Goal: Task Accomplishment & Management: Manage account settings

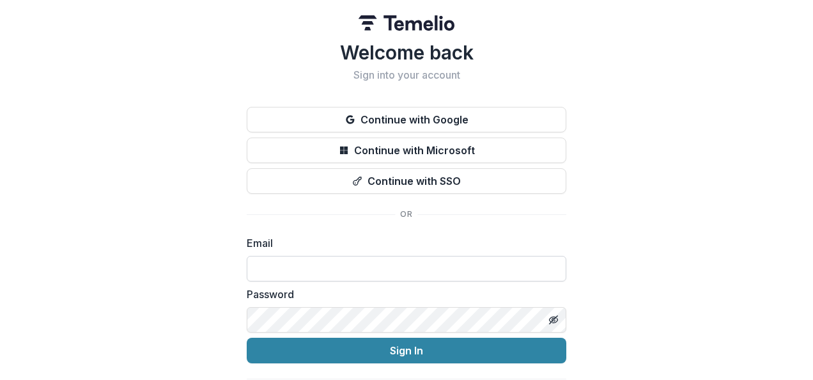
click at [376, 264] on input at bounding box center [406, 269] width 319 height 26
type input "**********"
click at [247, 337] on button "Sign In" at bounding box center [406, 350] width 319 height 26
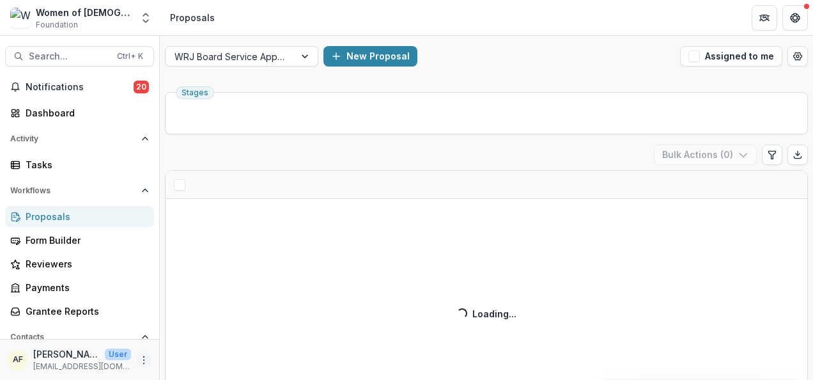
click at [136, 362] on button "More" at bounding box center [143, 359] width 15 height 15
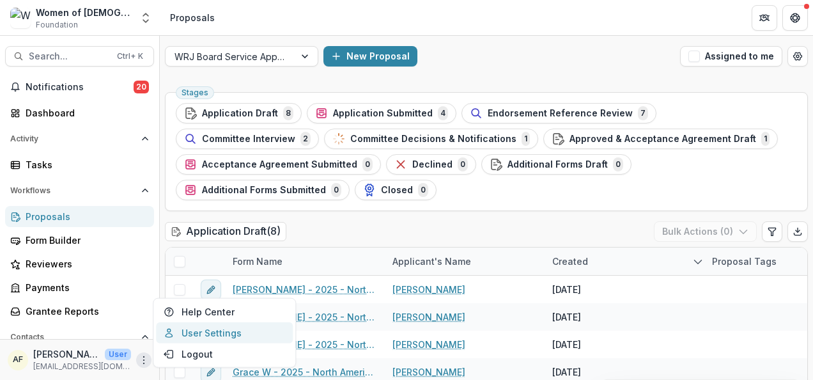
click at [192, 337] on link "User Settings" at bounding box center [224, 332] width 137 height 21
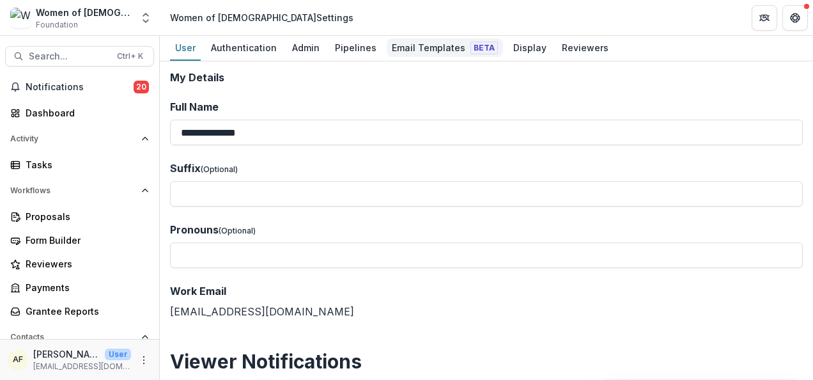
click at [394, 49] on div "Email Templates Beta" at bounding box center [445, 47] width 116 height 19
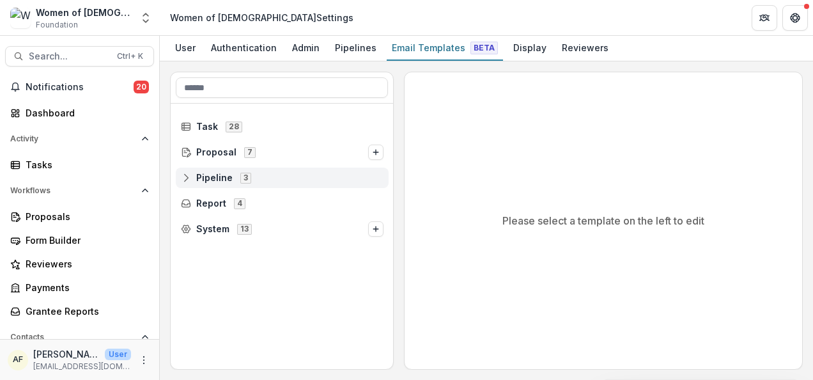
click at [186, 176] on line at bounding box center [186, 178] width 0 height 4
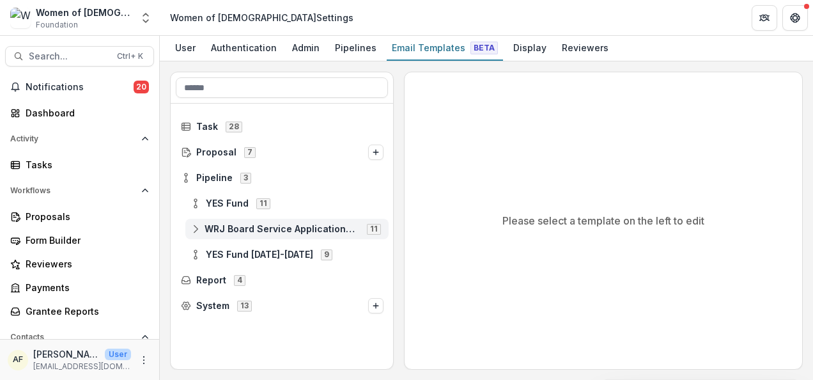
click at [199, 231] on icon at bounding box center [195, 229] width 10 height 10
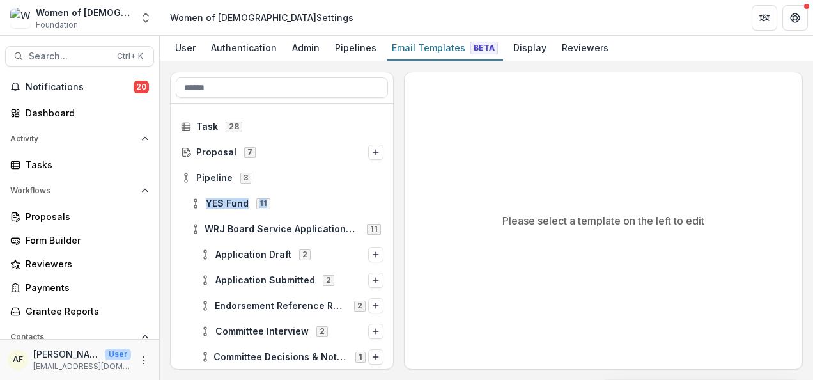
drag, startPoint x: 388, startPoint y: 179, endPoint x: 388, endPoint y: 197, distance: 18.5
click at [388, 197] on div "Task 28 Proposal 7 Pipeline 3 YES Fund 11 WRJ Board Service Applications 2026 1…" at bounding box center [282, 352] width 223 height 496
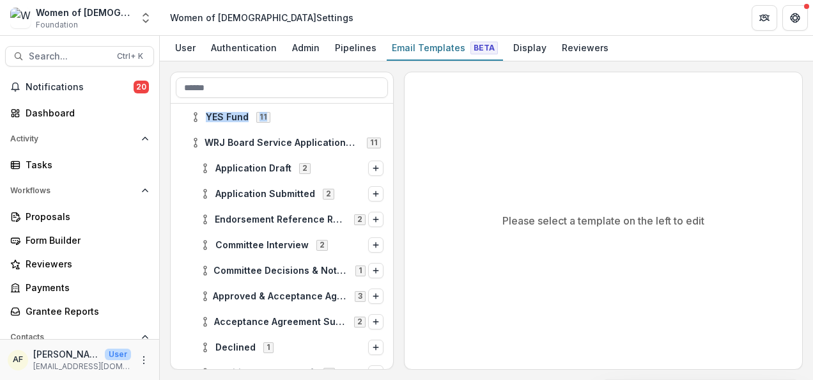
scroll to position [123, 0]
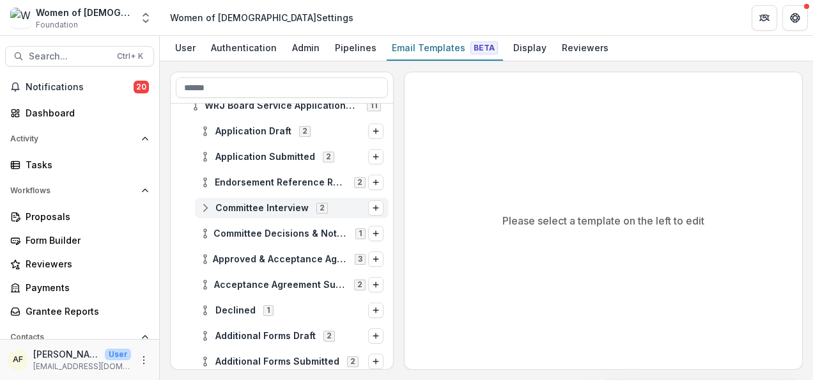
click at [208, 203] on icon at bounding box center [205, 208] width 10 height 10
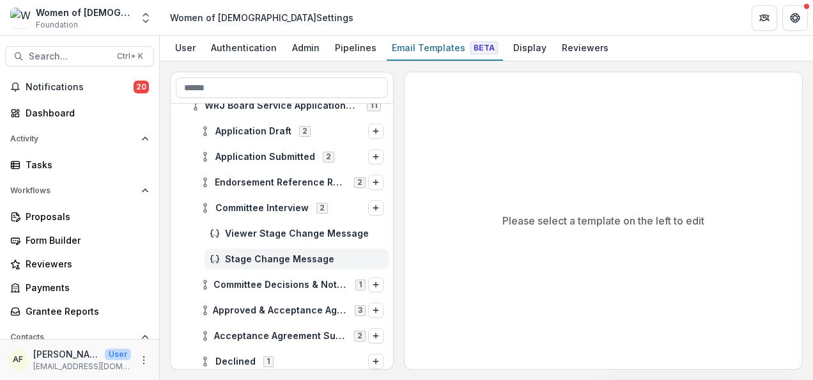
click at [266, 261] on span "Stage Change Message" at bounding box center [304, 259] width 158 height 11
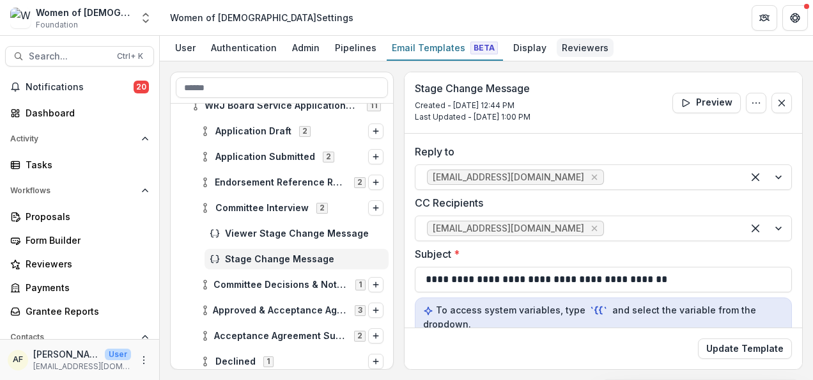
click at [557, 58] on link "Reviewers" at bounding box center [585, 48] width 57 height 25
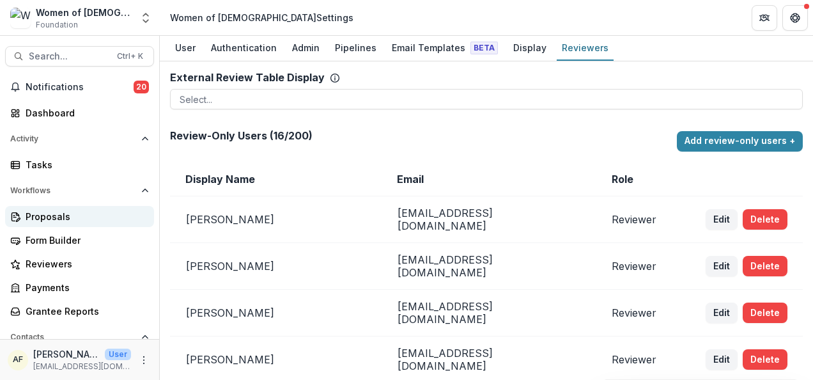
click at [61, 217] on div "Proposals" at bounding box center [85, 216] width 118 height 13
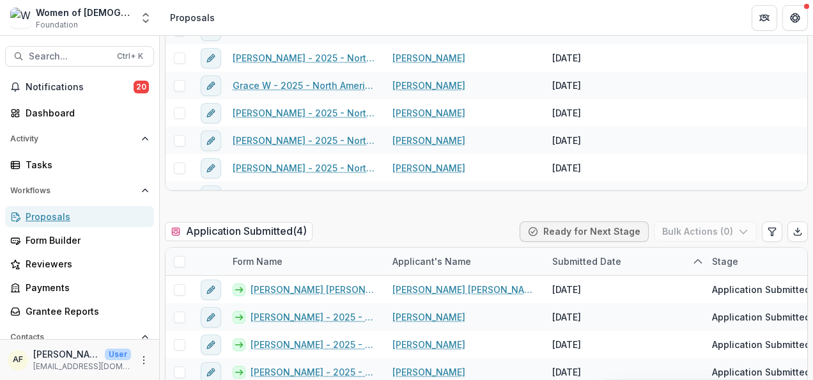
scroll to position [319, 0]
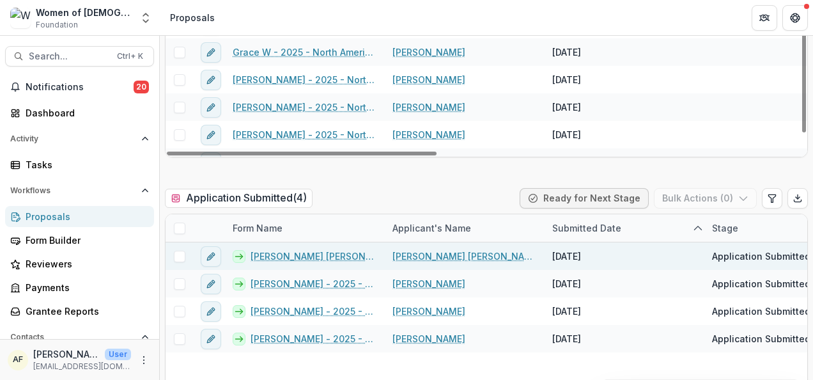
click at [461, 256] on link "[PERSON_NAME] [PERSON_NAME]" at bounding box center [464, 255] width 144 height 13
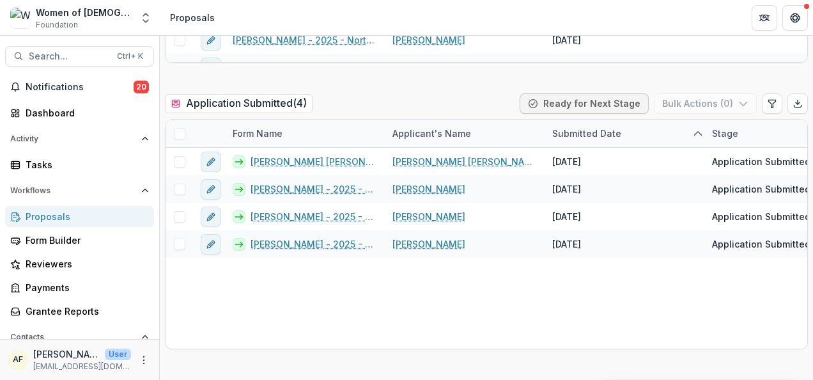
scroll to position [450, 0]
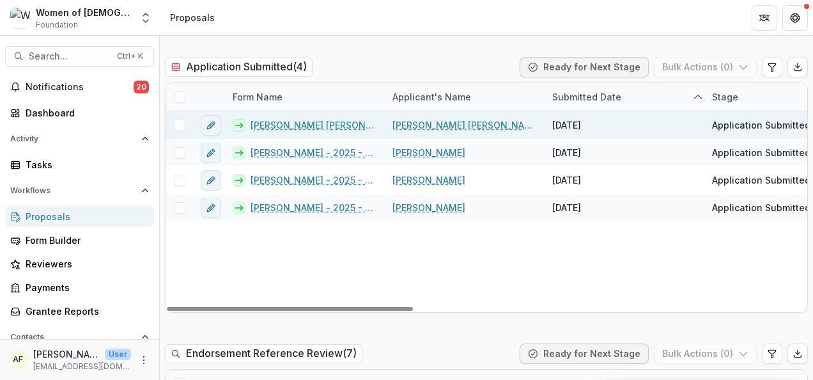
click at [342, 121] on link "[PERSON_NAME] [PERSON_NAME] - 2025 - North American Board Service Application 2…" at bounding box center [313, 124] width 127 height 13
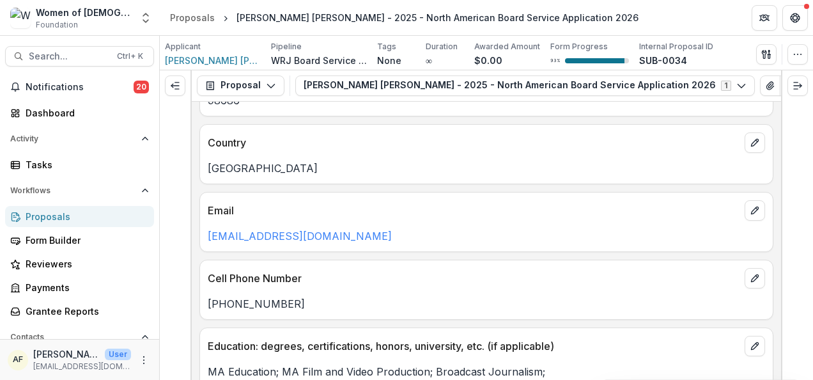
scroll to position [1018, 0]
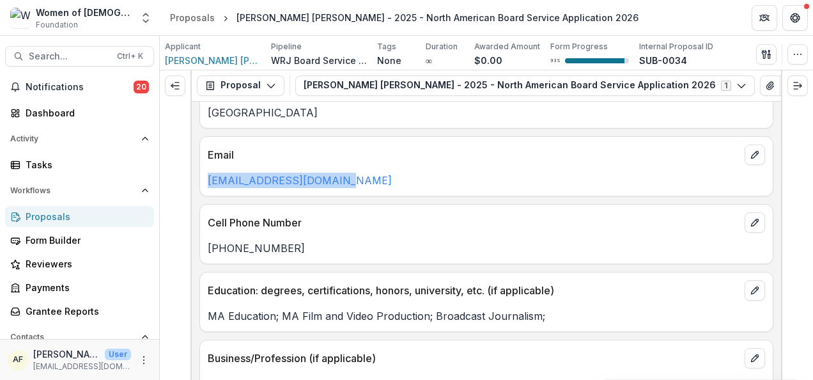
drag, startPoint x: 365, startPoint y: 178, endPoint x: 202, endPoint y: 178, distance: 162.9
click at [202, 178] on div "[EMAIL_ADDRESS][DOMAIN_NAME]" at bounding box center [486, 180] width 573 height 15
copy link "[EMAIL_ADDRESS][DOMAIN_NAME]"
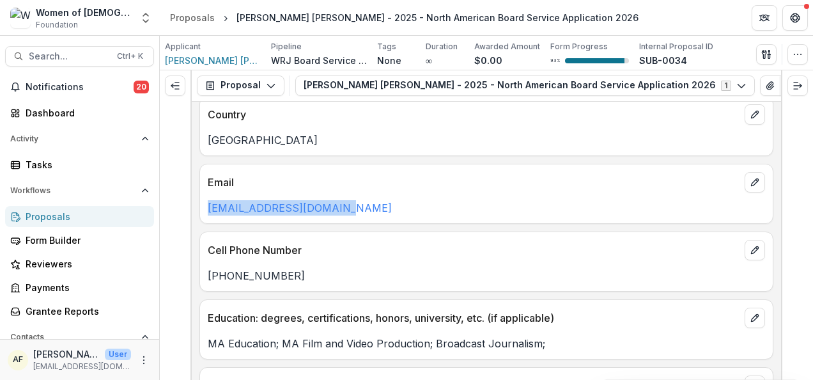
scroll to position [1036, 0]
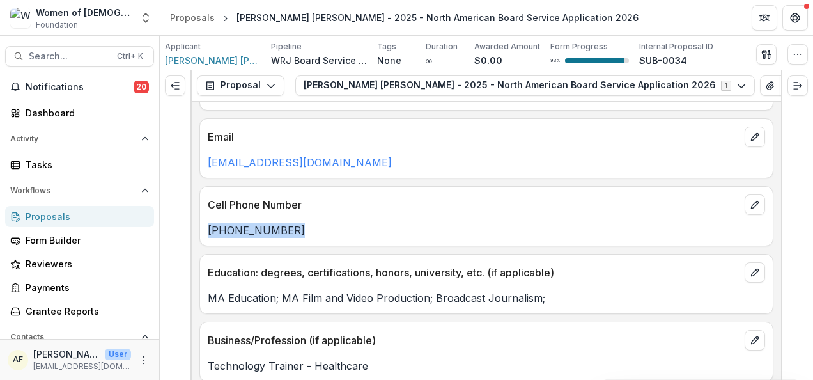
drag, startPoint x: 305, startPoint y: 216, endPoint x: 204, endPoint y: 219, distance: 101.6
click at [204, 222] on div "[PHONE_NUMBER]" at bounding box center [486, 229] width 573 height 15
copy p "[PHONE_NUMBER]"
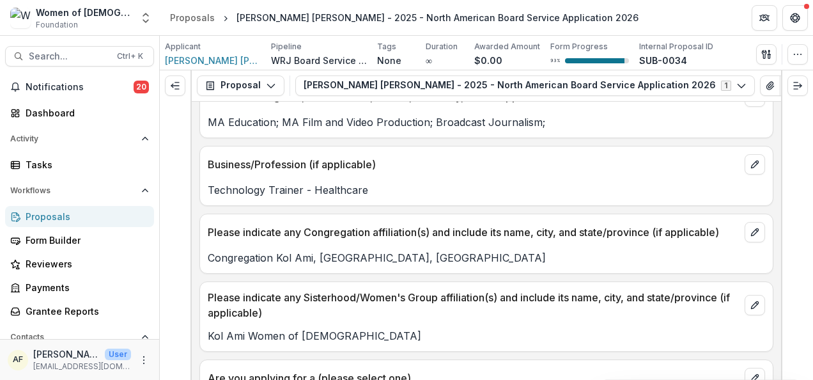
scroll to position [1240, 0]
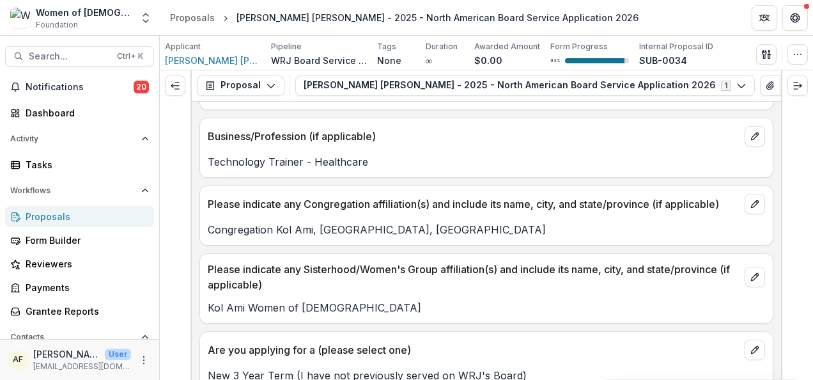
click at [369, 300] on p "Kol Ami Women of [DEMOGRAPHIC_DATA]" at bounding box center [486, 307] width 557 height 15
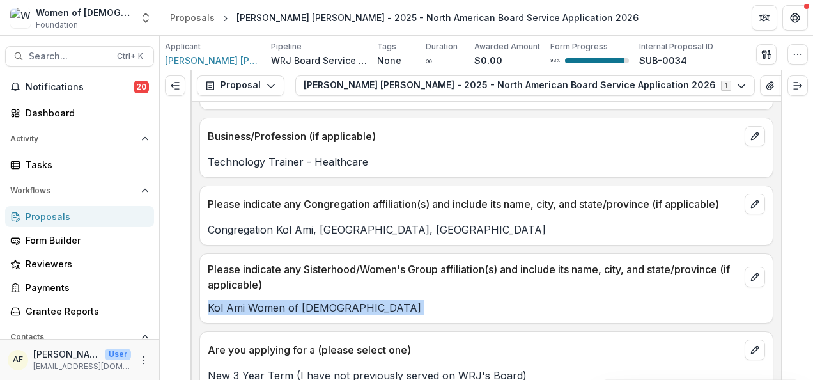
copy p "Kol Ami Women of [DEMOGRAPHIC_DATA]"
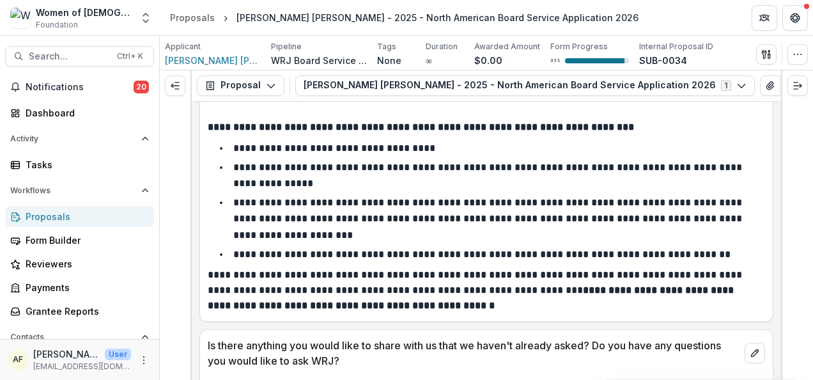
scroll to position [5061, 0]
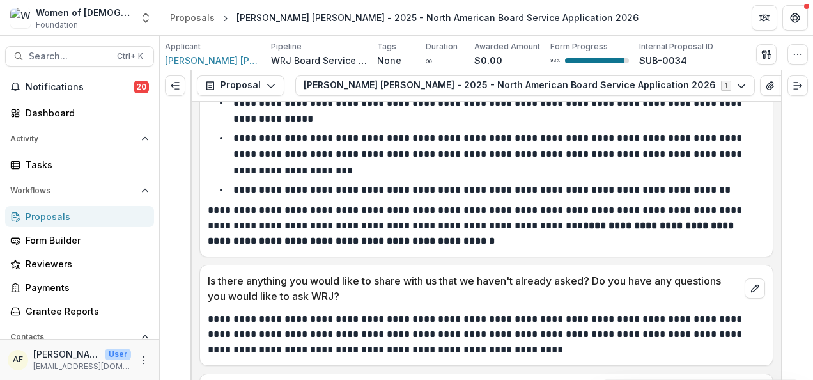
click at [806, 328] on div at bounding box center [797, 224] width 32 height 309
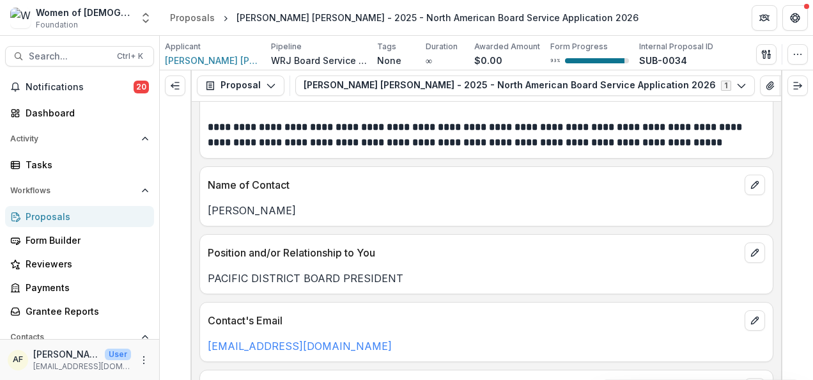
scroll to position [5459, 0]
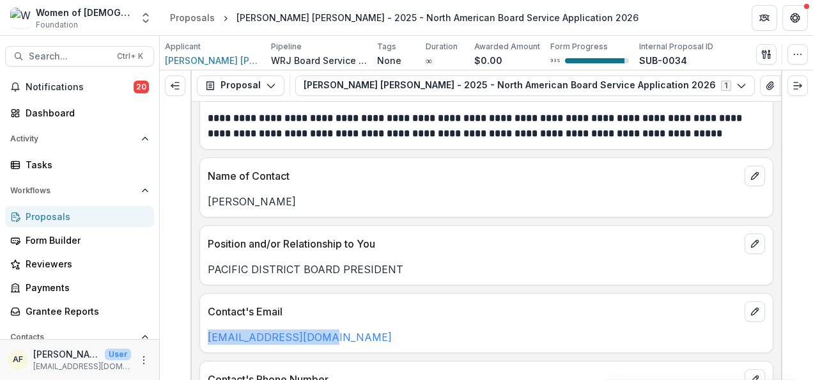
drag, startPoint x: 358, startPoint y: 311, endPoint x: 224, endPoint y: 319, distance: 133.8
click at [209, 329] on p "[EMAIL_ADDRESS][DOMAIN_NAME]" at bounding box center [486, 336] width 557 height 15
copy link "[EMAIL_ADDRESS][DOMAIN_NAME]"
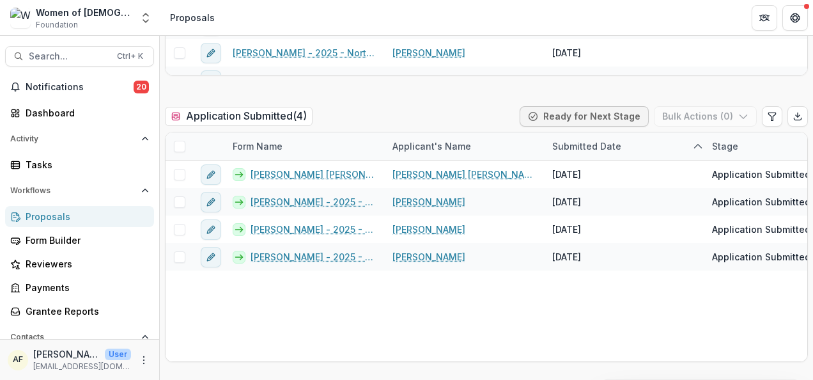
scroll to position [459, 0]
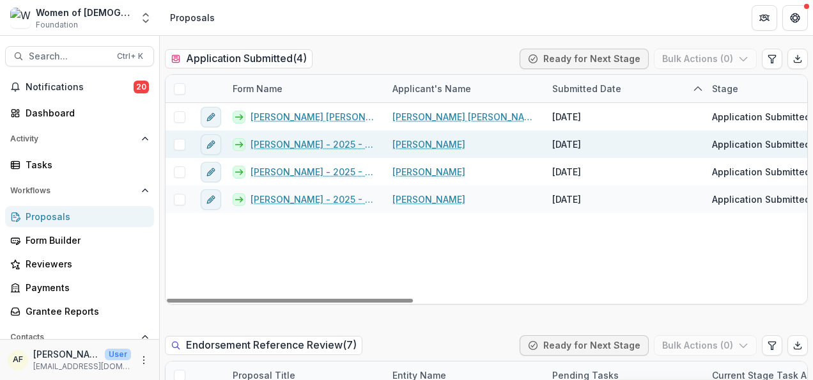
click at [281, 144] on link "[PERSON_NAME] - 2025 - North American Board Service Application 2026" at bounding box center [313, 143] width 127 height 13
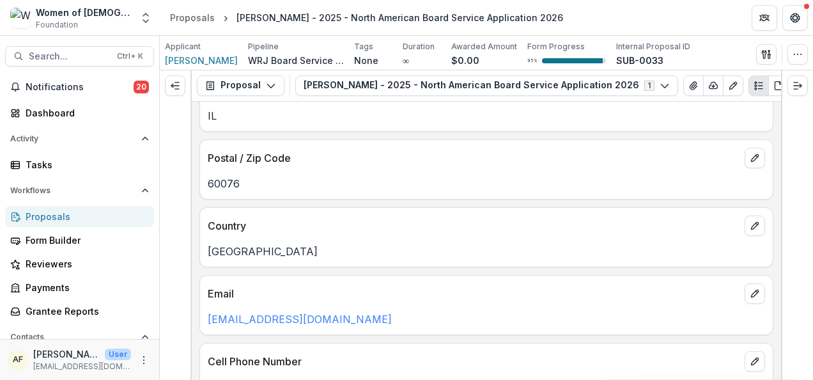
scroll to position [962, 0]
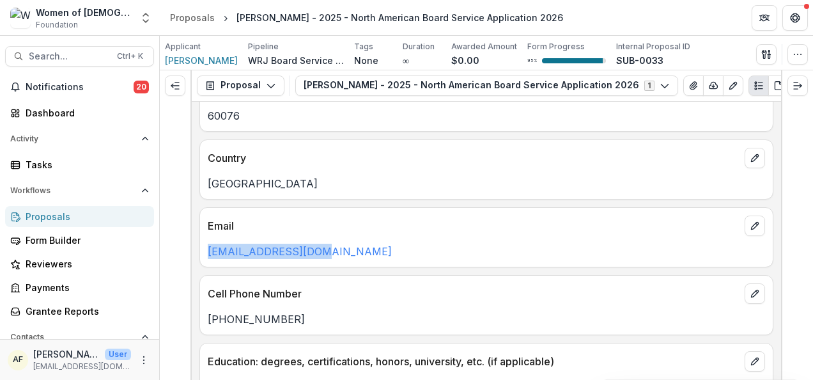
drag, startPoint x: 342, startPoint y: 243, endPoint x: 206, endPoint y: 245, distance: 136.8
click at [206, 245] on div "[EMAIL_ADDRESS][DOMAIN_NAME]" at bounding box center [486, 250] width 573 height 15
copy link "[EMAIL_ADDRESS][DOMAIN_NAME]"
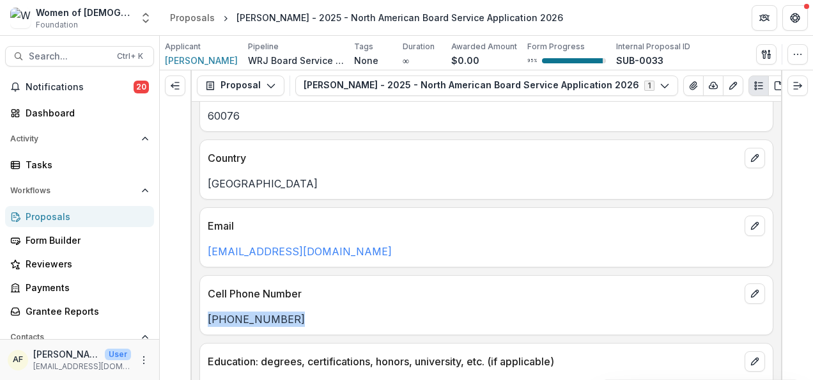
drag, startPoint x: 298, startPoint y: 312, endPoint x: 203, endPoint y: 312, distance: 95.2
click at [203, 312] on div "[PHONE_NUMBER]" at bounding box center [486, 318] width 573 height 15
copy p "[PHONE_NUMBER]"
drag, startPoint x: 580, startPoint y: 319, endPoint x: 812, endPoint y: 231, distance: 248.1
click at [580, 319] on div "Cell Phone Number [PHONE_NUMBER]" at bounding box center [486, 305] width 574 height 60
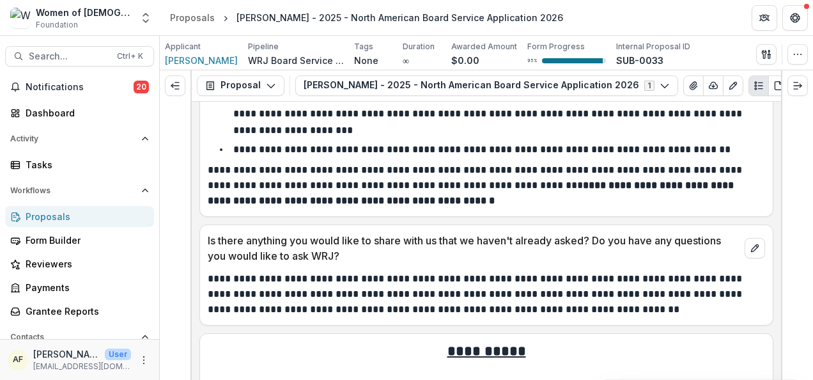
scroll to position [4586, 0]
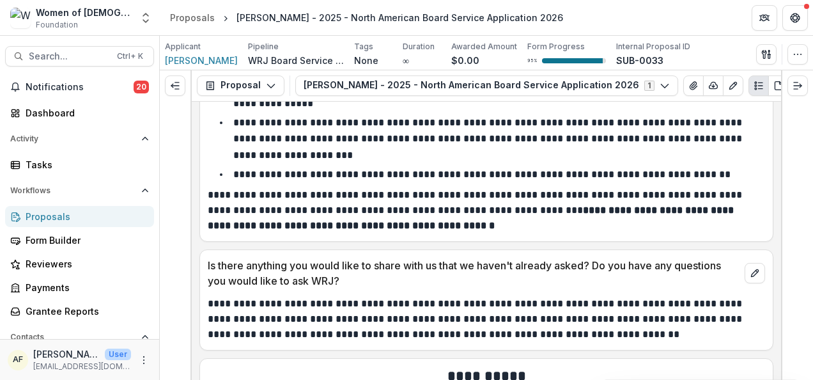
drag, startPoint x: 803, startPoint y: 155, endPoint x: 812, endPoint y: 264, distance: 109.7
click at [803, 155] on div at bounding box center [797, 224] width 32 height 309
click at [781, 332] on div at bounding box center [797, 224] width 32 height 309
click at [780, 327] on div "**********" at bounding box center [486, 224] width 653 height 309
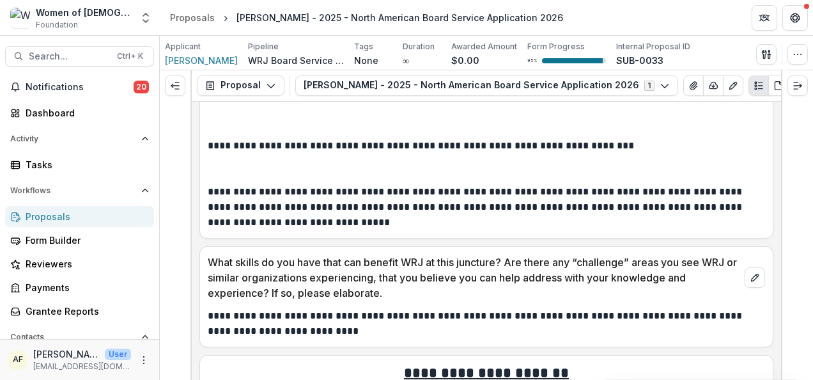
scroll to position [3918, 0]
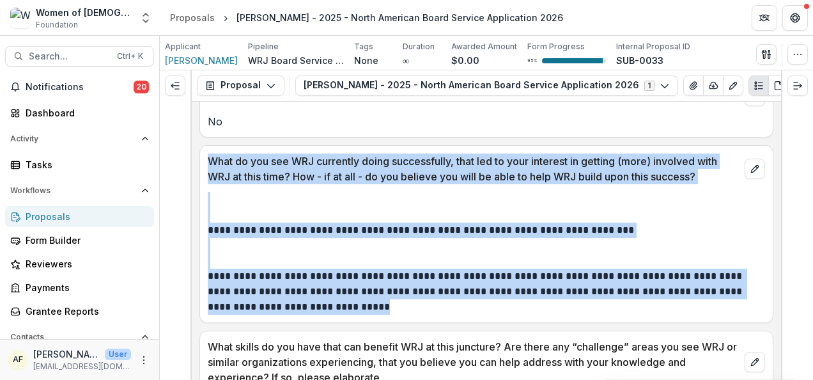
drag, startPoint x: 208, startPoint y: 137, endPoint x: 455, endPoint y: 281, distance: 285.7
click at [455, 281] on div "**********" at bounding box center [486, 234] width 574 height 178
copy div "**********"
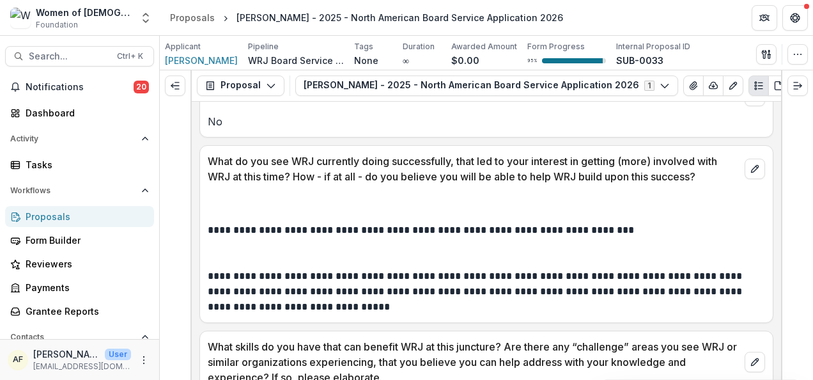
click at [812, 210] on html "Skip to content Women of Reform [DEMOGRAPHIC_DATA] Foundation Aggregate Analysi…" at bounding box center [406, 190] width 813 height 380
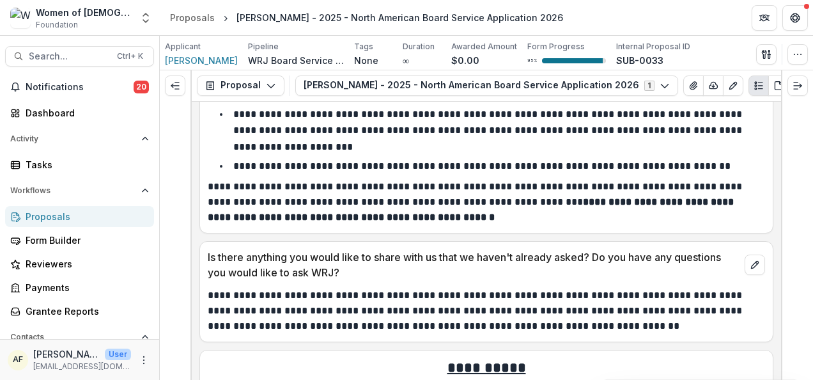
scroll to position [4603, 0]
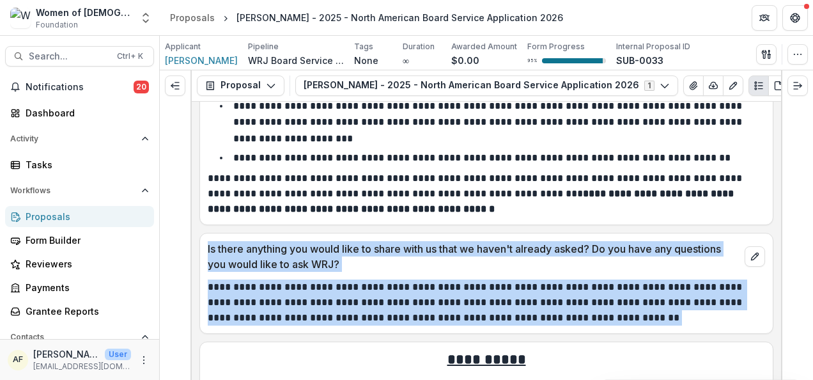
drag, startPoint x: 207, startPoint y: 224, endPoint x: 615, endPoint y: 304, distance: 416.0
click at [615, 304] on div "**********" at bounding box center [486, 283] width 574 height 101
click at [458, 279] on p "**********" at bounding box center [485, 302] width 554 height 46
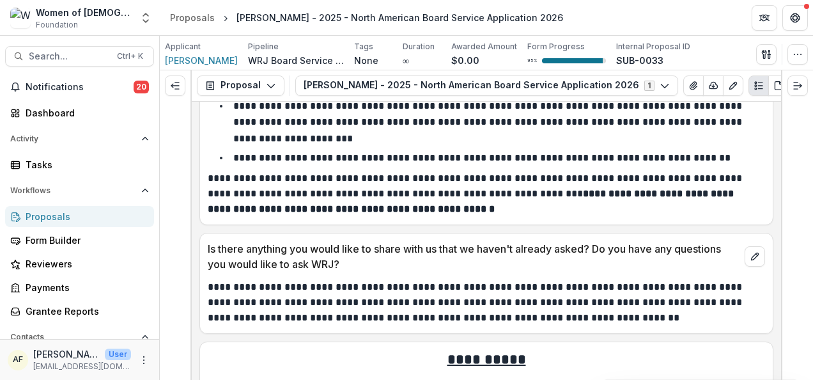
click at [328, 171] on p "**********" at bounding box center [485, 194] width 554 height 46
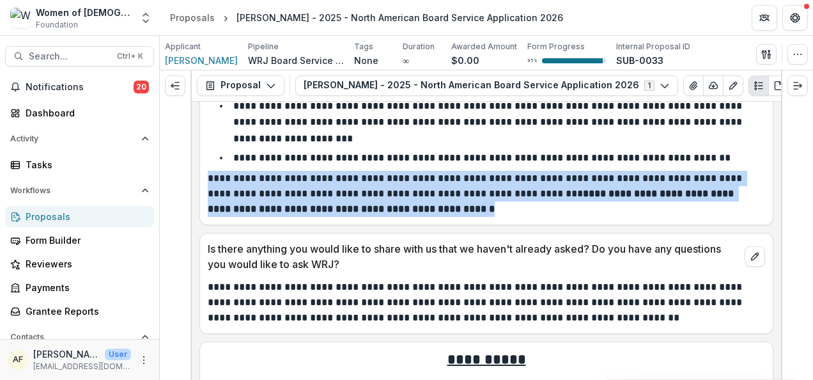
copy p "**********"
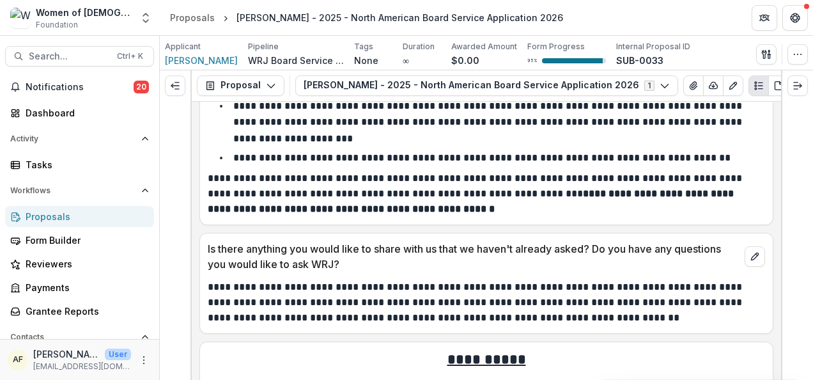
click at [295, 279] on p "**********" at bounding box center [485, 302] width 554 height 46
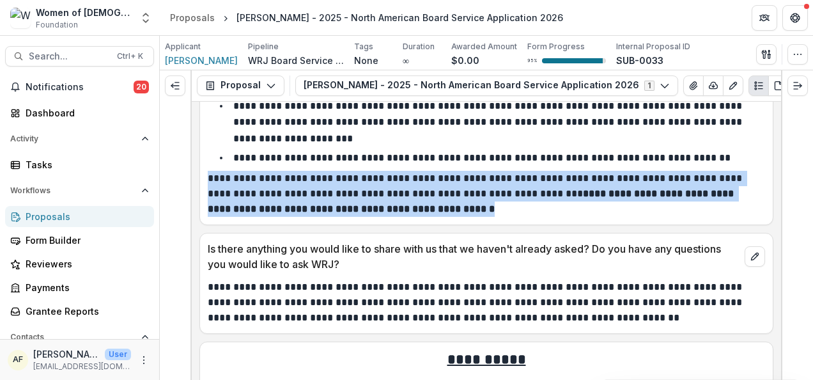
drag, startPoint x: 203, startPoint y: 150, endPoint x: 439, endPoint y: 181, distance: 237.8
click at [439, 181] on div "**********" at bounding box center [486, 58] width 573 height 316
copy p "**********"
click at [812, 245] on html "Skip to content Women of Reform [DEMOGRAPHIC_DATA] Foundation Aggregate Analysi…" at bounding box center [406, 190] width 813 height 380
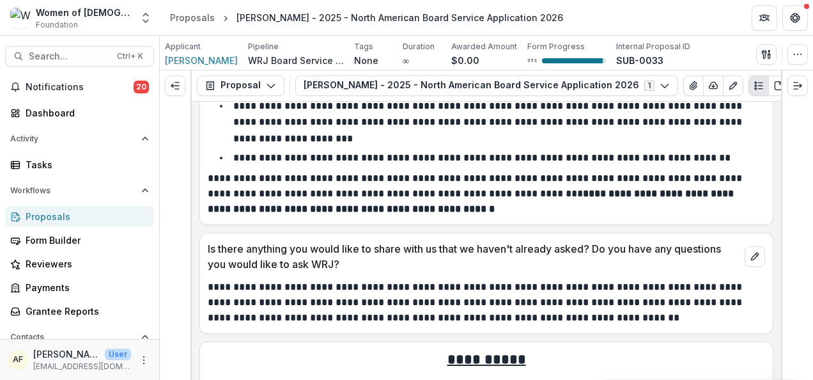
click at [307, 279] on p "**********" at bounding box center [485, 302] width 554 height 46
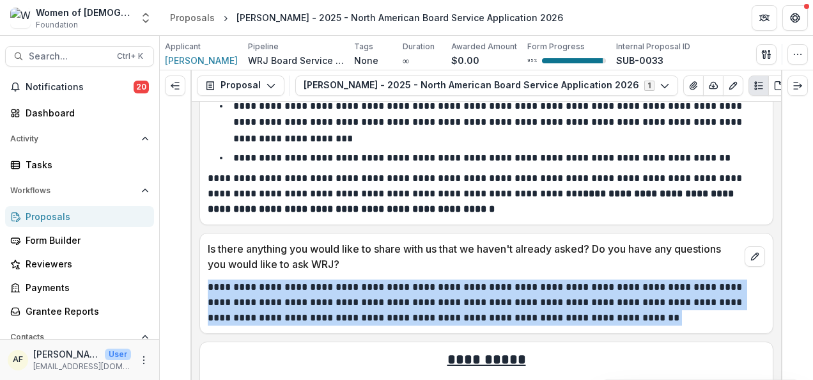
click at [307, 279] on p "**********" at bounding box center [485, 302] width 554 height 46
copy div "**********"
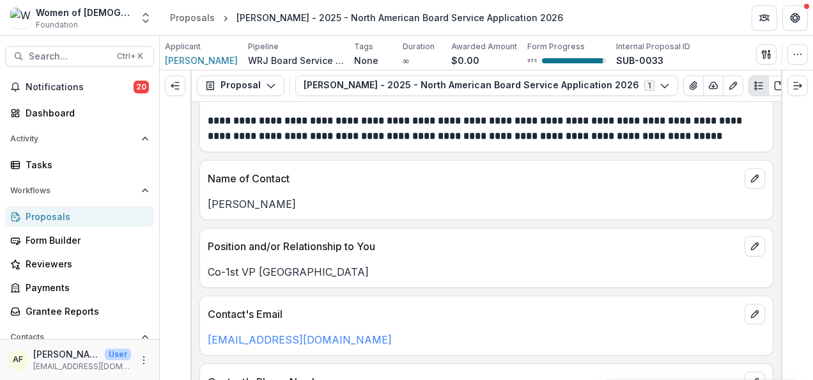
scroll to position [4974, 0]
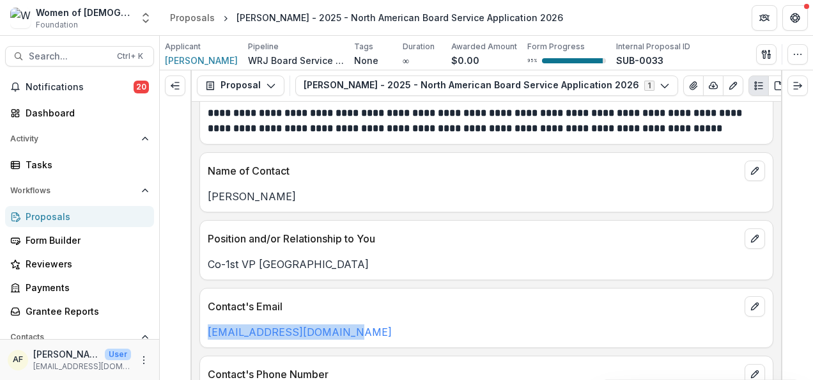
drag, startPoint x: 365, startPoint y: 304, endPoint x: 201, endPoint y: 304, distance: 163.6
click at [201, 324] on div "[EMAIL_ADDRESS][DOMAIN_NAME]" at bounding box center [486, 331] width 573 height 15
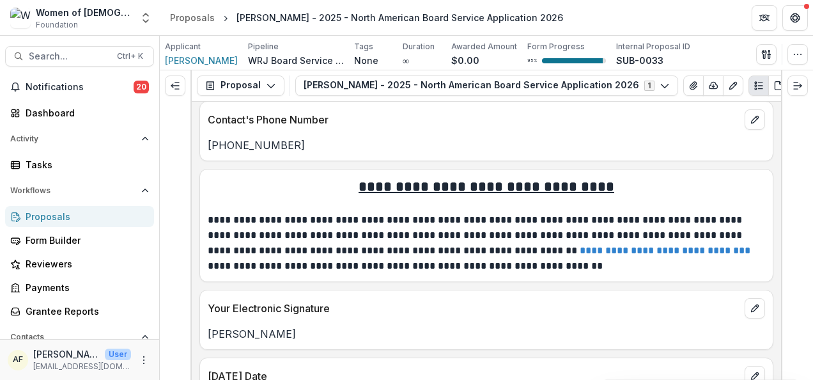
scroll to position [5245, 0]
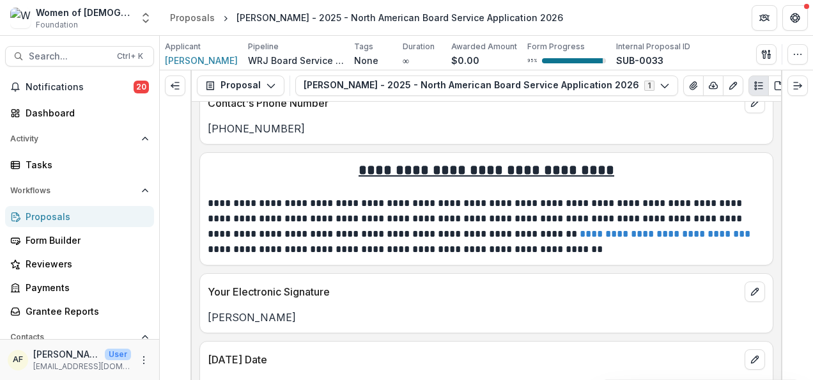
click at [86, 213] on div "Proposals" at bounding box center [85, 216] width 118 height 13
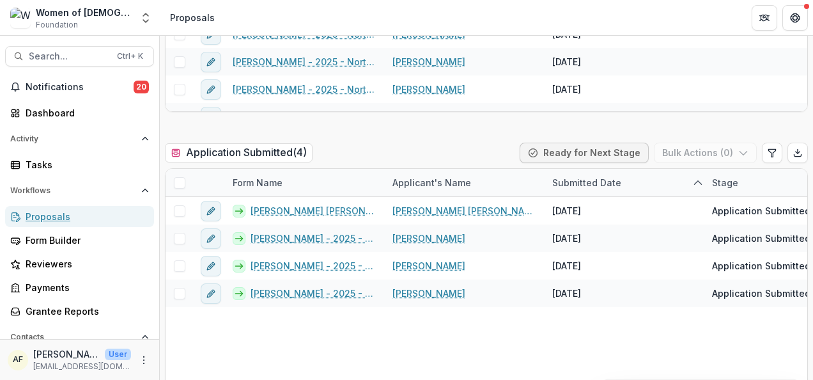
scroll to position [369, 0]
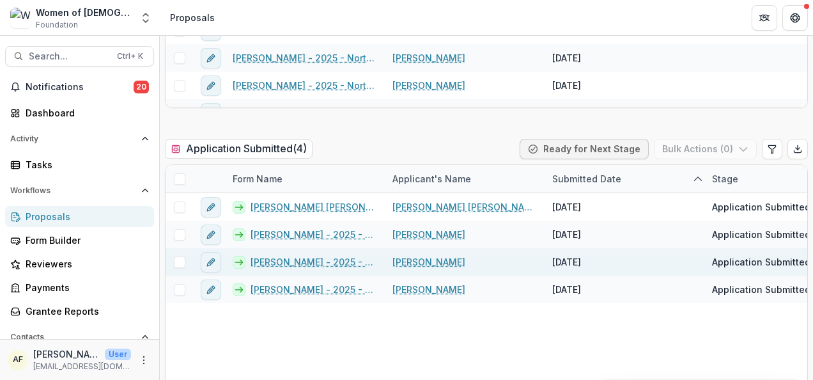
click at [271, 264] on link "[PERSON_NAME] - 2025 - North American Board Service Application 2026" at bounding box center [313, 261] width 127 height 13
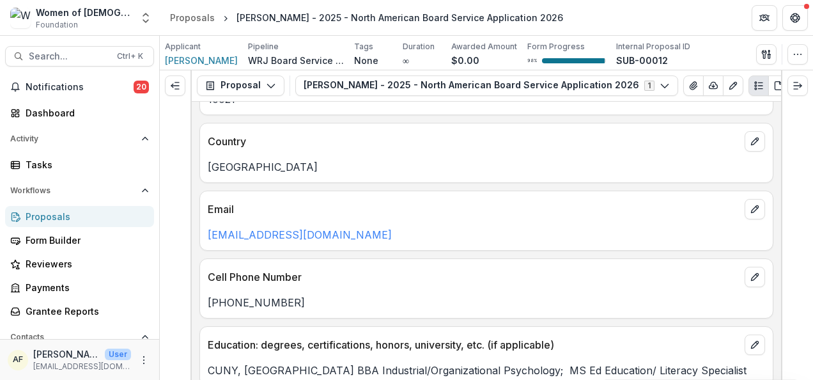
scroll to position [1004, 0]
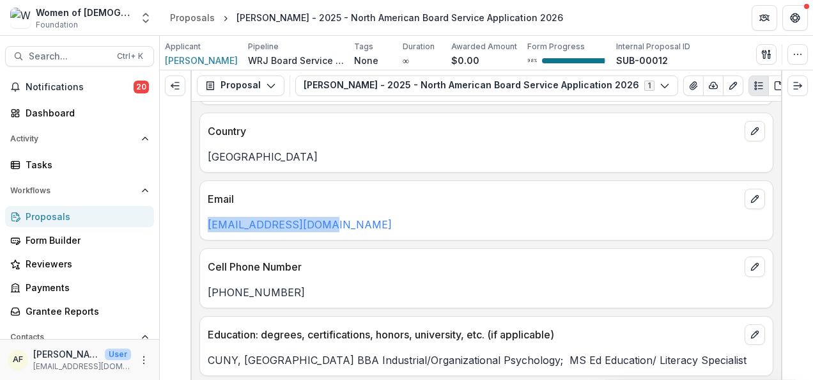
drag, startPoint x: 364, startPoint y: 220, endPoint x: 200, endPoint y: 216, distance: 164.3
click at [200, 217] on div "[EMAIL_ADDRESS][DOMAIN_NAME]" at bounding box center [486, 224] width 573 height 15
click at [309, 290] on p "[PHONE_NUMBER]" at bounding box center [486, 291] width 557 height 15
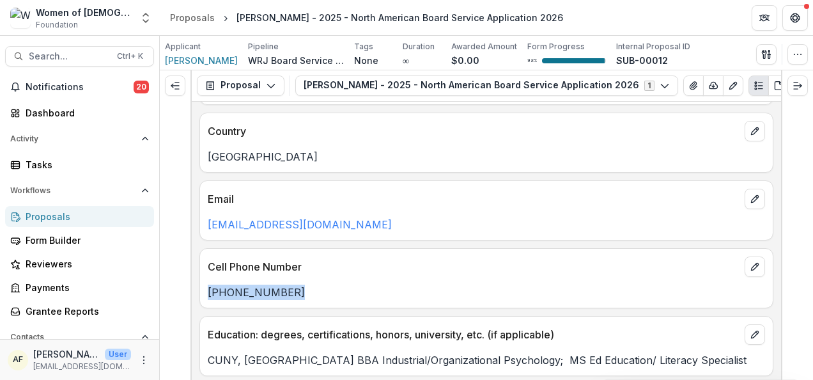
drag, startPoint x: 323, startPoint y: 285, endPoint x: 204, endPoint y: 288, distance: 118.2
click at [204, 288] on div "[PHONE_NUMBER]" at bounding box center [486, 291] width 573 height 15
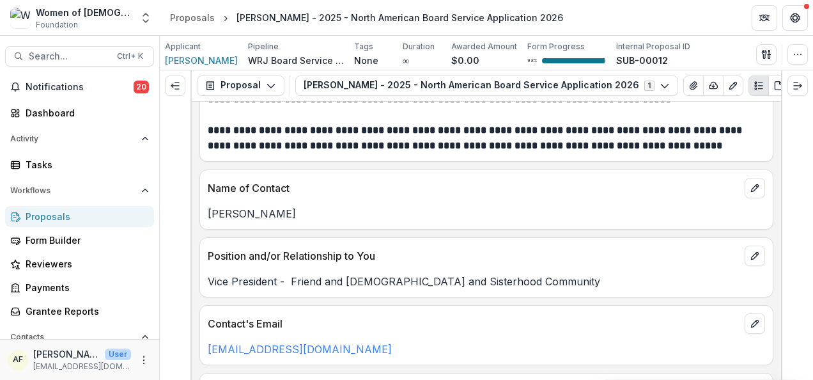
scroll to position [5997, 0]
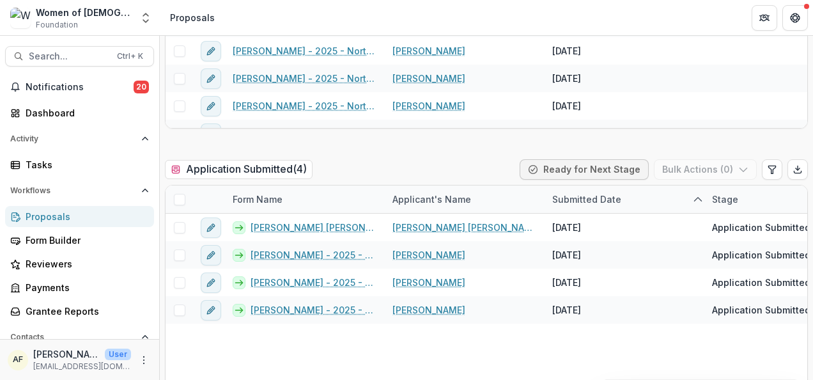
scroll to position [406, 0]
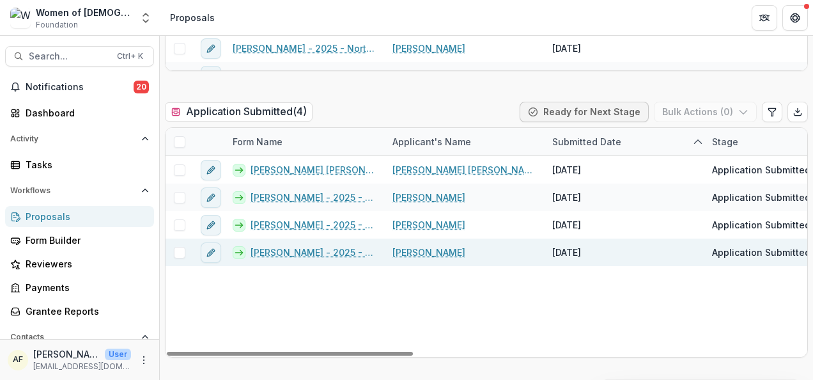
click at [314, 247] on link "[PERSON_NAME] - 2025 - North American Board Service Application 2026" at bounding box center [313, 251] width 127 height 13
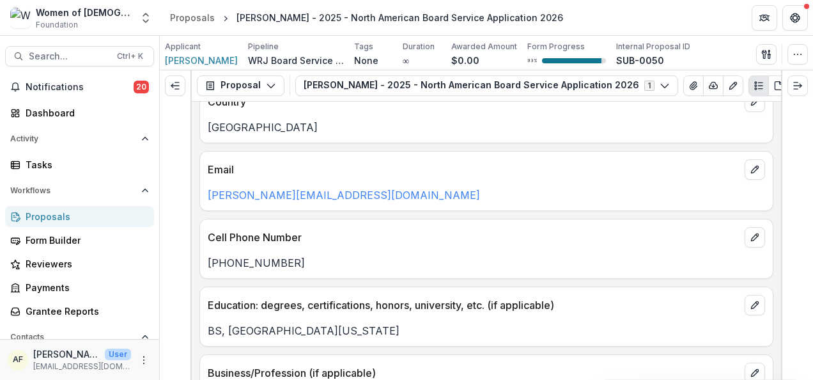
scroll to position [1054, 0]
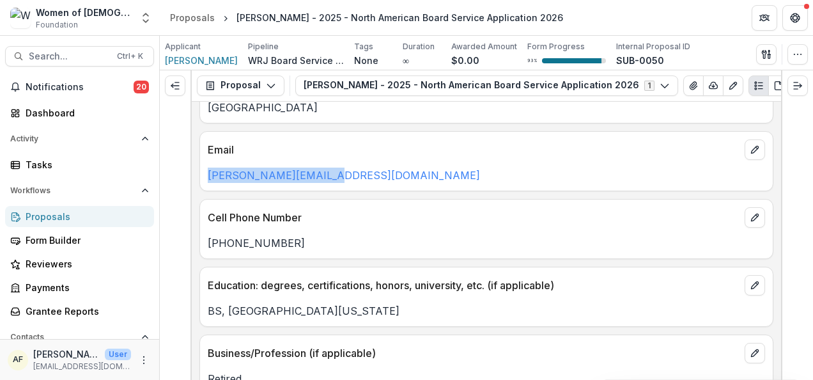
drag, startPoint x: 345, startPoint y: 166, endPoint x: 207, endPoint y: 165, distance: 138.0
click at [207, 167] on div "[PERSON_NAME][EMAIL_ADDRESS][DOMAIN_NAME]" at bounding box center [486, 174] width 573 height 15
click at [300, 267] on div "Education: degrees, certifications, honors, university, etc. (if applicable)" at bounding box center [486, 281] width 573 height 28
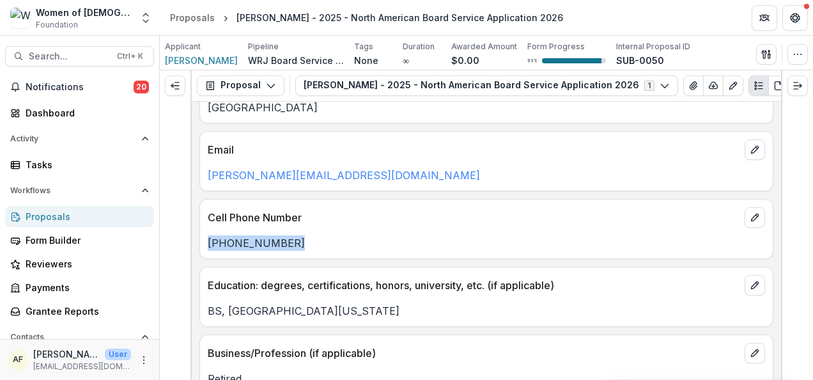
drag, startPoint x: 312, startPoint y: 233, endPoint x: 204, endPoint y: 231, distance: 107.4
click at [204, 235] on div "[PHONE_NUMBER]" at bounding box center [486, 242] width 573 height 15
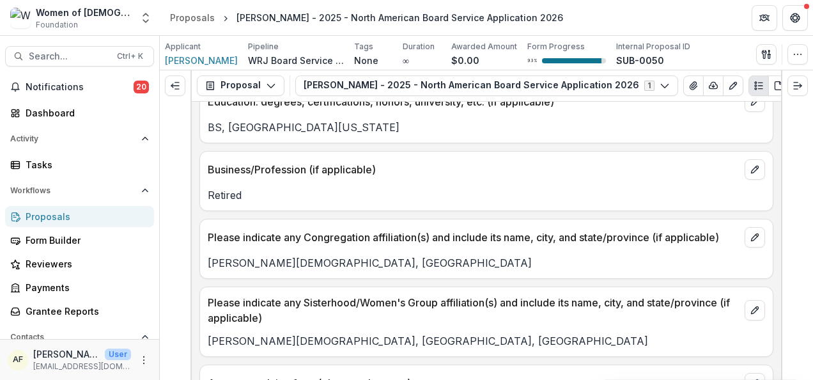
scroll to position [1237, 0]
click at [339, 333] on p "[PERSON_NAME][DEMOGRAPHIC_DATA], [GEOGRAPHIC_DATA], [GEOGRAPHIC_DATA]" at bounding box center [486, 340] width 557 height 15
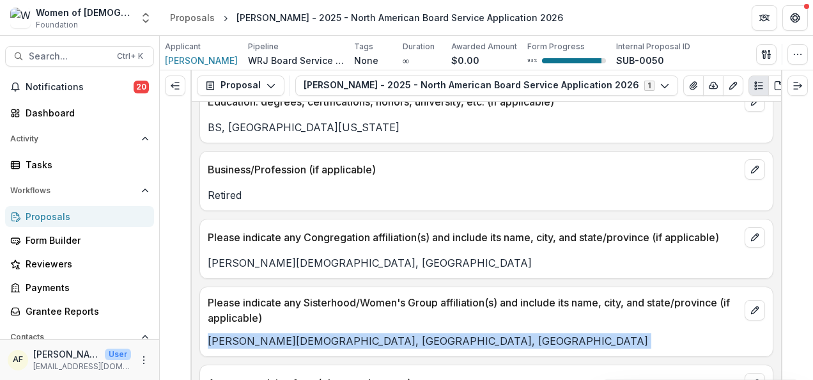
click at [339, 333] on p "[PERSON_NAME][DEMOGRAPHIC_DATA], [GEOGRAPHIC_DATA], [GEOGRAPHIC_DATA]" at bounding box center [486, 340] width 557 height 15
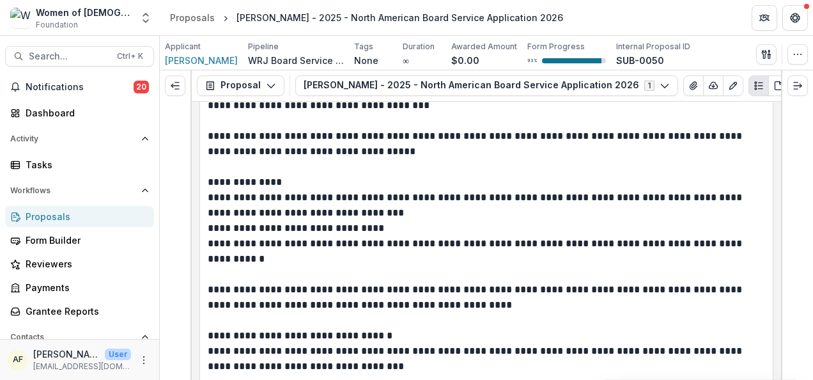
scroll to position [2881, 0]
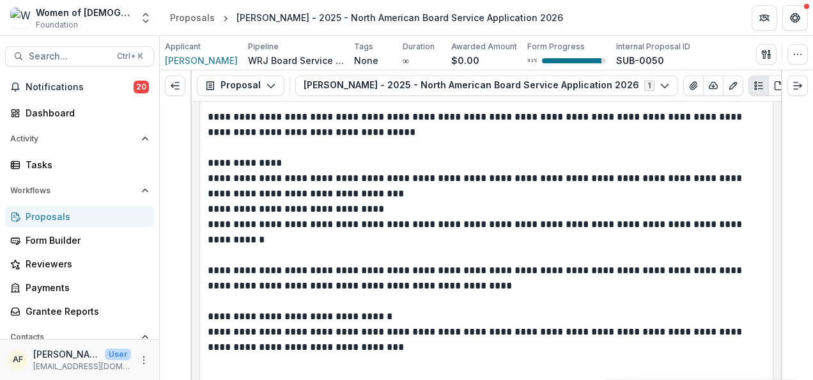
drag, startPoint x: 781, startPoint y: 231, endPoint x: 781, endPoint y: 241, distance: 10.2
click at [781, 242] on div at bounding box center [797, 224] width 32 height 309
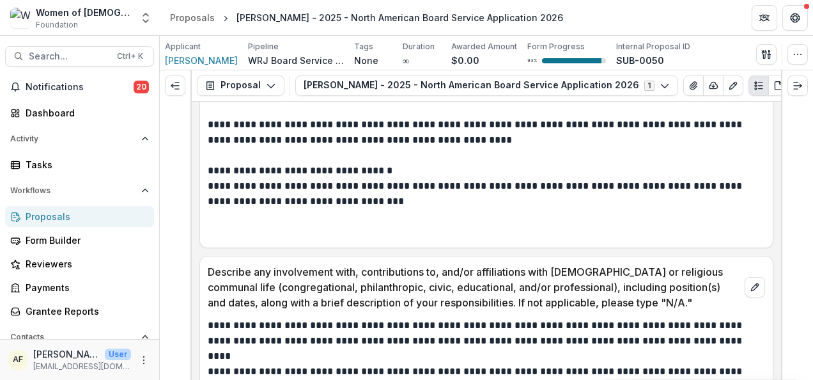
scroll to position [2446, 0]
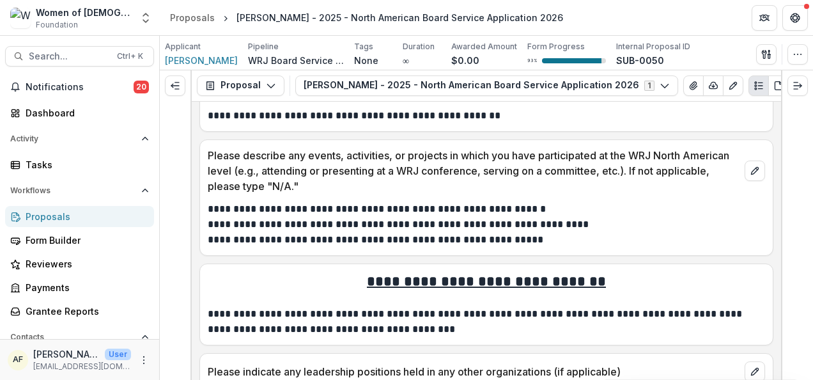
click at [506, 201] on p "**********" at bounding box center [485, 208] width 554 height 15
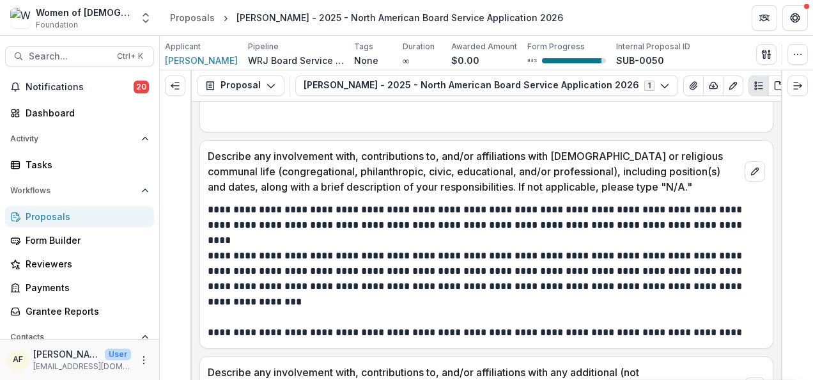
scroll to position [5768, 0]
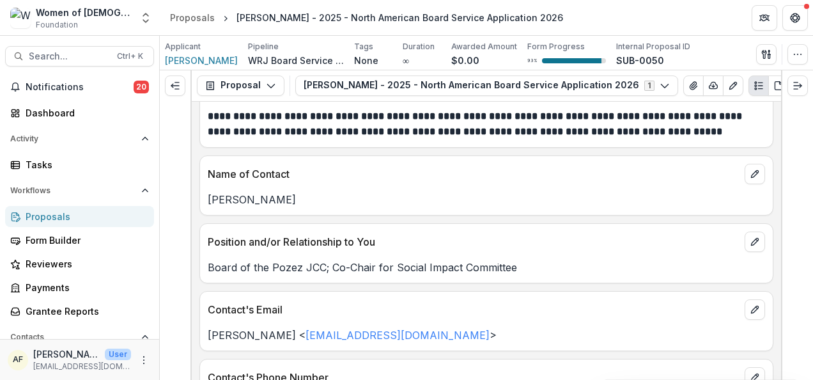
drag, startPoint x: 506, startPoint y: 324, endPoint x: 477, endPoint y: 325, distance: 29.4
click at [506, 324] on div "**********" at bounding box center [486, 241] width 589 height 278
click at [566, 302] on p "Contact's Email" at bounding box center [474, 309] width 532 height 15
drag, startPoint x: 291, startPoint y: 306, endPoint x: 415, endPoint y: 305, distance: 124.0
click at [415, 327] on p "[PERSON_NAME] < [EMAIL_ADDRESS][DOMAIN_NAME] >" at bounding box center [486, 334] width 557 height 15
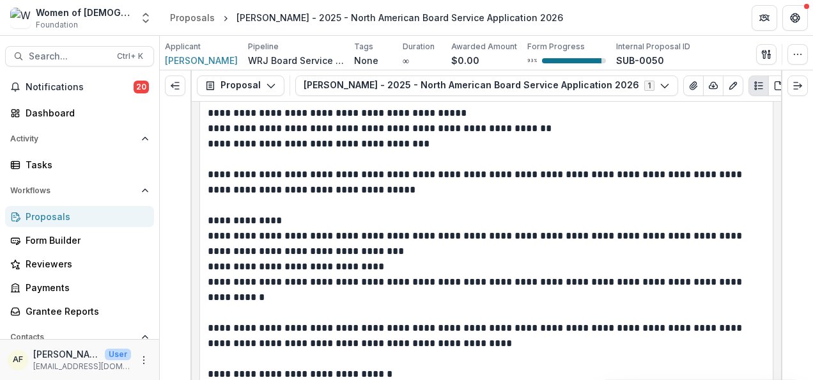
scroll to position [2813, 0]
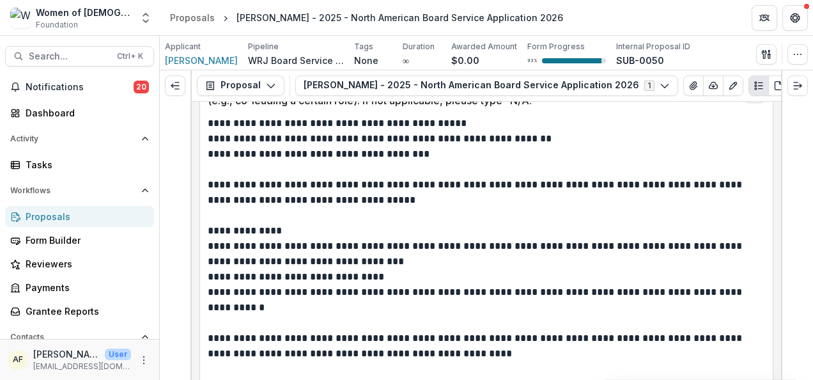
click at [357, 240] on p "**********" at bounding box center [485, 253] width 554 height 31
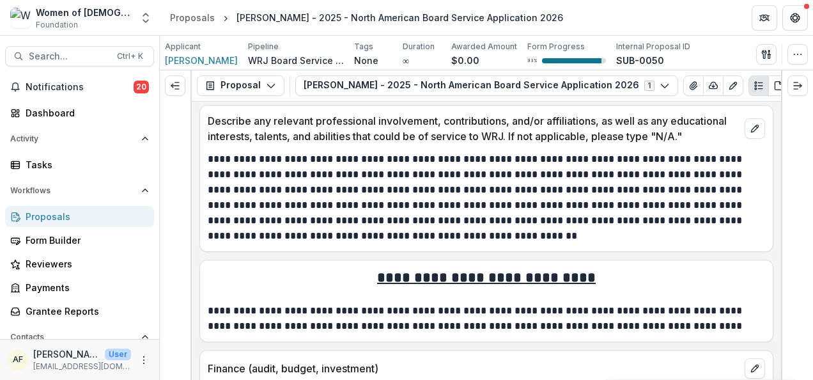
scroll to position [3489, 0]
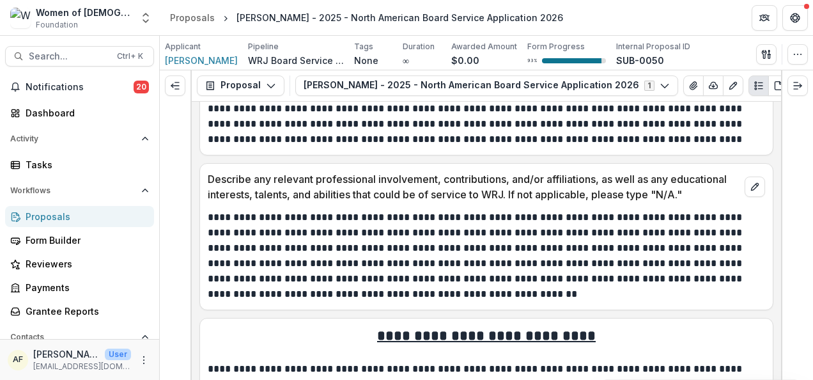
click at [502, 211] on p "**********" at bounding box center [485, 256] width 554 height 92
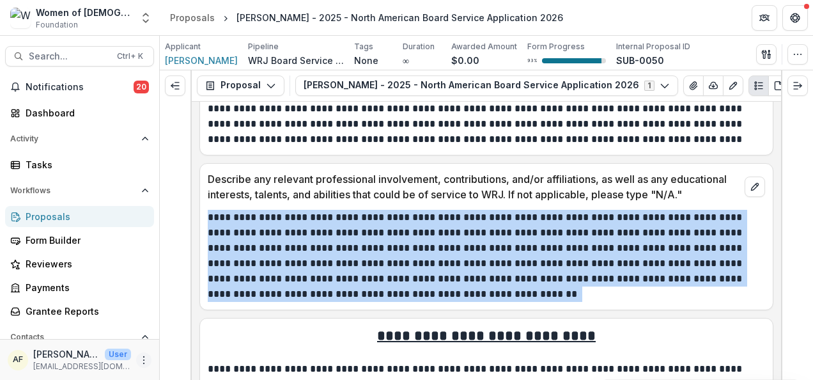
click at [142, 359] on icon "More" at bounding box center [144, 360] width 10 height 10
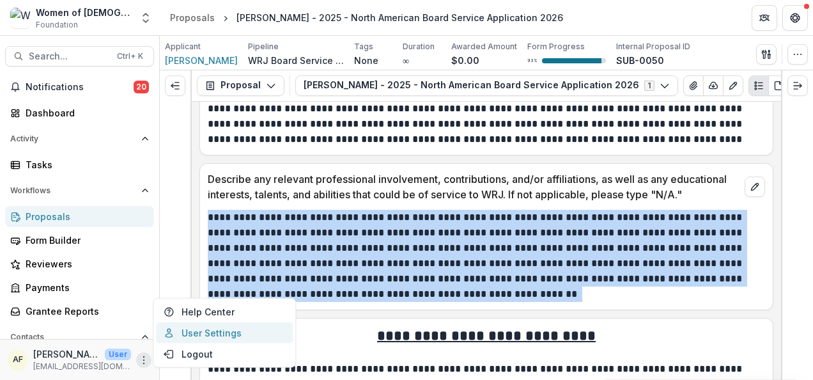
click at [189, 335] on link "User Settings" at bounding box center [224, 332] width 137 height 21
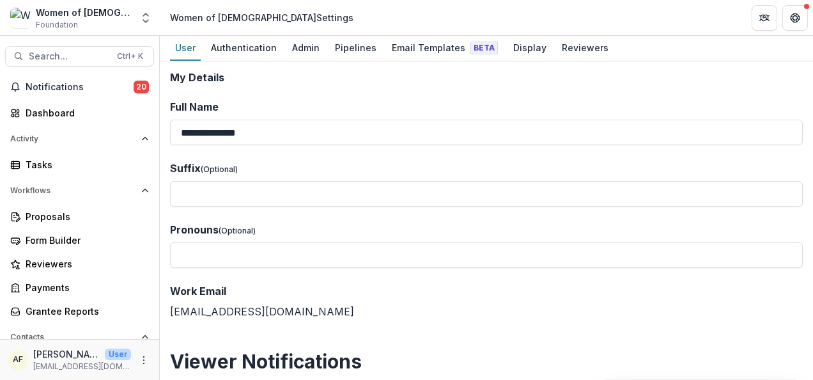
click at [588, 35] on div "Women of [DEMOGRAPHIC_DATA] Foundation Aggregate Analysis Foundations Women of …" at bounding box center [406, 18] width 813 height 36
click at [588, 44] on div "Reviewers" at bounding box center [585, 47] width 57 height 19
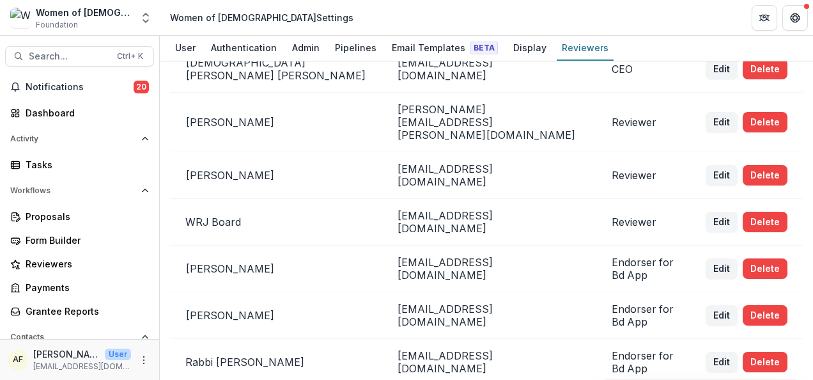
scroll to position [498, 0]
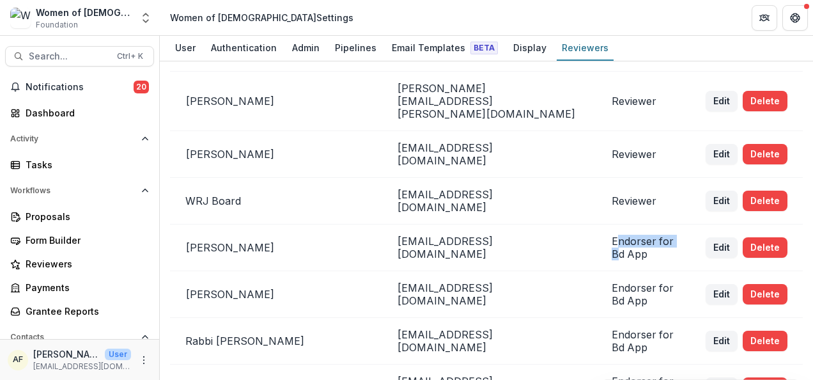
drag, startPoint x: 561, startPoint y: 175, endPoint x: 625, endPoint y: 174, distance: 63.9
click at [625, 235] on p "Endorser for Bd App" at bounding box center [643, 248] width 63 height 26
drag, startPoint x: 625, startPoint y: 174, endPoint x: 659, endPoint y: 169, distance: 34.4
click at [625, 235] on p "Endorser for Bd App" at bounding box center [643, 248] width 63 height 26
click at [659, 235] on p "Endorser for Bd App" at bounding box center [643, 248] width 63 height 26
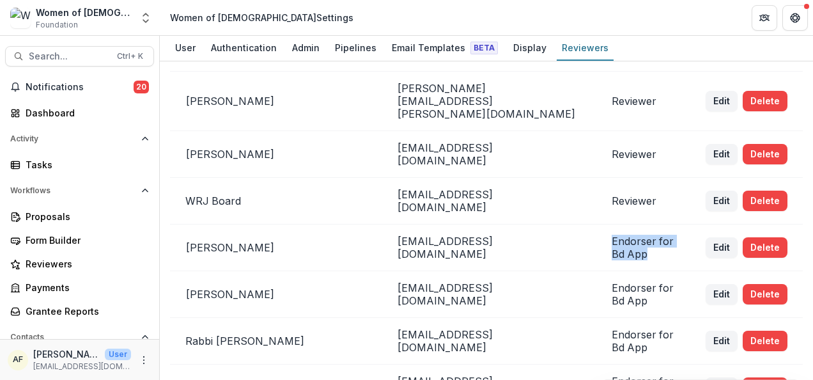
drag, startPoint x: 653, startPoint y: 173, endPoint x: 560, endPoint y: 173, distance: 93.3
click at [612, 235] on p "Endorser for Bd App" at bounding box center [643, 248] width 63 height 26
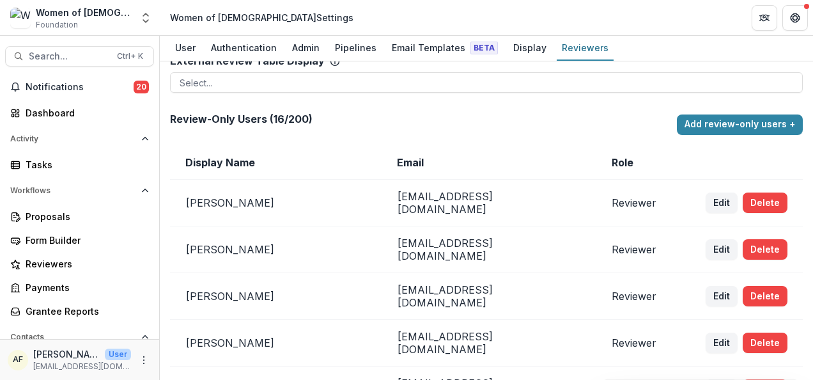
scroll to position [0, 0]
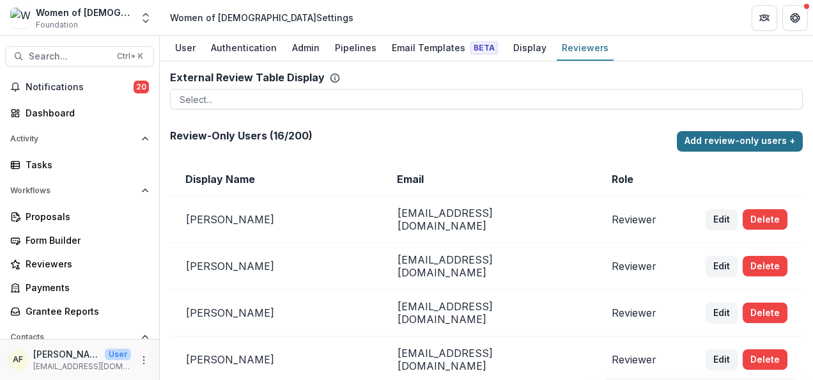
click at [726, 134] on button "Add review-only users +" at bounding box center [740, 141] width 126 height 20
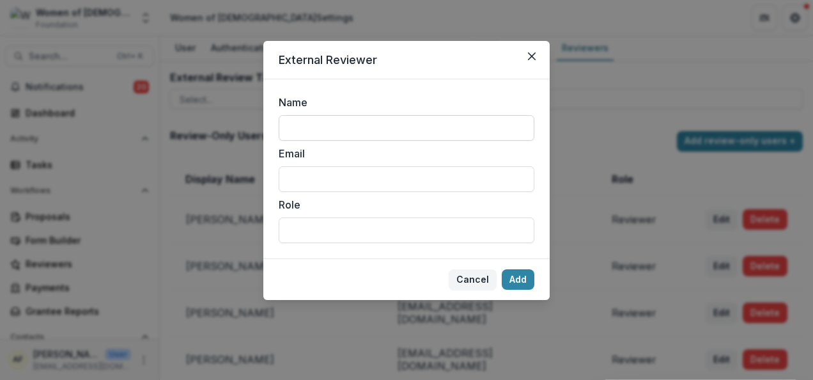
click at [312, 128] on input "Name" at bounding box center [407, 128] width 256 height 26
type input "**********"
paste input "**********"
type input "**********"
click at [349, 178] on input "Email" at bounding box center [407, 179] width 256 height 26
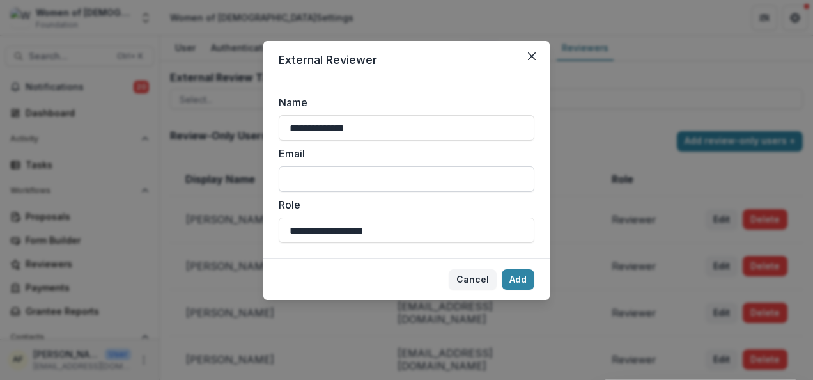
paste input "**********"
type input "**********"
click at [523, 288] on button "Add" at bounding box center [518, 279] width 33 height 20
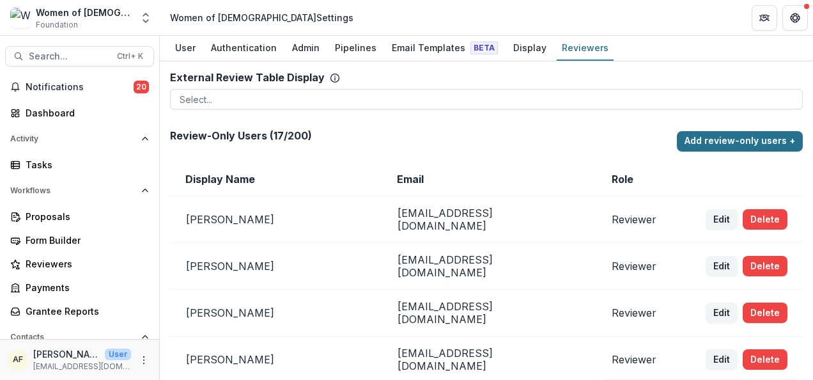
click at [759, 141] on button "Add review-only users +" at bounding box center [740, 141] width 126 height 20
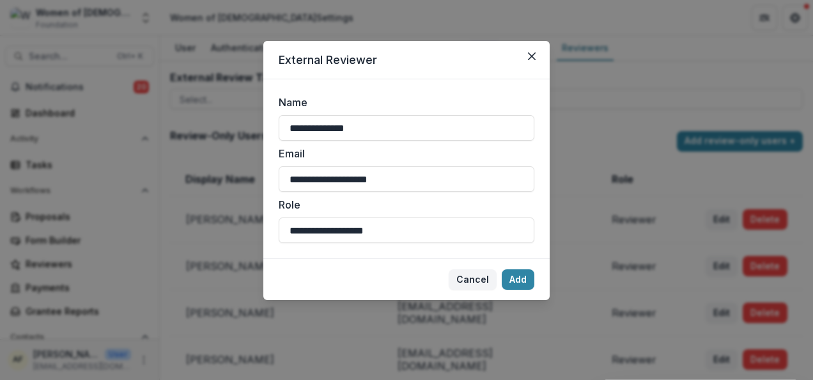
drag, startPoint x: 391, startPoint y: 124, endPoint x: 250, endPoint y: 128, distance: 140.6
click at [250, 128] on div "**********" at bounding box center [406, 190] width 813 height 380
type input "**********"
click at [413, 175] on input "**********" at bounding box center [407, 179] width 256 height 26
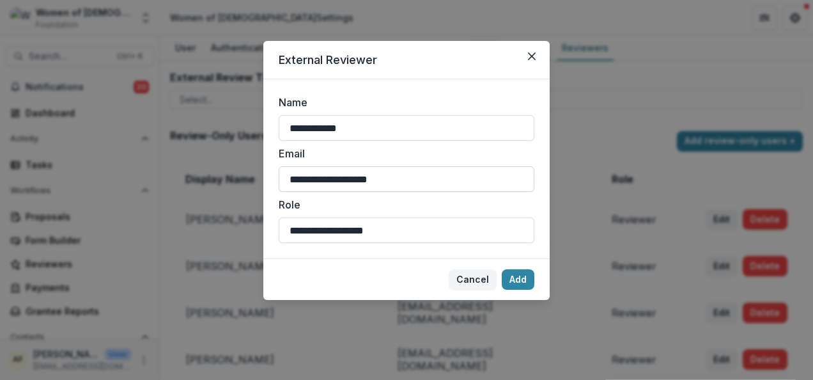
click at [413, 174] on input "**********" at bounding box center [407, 179] width 256 height 26
paste input "****"
type input "**********"
click at [525, 277] on button "Add" at bounding box center [518, 279] width 33 height 20
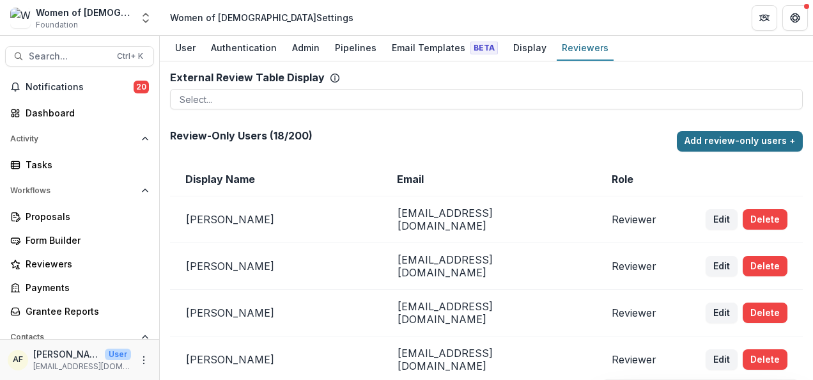
click at [755, 136] on button "Add review-only users +" at bounding box center [740, 141] width 126 height 20
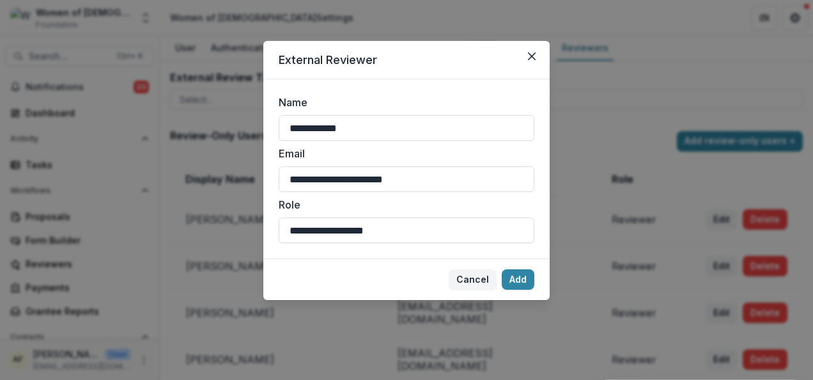
drag, startPoint x: 377, startPoint y: 123, endPoint x: 256, endPoint y: 115, distance: 121.6
click at [256, 115] on div "**********" at bounding box center [406, 190] width 813 height 380
type input "**********"
click at [413, 217] on input "**********" at bounding box center [407, 230] width 256 height 26
drag, startPoint x: 409, startPoint y: 230, endPoint x: 233, endPoint y: 221, distance: 176.6
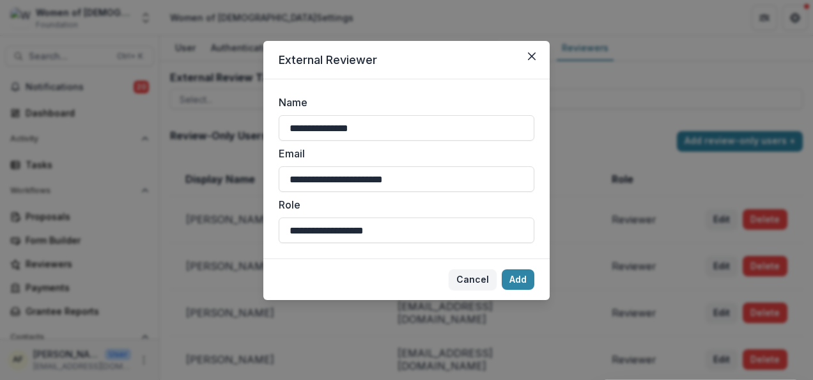
click at [233, 221] on div "**********" at bounding box center [406, 190] width 813 height 380
click at [460, 181] on input "**********" at bounding box center [407, 179] width 256 height 26
drag, startPoint x: 374, startPoint y: 180, endPoint x: 230, endPoint y: 180, distance: 144.4
click at [230, 180] on div "**********" at bounding box center [406, 190] width 813 height 380
paste input
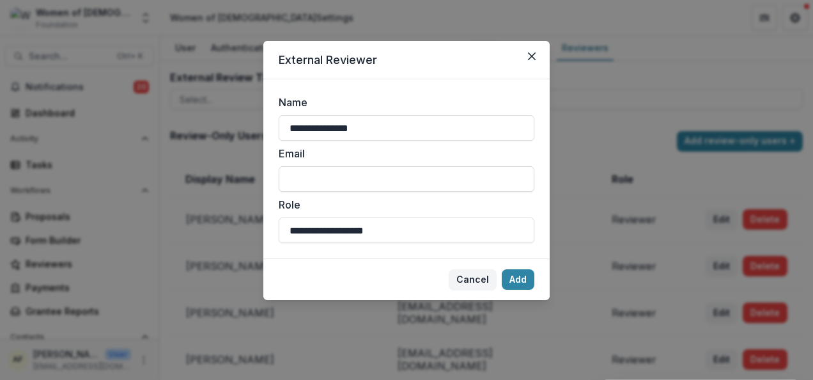
click at [337, 180] on input "Email" at bounding box center [407, 179] width 256 height 26
paste input "**********"
type input "**********"
click at [524, 276] on button "Add" at bounding box center [518, 279] width 33 height 20
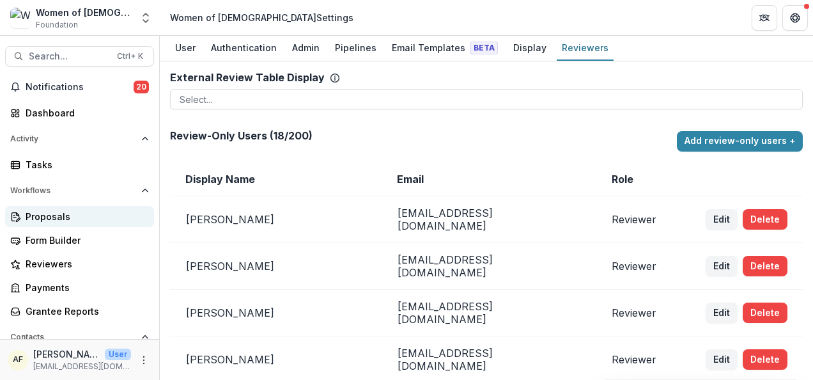
click at [55, 214] on div "Proposals" at bounding box center [85, 216] width 118 height 13
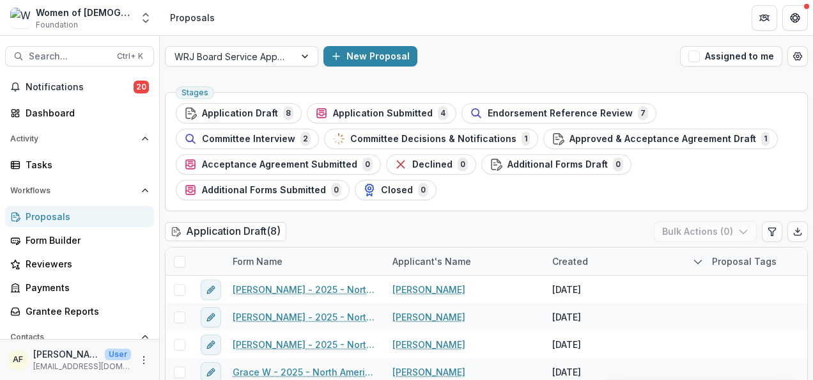
click at [394, 224] on div "Application Draft ( 8 ) Bulk Actions ( 0 )" at bounding box center [486, 234] width 643 height 26
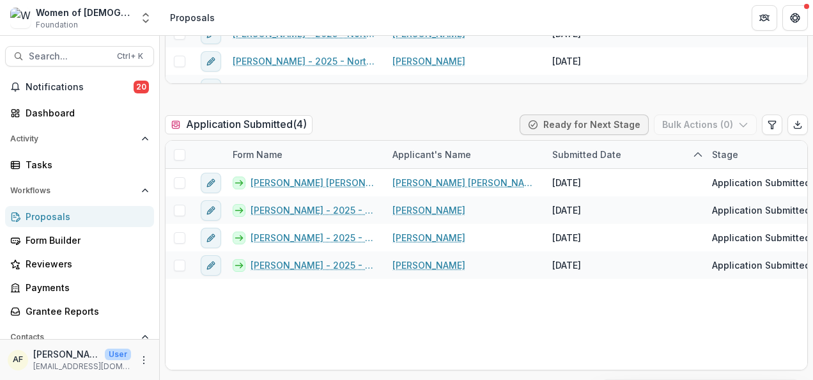
scroll to position [414, 0]
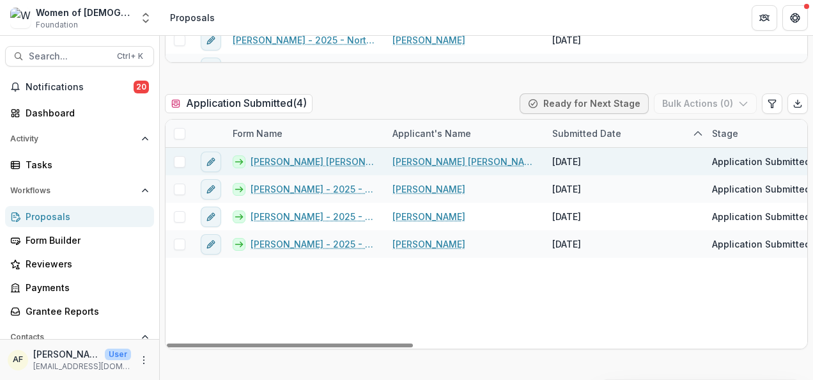
click at [181, 160] on span at bounding box center [180, 162] width 12 height 12
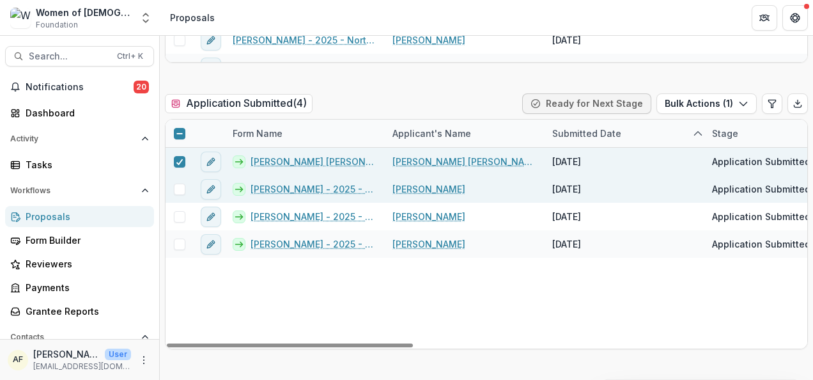
click at [175, 189] on span at bounding box center [180, 189] width 12 height 12
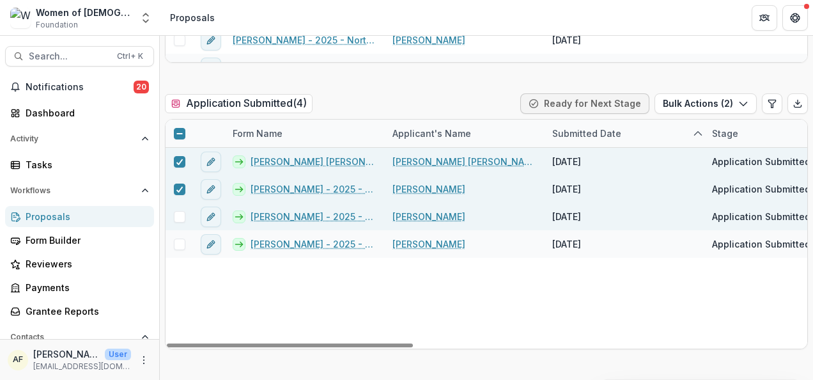
click at [176, 211] on span at bounding box center [180, 217] width 12 height 12
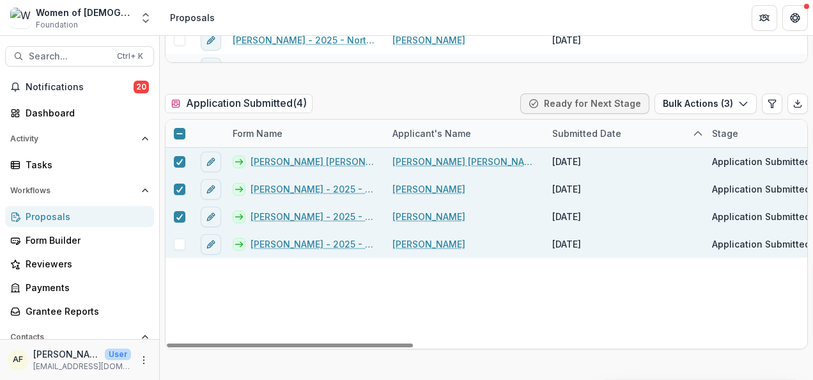
click at [180, 247] on span at bounding box center [180, 244] width 12 height 12
click at [695, 107] on button "Bulk Actions ( 4 )" at bounding box center [705, 103] width 103 height 20
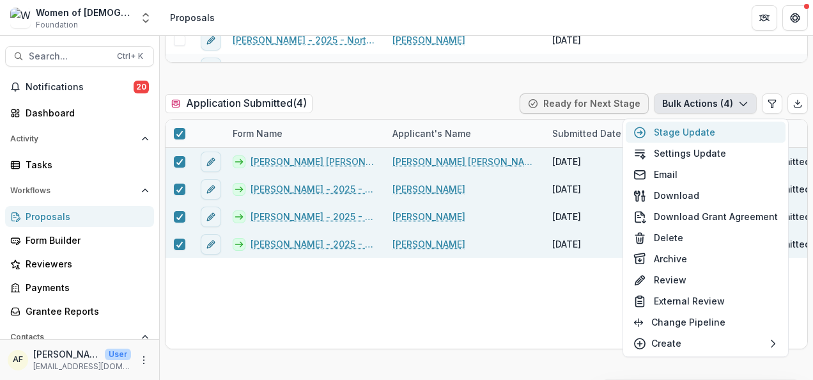
click at [700, 130] on button "Stage Update" at bounding box center [706, 131] width 160 height 21
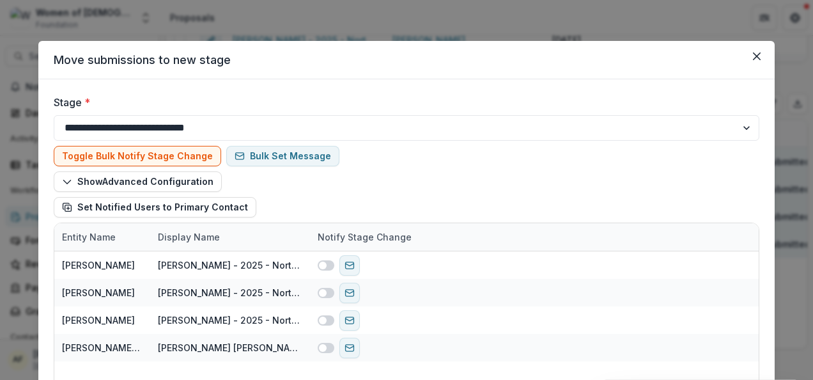
click at [210, 122] on div at bounding box center [148, 122] width 243 height 17
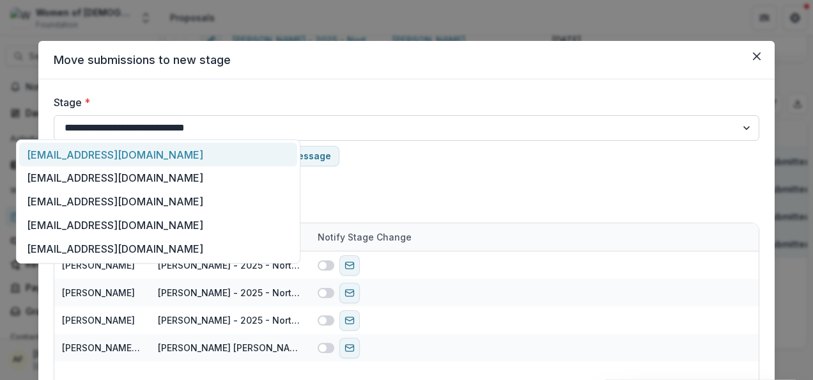
click at [489, 124] on select "**********" at bounding box center [406, 128] width 705 height 26
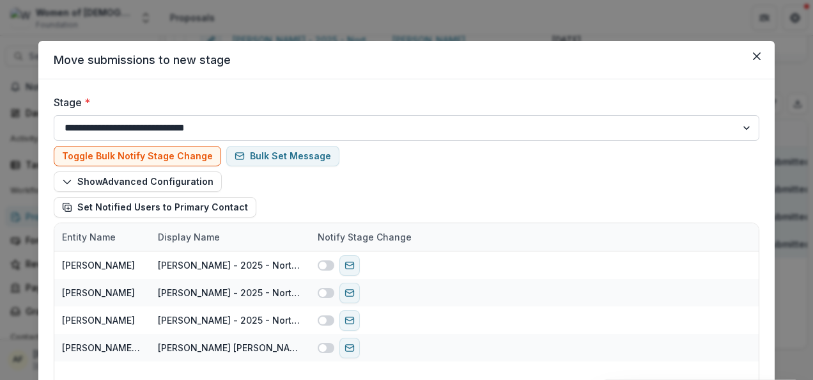
click at [668, 132] on select "**********" at bounding box center [406, 128] width 705 height 26
drag, startPoint x: 669, startPoint y: 130, endPoint x: 427, endPoint y: 127, distance: 242.2
click at [669, 130] on select "**********" at bounding box center [406, 128] width 705 height 26
select select "**********"
click at [54, 115] on select "**********" at bounding box center [406, 128] width 705 height 26
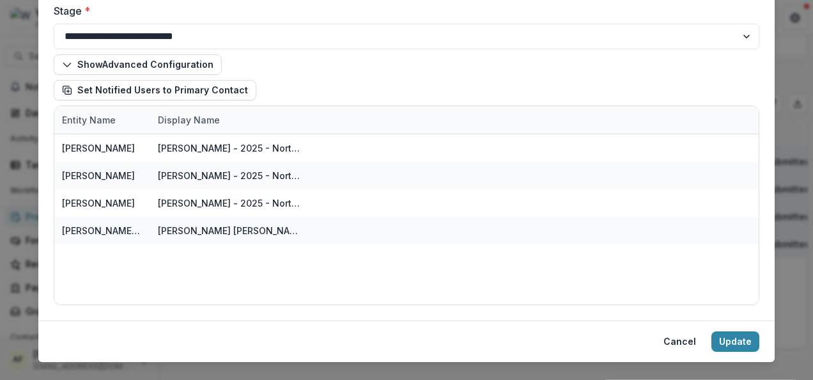
scroll to position [94, 0]
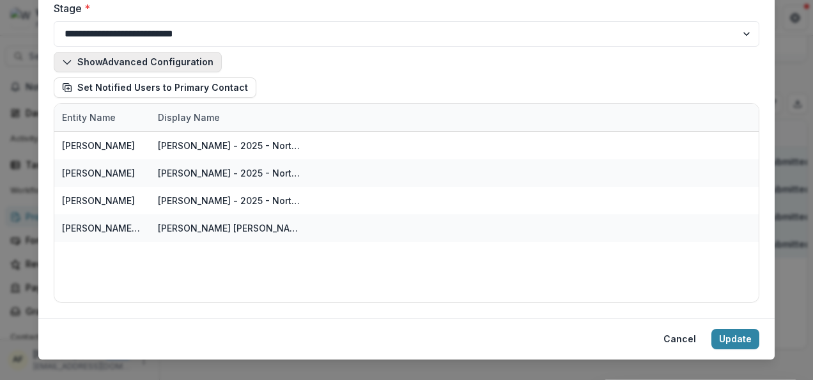
click at [84, 55] on button "Show Advanced Configuration" at bounding box center [138, 62] width 168 height 20
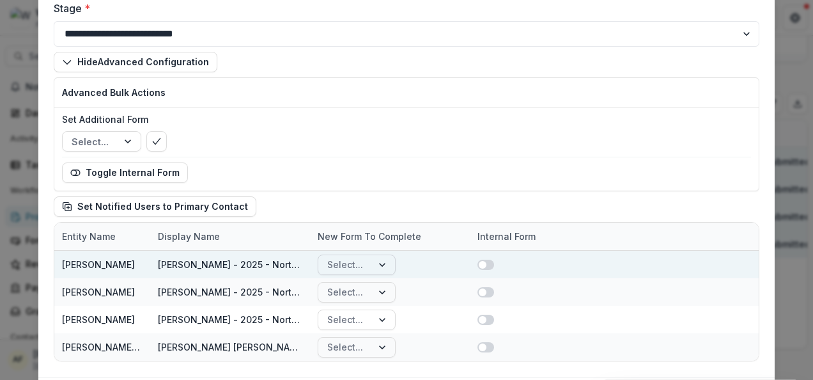
click at [374, 262] on div at bounding box center [383, 264] width 23 height 19
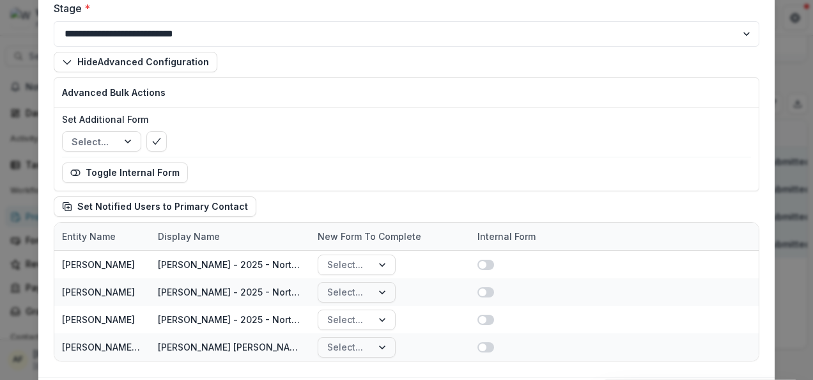
click at [417, 204] on div "Hide Advanced Configuration Advanced Bulk Actions Set Additional Form Select...…" at bounding box center [406, 134] width 705 height 165
click at [124, 139] on div at bounding box center [129, 141] width 23 height 19
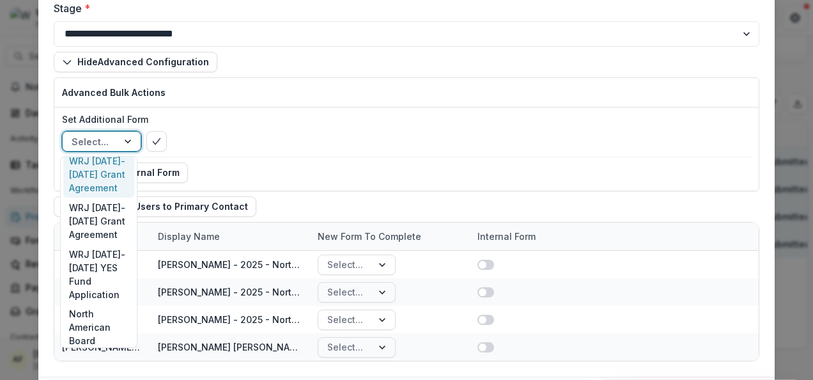
scroll to position [0, 0]
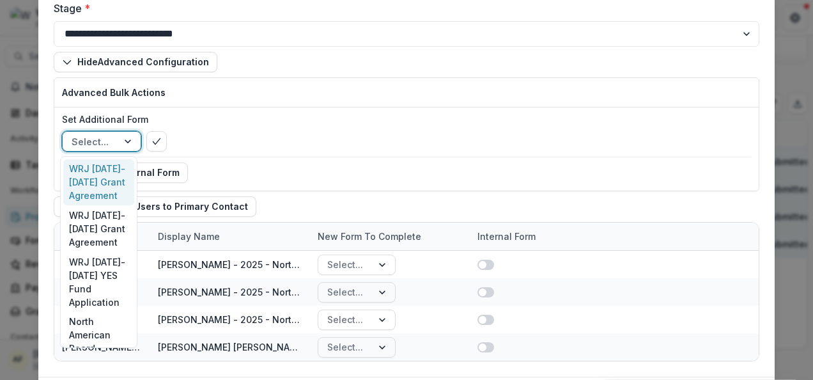
click at [289, 148] on div "10 results available. Use Up and Down to choose options, press Enter to select …" at bounding box center [406, 141] width 689 height 20
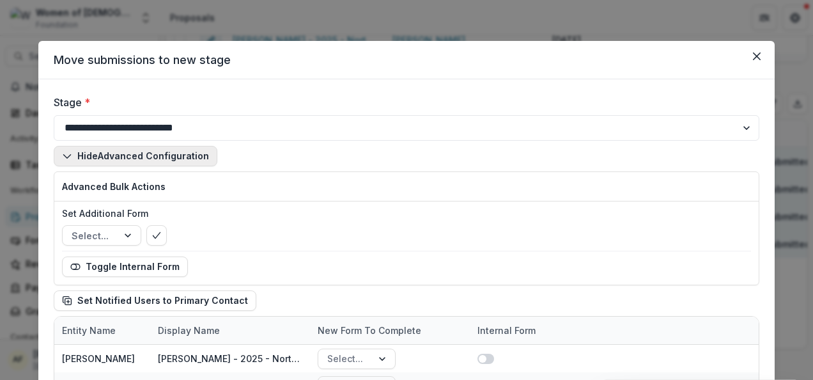
click at [107, 158] on button "Hide Advanced Configuration" at bounding box center [136, 156] width 164 height 20
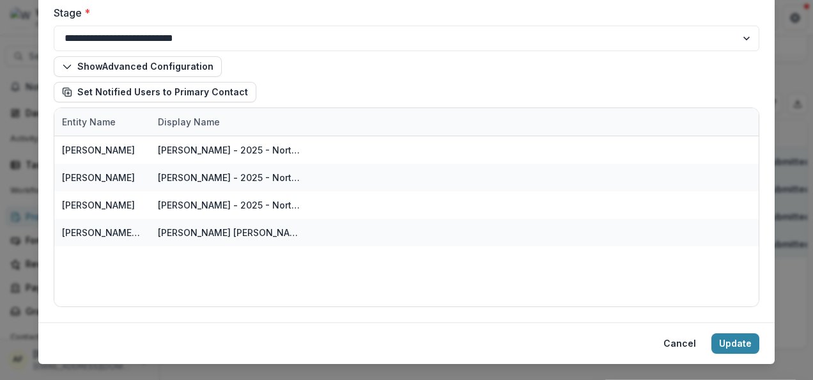
scroll to position [89, 0]
click at [730, 358] on footer "Cancel Update" at bounding box center [406, 343] width 736 height 42
click at [730, 341] on button "Update" at bounding box center [735, 343] width 48 height 20
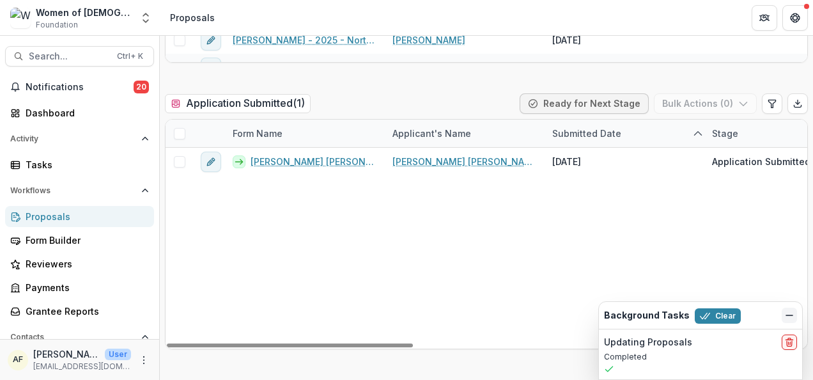
click at [784, 318] on icon "Dismiss" at bounding box center [789, 315] width 10 height 10
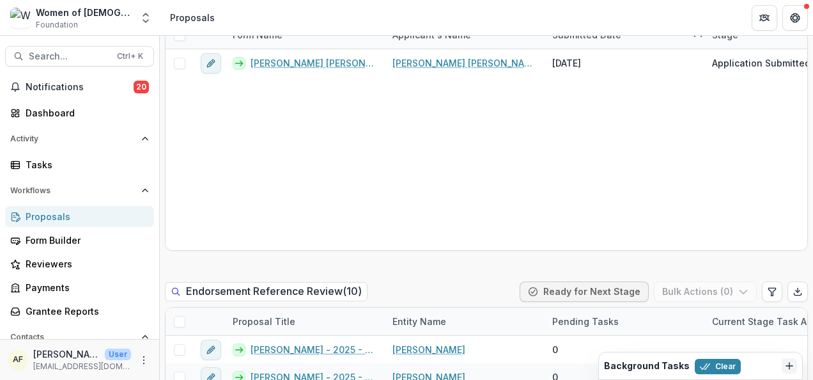
scroll to position [438, 0]
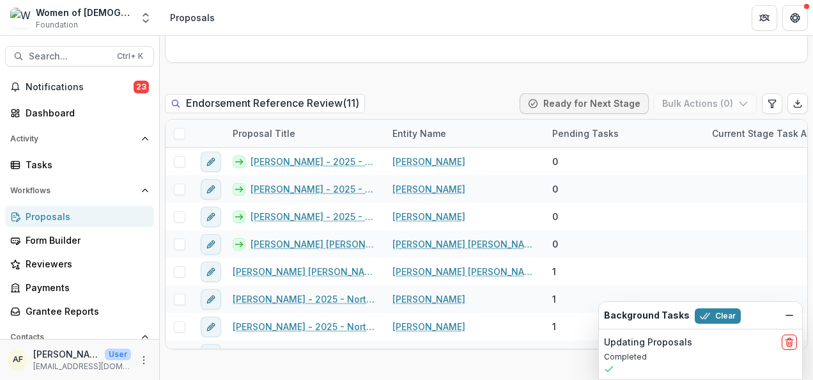
scroll to position [701, 0]
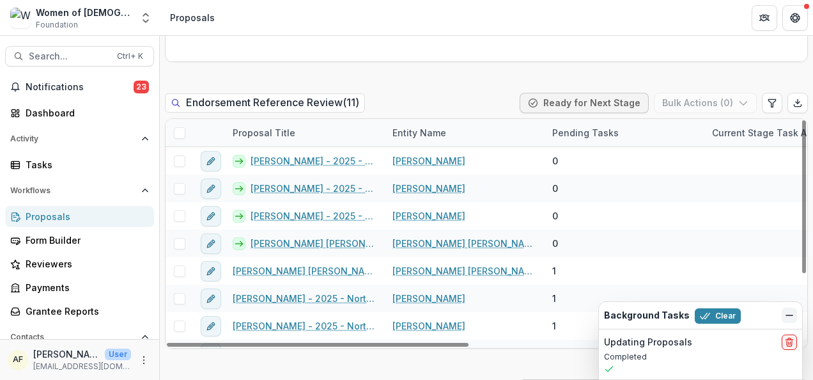
click at [784, 313] on icon "Dismiss" at bounding box center [789, 315] width 10 height 10
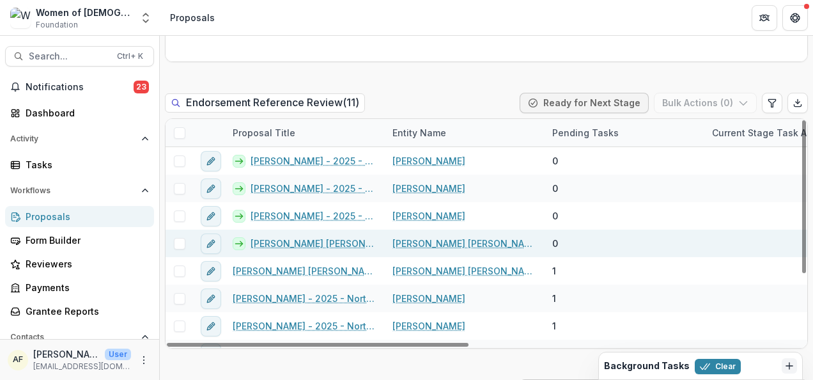
click at [179, 240] on span at bounding box center [180, 244] width 12 height 12
click at [700, 104] on button "Bulk Actions ( 1 )" at bounding box center [706, 103] width 100 height 20
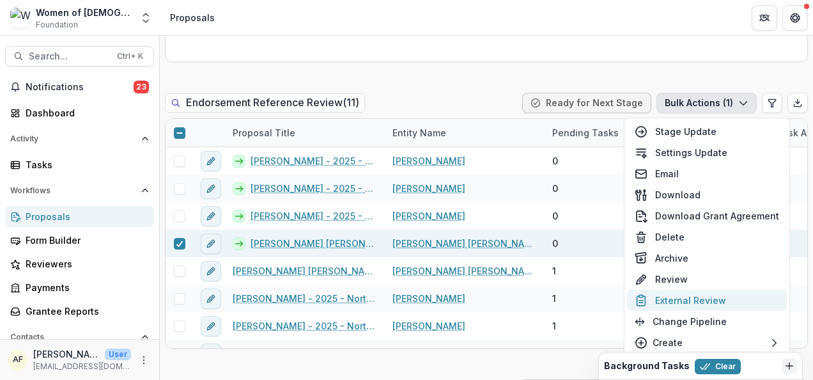
click at [702, 300] on button "External Review" at bounding box center [707, 299] width 160 height 21
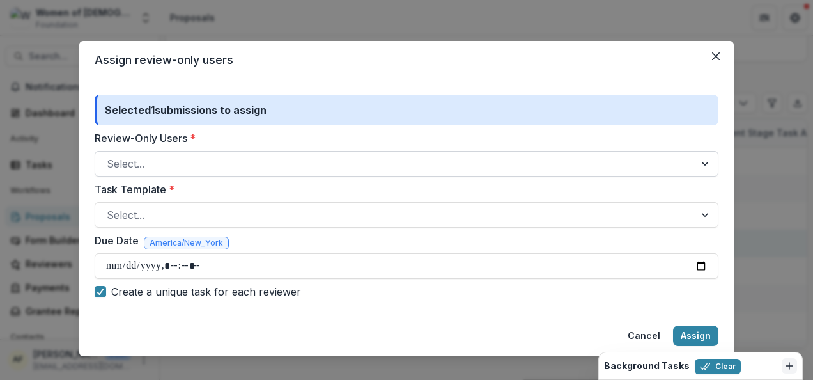
click at [241, 173] on div "Select..." at bounding box center [394, 163] width 599 height 20
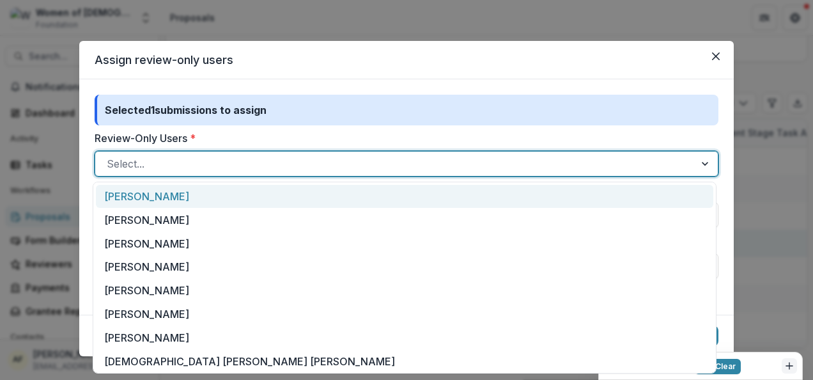
click at [380, 68] on header "Assign review-only users" at bounding box center [406, 60] width 654 height 38
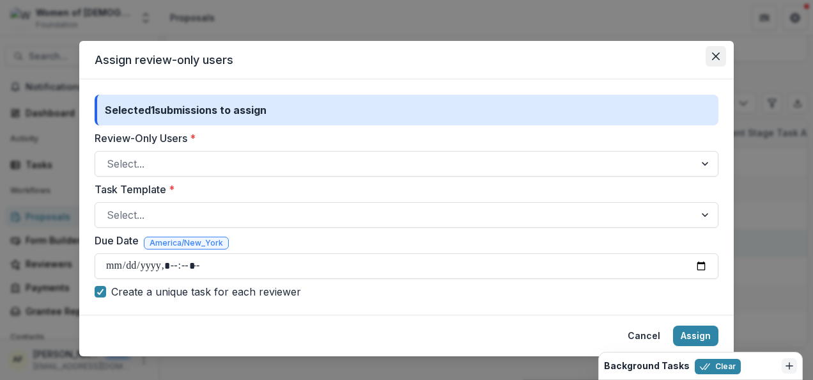
click at [713, 59] on icon "Close" at bounding box center [716, 56] width 8 height 8
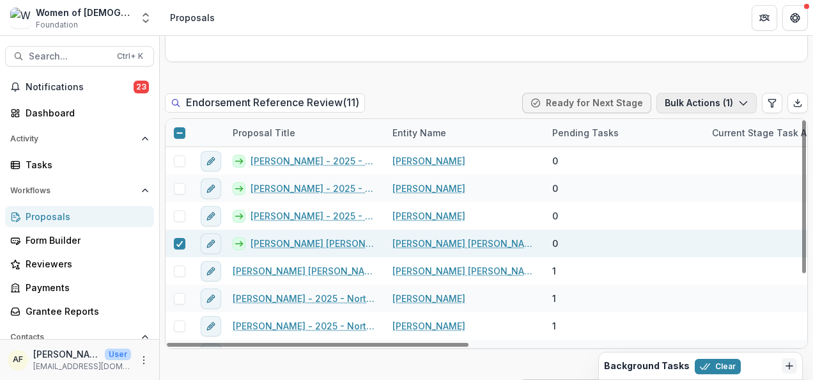
click at [723, 97] on button "Bulk Actions ( 1 )" at bounding box center [706, 103] width 100 height 20
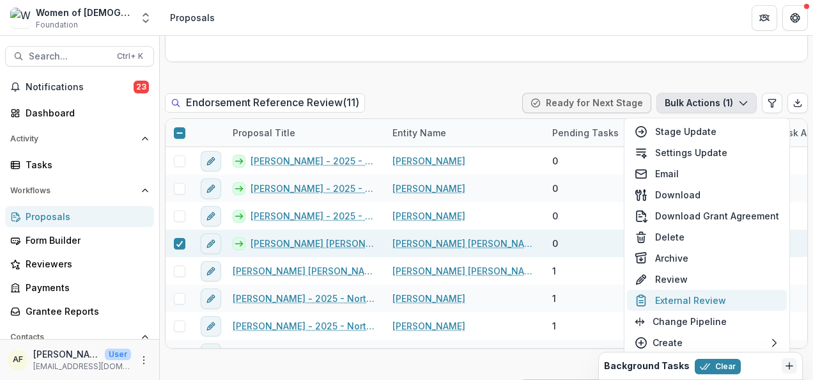
click at [682, 293] on button "External Review" at bounding box center [707, 299] width 160 height 21
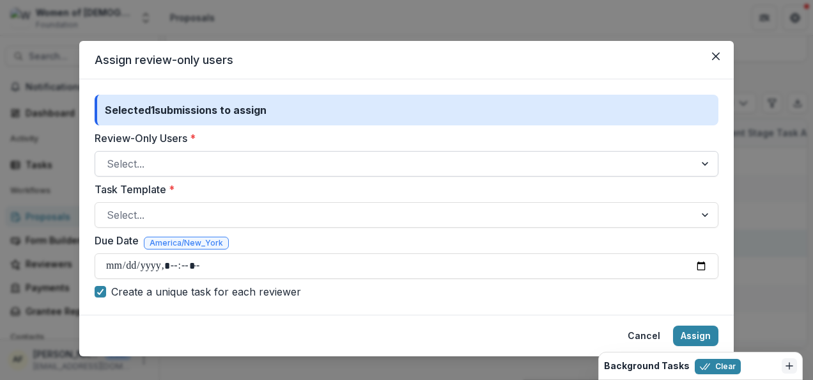
click at [235, 159] on div at bounding box center [395, 164] width 576 height 18
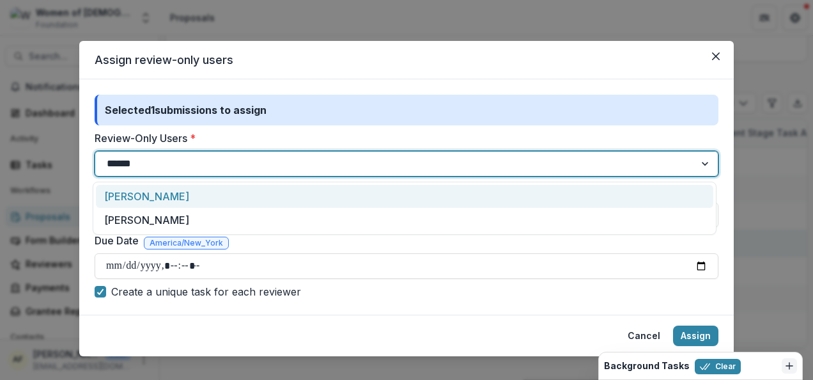
type input "*******"
click at [181, 197] on div "[PERSON_NAME]" at bounding box center [404, 197] width 617 height 24
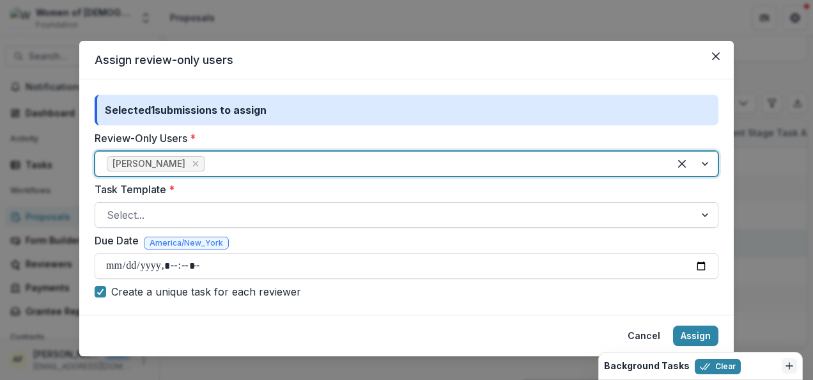
click at [118, 219] on div at bounding box center [395, 215] width 576 height 18
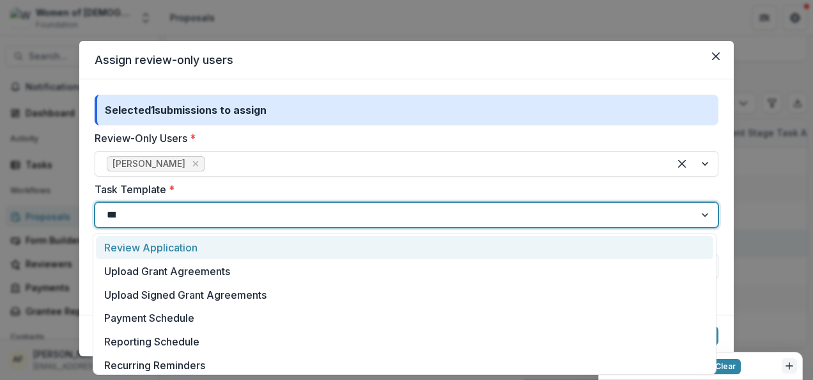
type input "****"
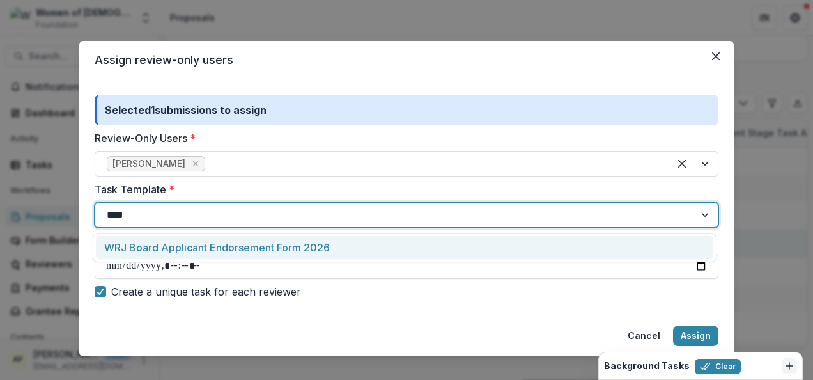
click at [165, 239] on div "WRJ Board Applicant Endorsement Form 2026" at bounding box center [404, 248] width 617 height 24
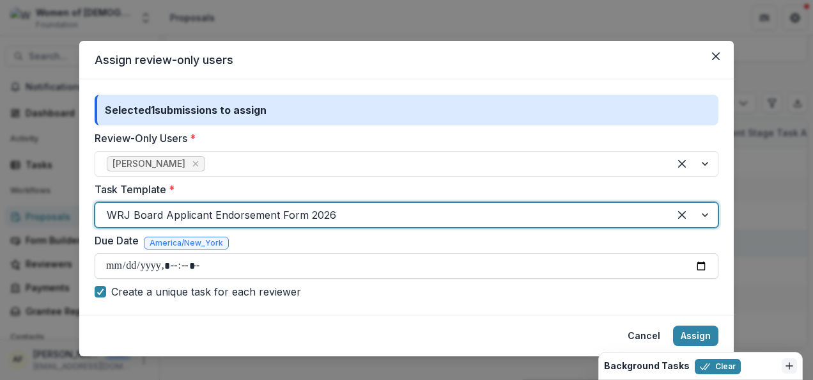
click at [110, 265] on input "Due Date" at bounding box center [407, 266] width 624 height 26
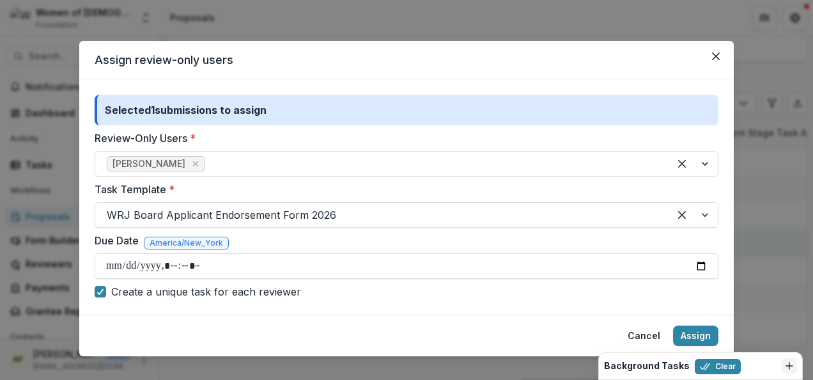
click at [592, 293] on label "Create a unique task for each reviewer" at bounding box center [407, 291] width 624 height 15
drag, startPoint x: 197, startPoint y: 288, endPoint x: 215, endPoint y: 287, distance: 18.6
click at [197, 288] on span "Create a unique task for each reviewer" at bounding box center [206, 291] width 190 height 15
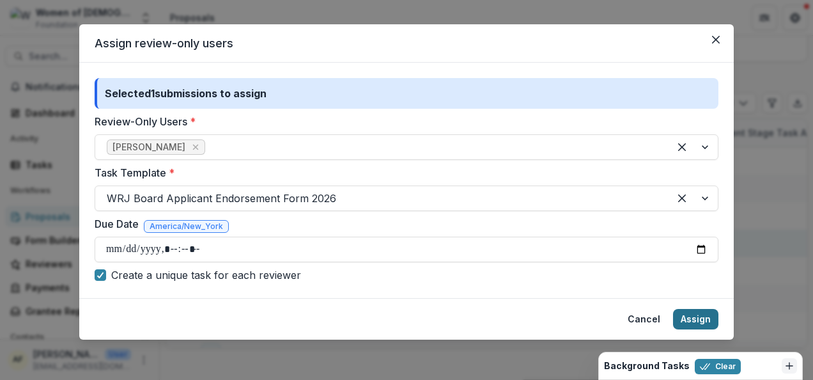
click at [695, 321] on button "Assign" at bounding box center [695, 319] width 45 height 20
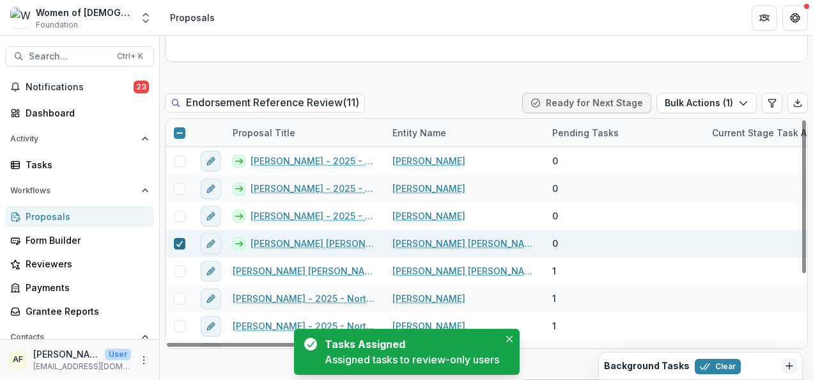
click at [180, 240] on icon at bounding box center [180, 243] width 8 height 6
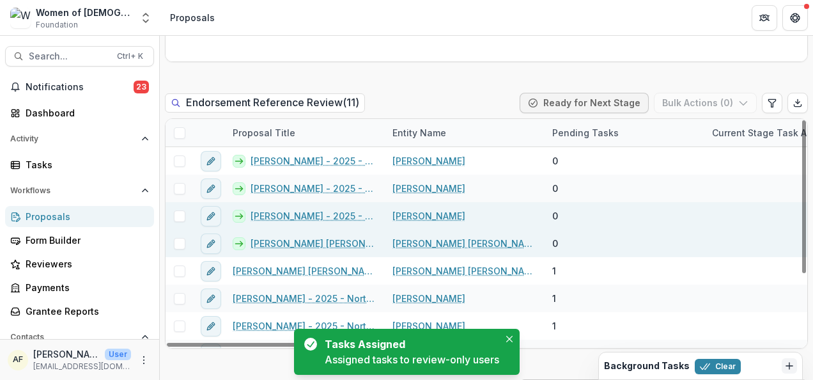
click at [180, 217] on span at bounding box center [180, 216] width 12 height 12
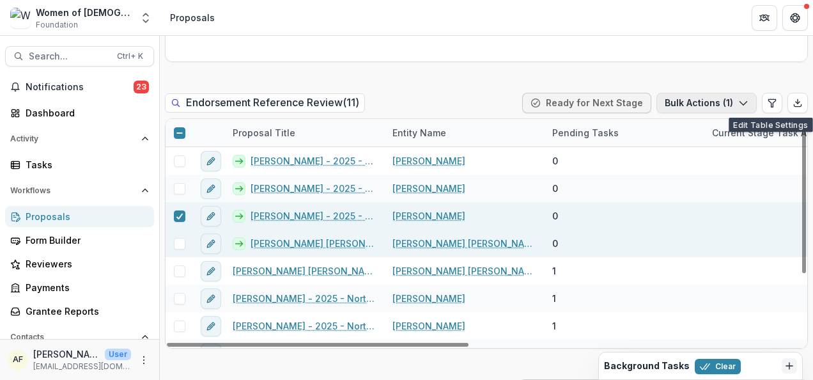
click at [738, 103] on icon "button" at bounding box center [743, 103] width 10 height 10
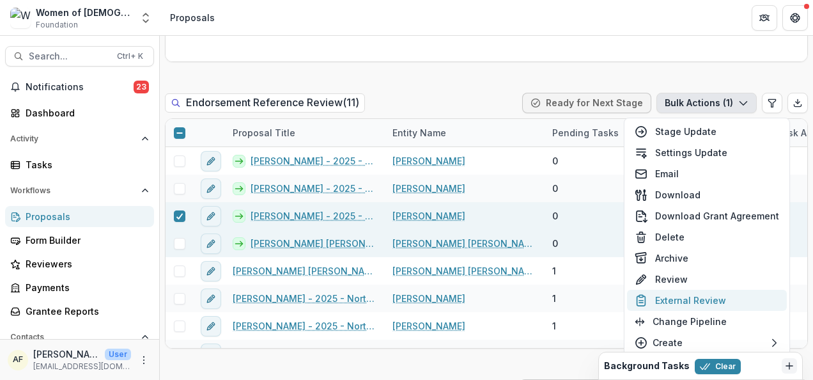
click at [668, 294] on button "External Review" at bounding box center [707, 299] width 160 height 21
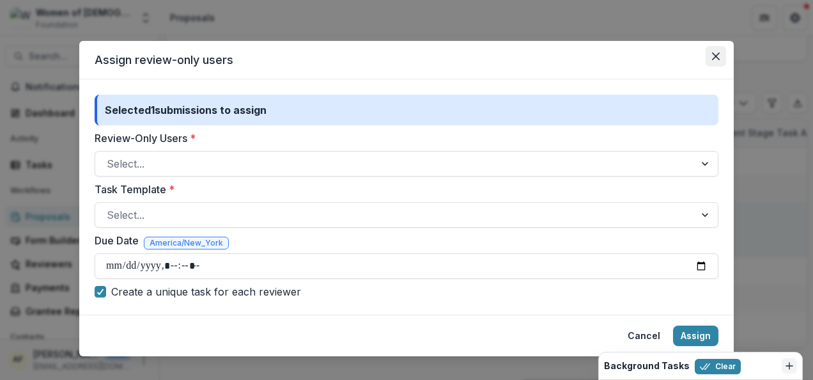
click at [718, 49] on button "Close" at bounding box center [715, 56] width 20 height 20
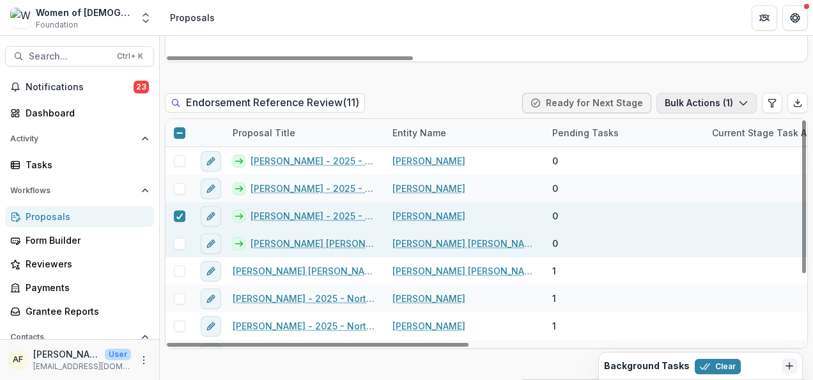
click at [730, 104] on button "Bulk Actions ( 1 )" at bounding box center [706, 103] width 100 height 20
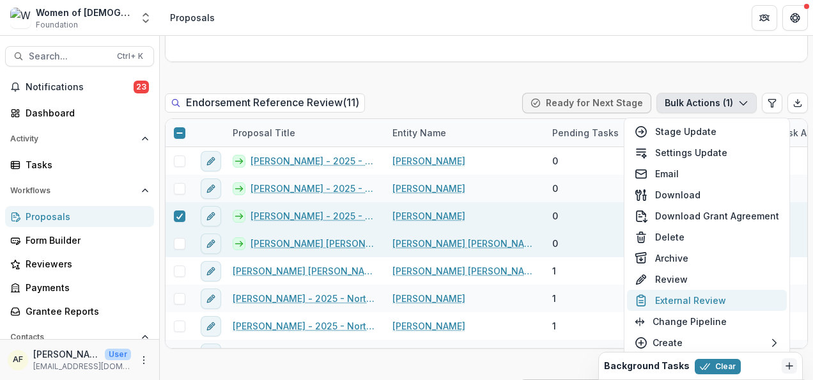
click at [686, 292] on button "External Review" at bounding box center [707, 299] width 160 height 21
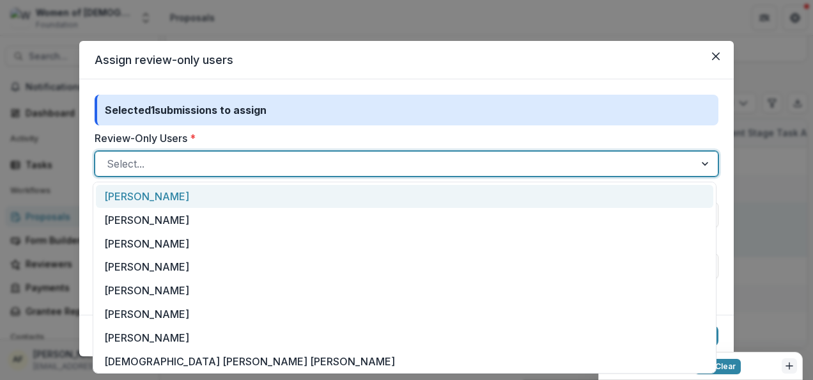
click at [231, 162] on div at bounding box center [395, 164] width 576 height 18
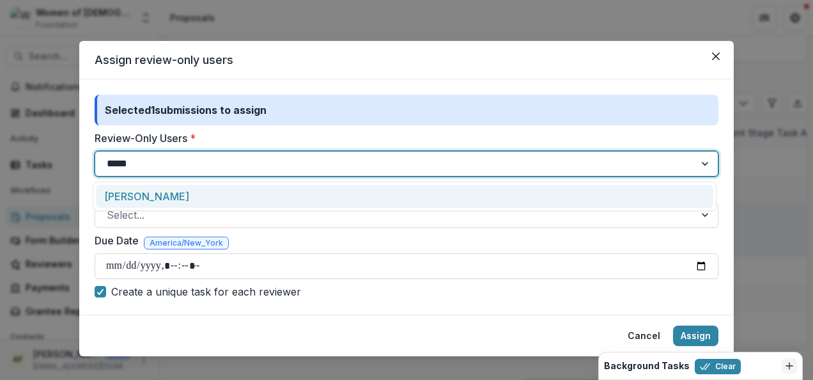
type input "******"
drag, startPoint x: 178, startPoint y: 196, endPoint x: 155, endPoint y: 202, distance: 23.7
click at [177, 196] on div "[PERSON_NAME]" at bounding box center [404, 197] width 617 height 24
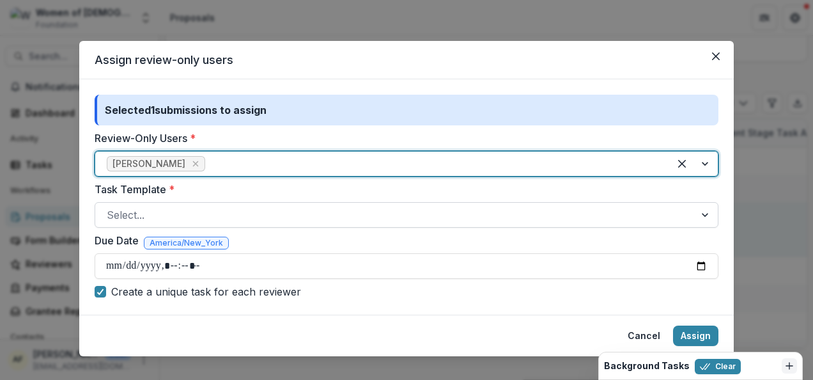
click at [150, 209] on div at bounding box center [395, 215] width 576 height 18
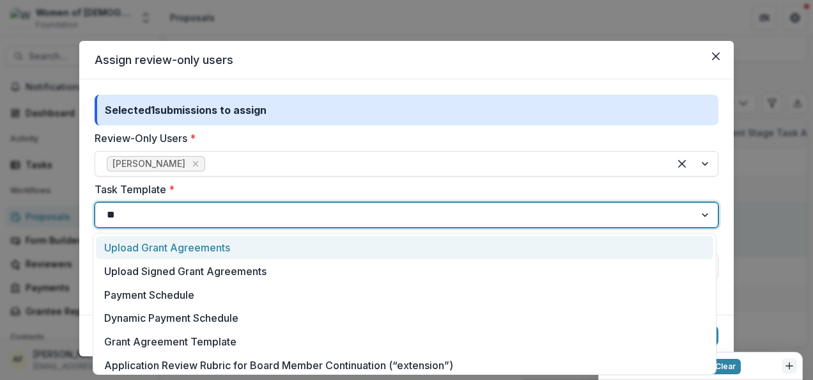
type input "***"
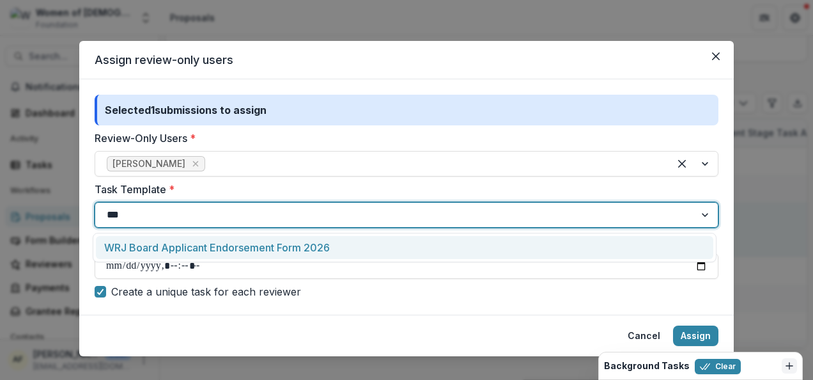
click at [161, 252] on div "WRJ Board Applicant Endorsement Form 2026" at bounding box center [404, 248] width 617 height 24
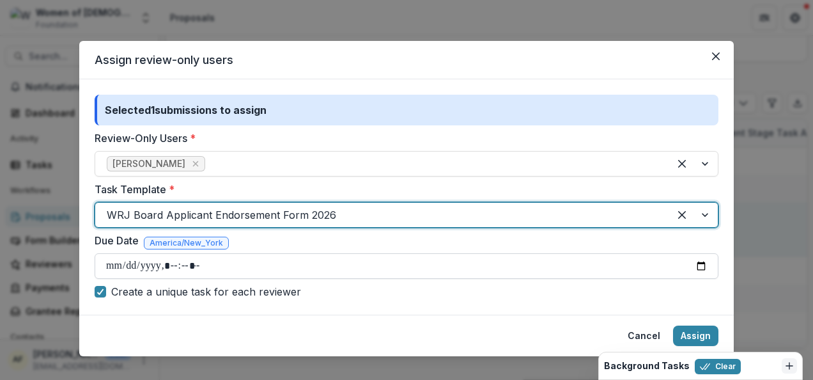
click at [101, 264] on input "Due Date" at bounding box center [407, 266] width 624 height 26
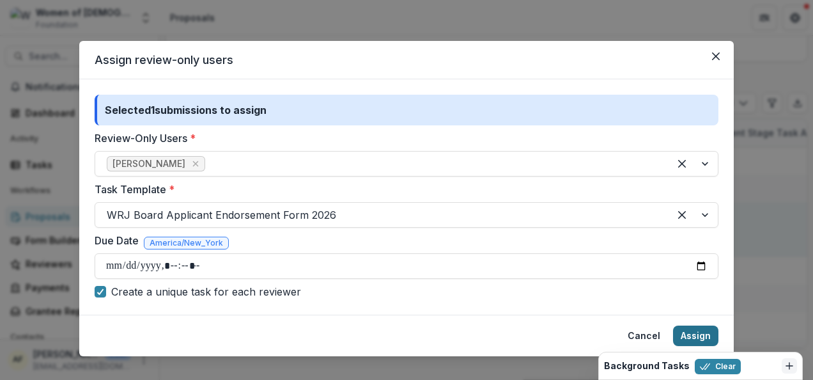
click at [687, 330] on button "Assign" at bounding box center [695, 335] width 45 height 20
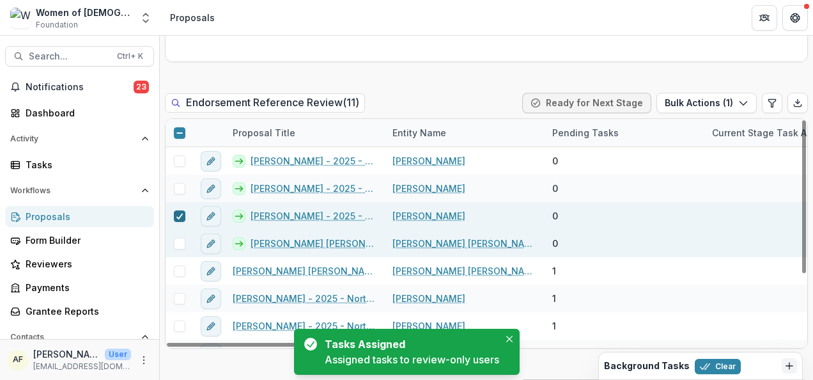
drag, startPoint x: 179, startPoint y: 215, endPoint x: 179, endPoint y: 204, distance: 10.9
click at [179, 215] on polyline at bounding box center [179, 215] width 6 height 5
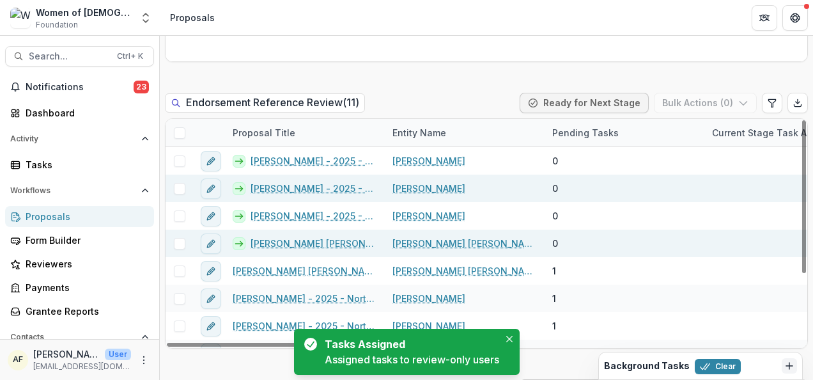
click at [177, 190] on span at bounding box center [180, 189] width 12 height 12
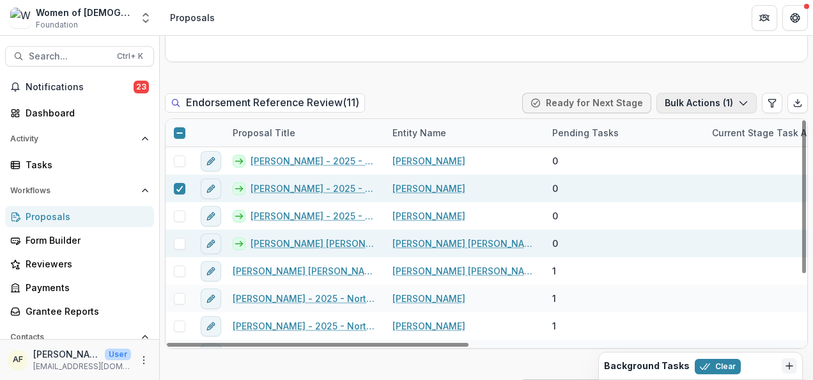
click at [680, 105] on button "Bulk Actions ( 1 )" at bounding box center [706, 103] width 100 height 20
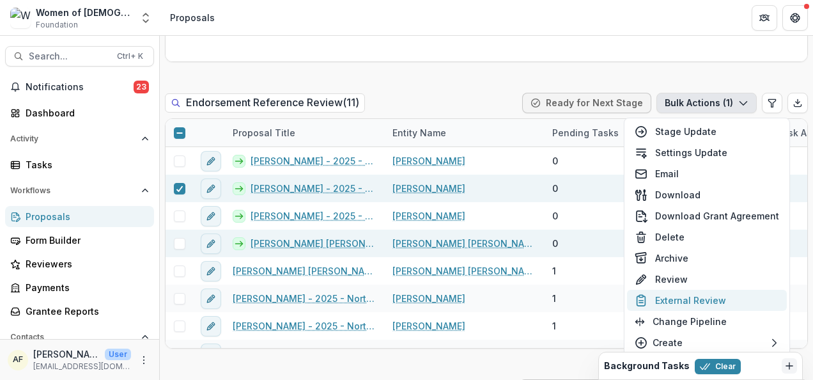
click at [682, 299] on button "External Review" at bounding box center [707, 299] width 160 height 21
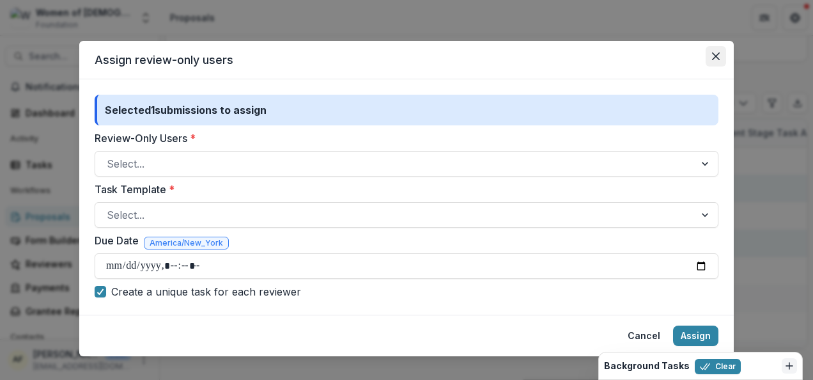
click at [713, 51] on button "Close" at bounding box center [715, 56] width 20 height 20
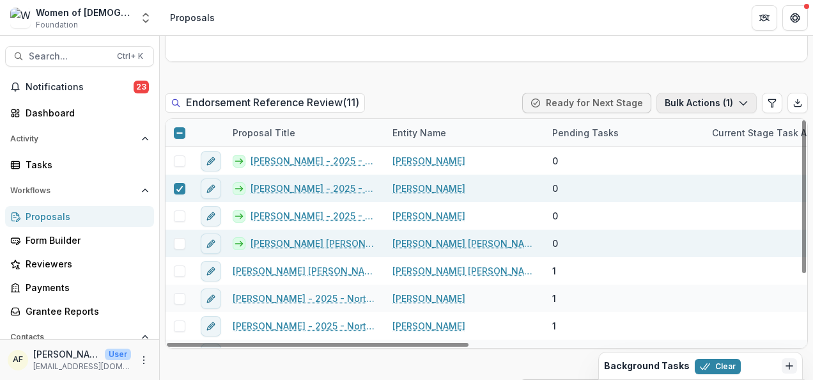
click at [741, 101] on icon "button" at bounding box center [743, 103] width 10 height 10
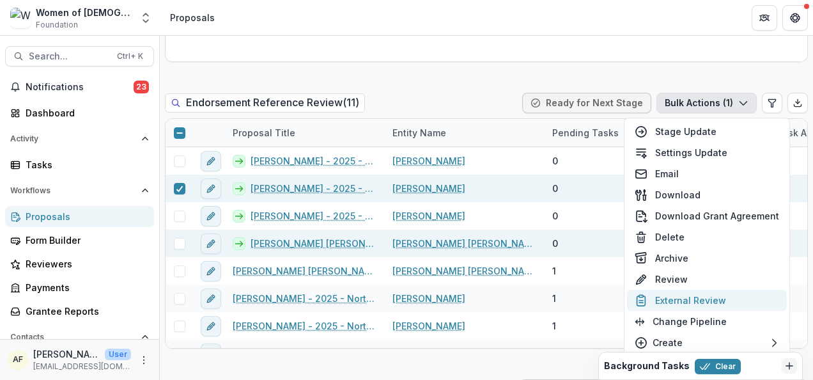
click at [703, 290] on button "External Review" at bounding box center [707, 299] width 160 height 21
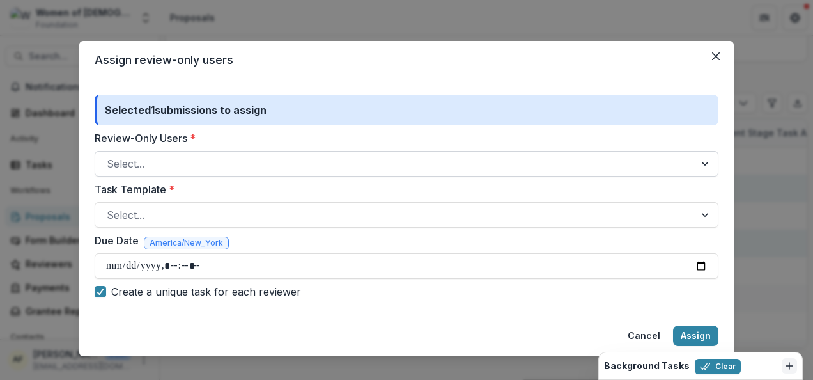
click at [321, 166] on div at bounding box center [395, 164] width 576 height 18
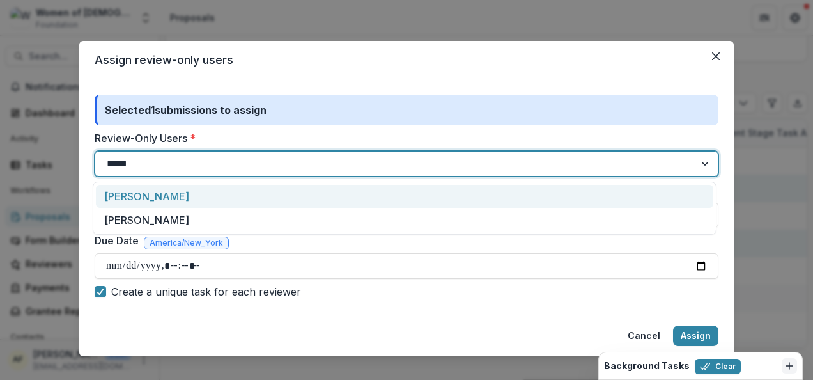
type input "******"
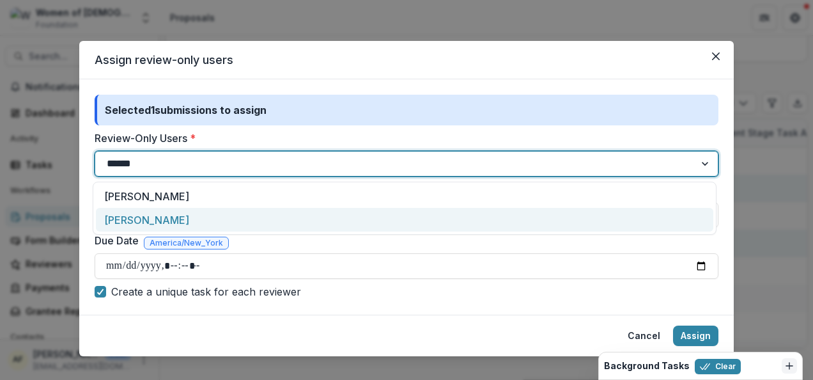
click at [198, 220] on div "[PERSON_NAME]" at bounding box center [404, 220] width 617 height 24
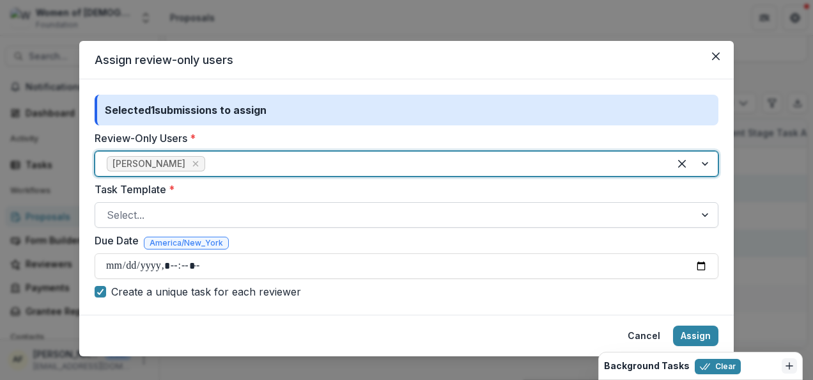
click at [162, 213] on div at bounding box center [395, 215] width 576 height 18
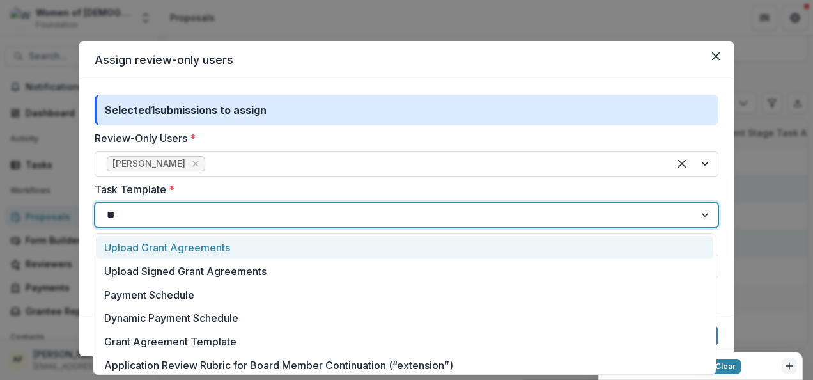
type input "***"
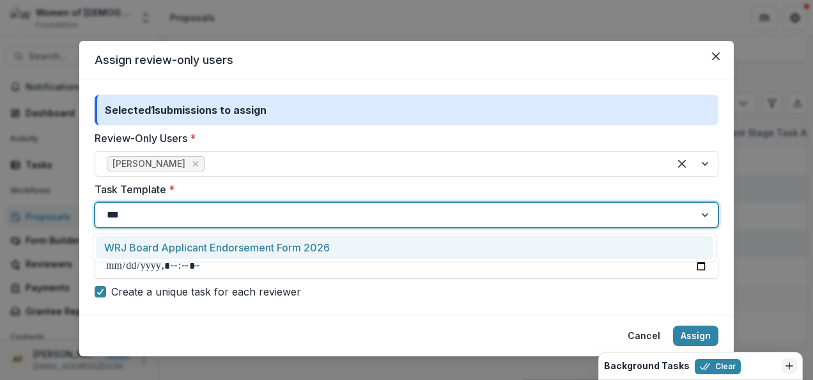
click at [188, 241] on div "WRJ Board Applicant Endorsement Form 2026" at bounding box center [404, 248] width 617 height 24
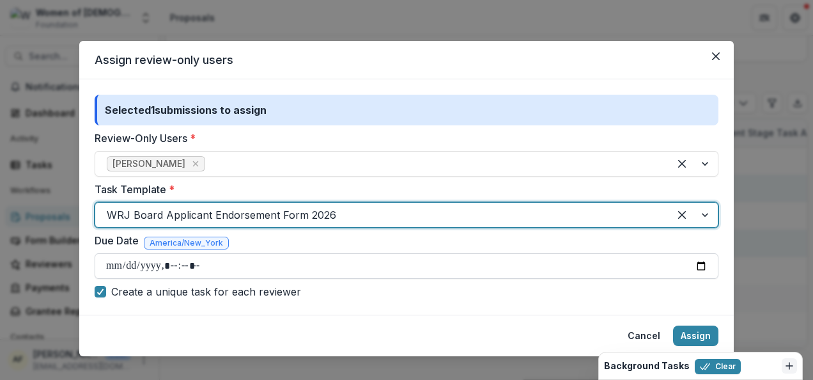
click at [109, 268] on input "Due Date" at bounding box center [407, 266] width 624 height 26
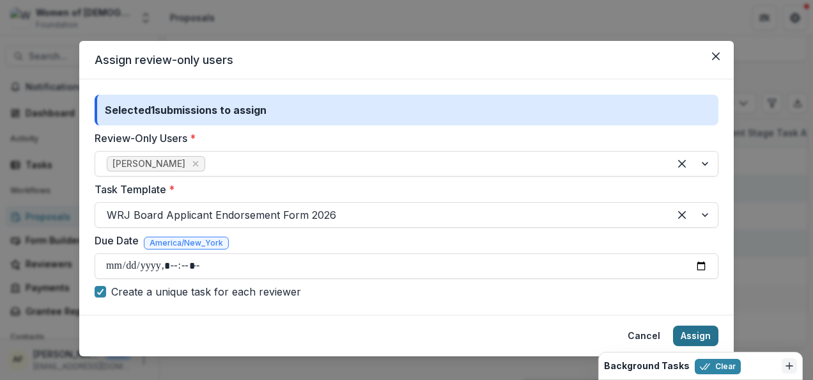
click at [693, 332] on button "Assign" at bounding box center [695, 335] width 45 height 20
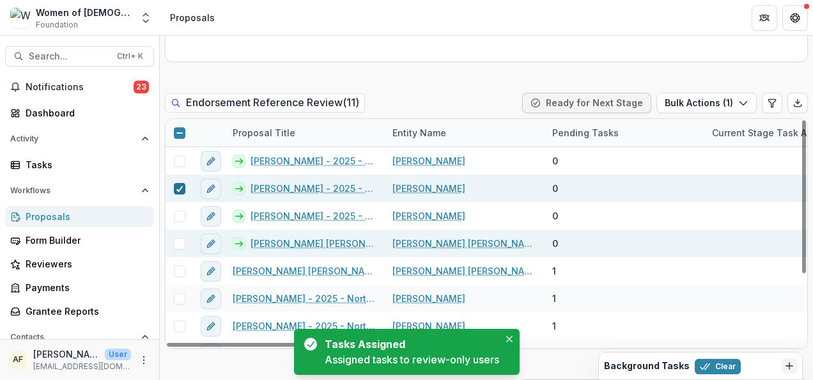
click at [176, 188] on icon at bounding box center [180, 188] width 8 height 6
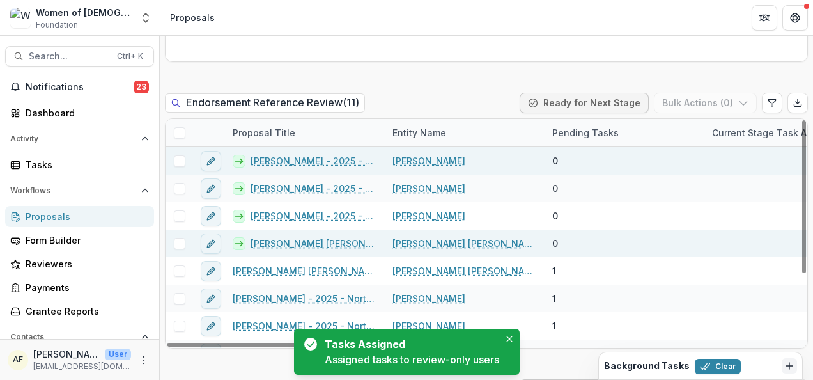
click at [180, 161] on span at bounding box center [180, 161] width 12 height 12
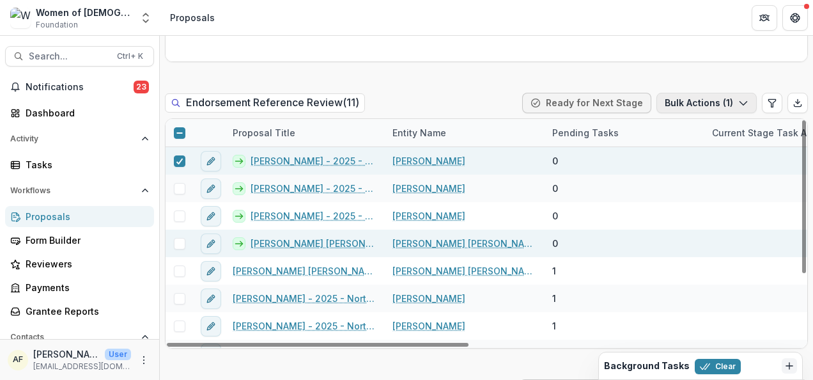
click at [693, 107] on button "Bulk Actions ( 1 )" at bounding box center [706, 103] width 100 height 20
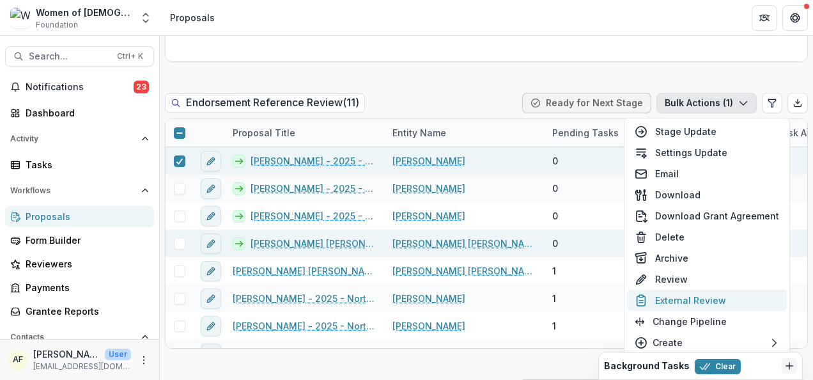
click at [681, 295] on button "External Review" at bounding box center [707, 299] width 160 height 21
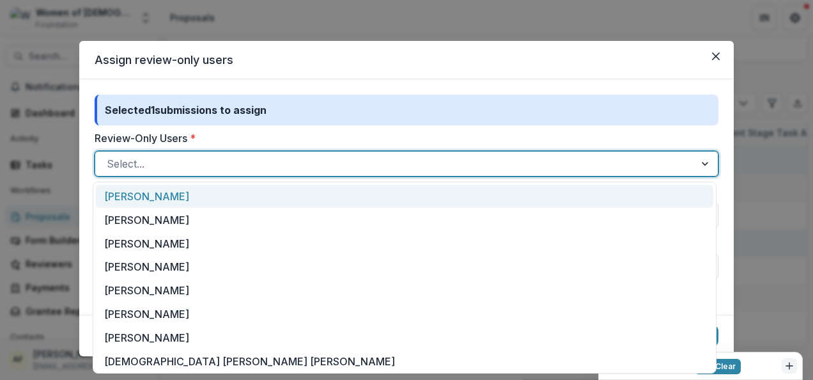
click at [181, 163] on div at bounding box center [395, 164] width 576 height 18
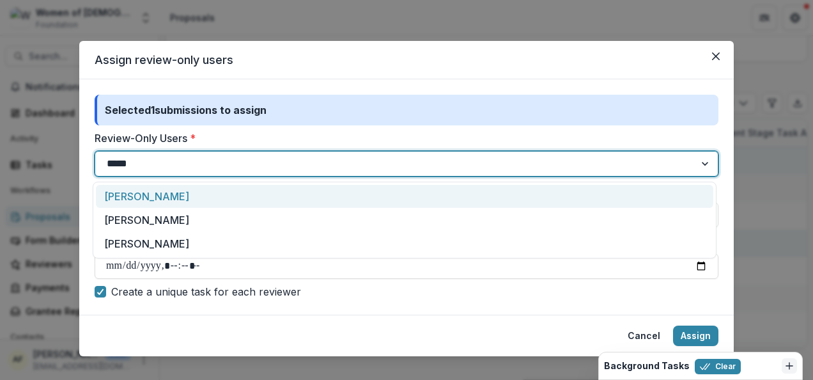
type input "******"
click at [180, 192] on div "[PERSON_NAME]" at bounding box center [404, 197] width 617 height 24
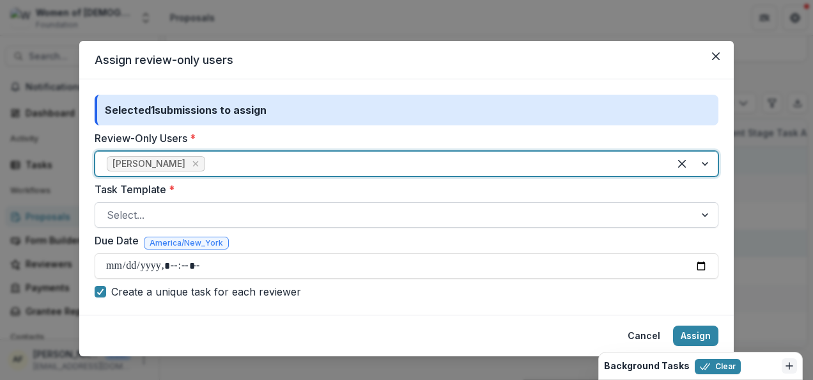
click at [175, 219] on div at bounding box center [395, 215] width 576 height 18
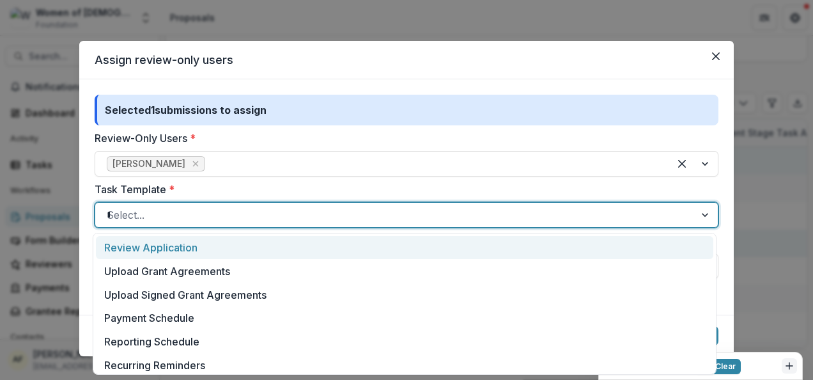
type input "***"
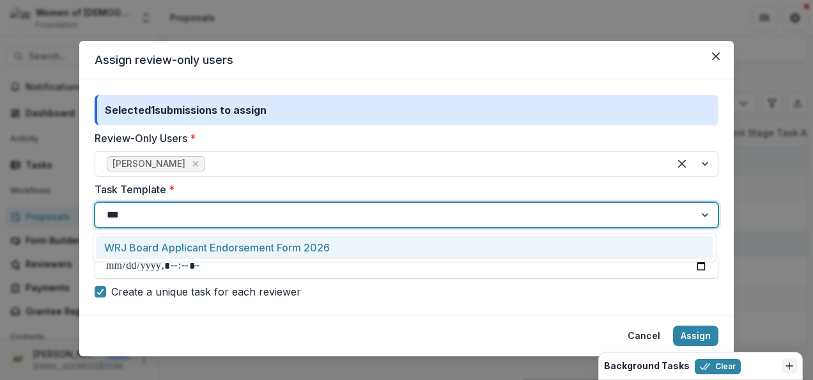
drag, startPoint x: 233, startPoint y: 245, endPoint x: 203, endPoint y: 249, distance: 30.4
click at [230, 245] on div "WRJ Board Applicant Endorsement Form 2026" at bounding box center [404, 248] width 617 height 24
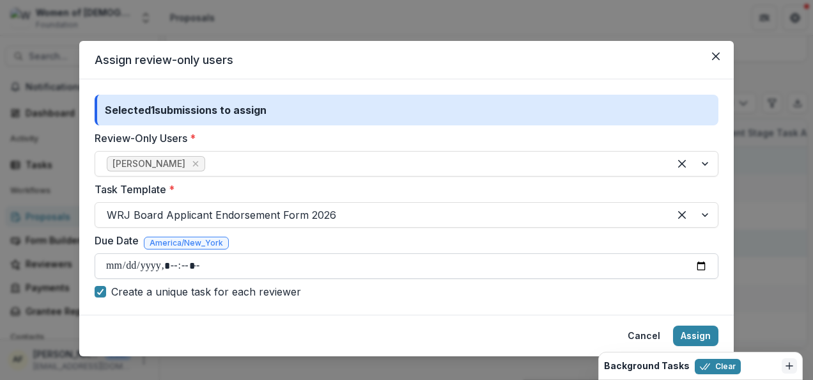
click at [109, 272] on input "Due Date" at bounding box center [407, 266] width 624 height 26
click at [400, 303] on div "Selected 1 submissions to assign Review-Only Users * Andrea Stillman Task Templ…" at bounding box center [406, 196] width 654 height 235
click at [699, 332] on button "Assign" at bounding box center [695, 335] width 45 height 20
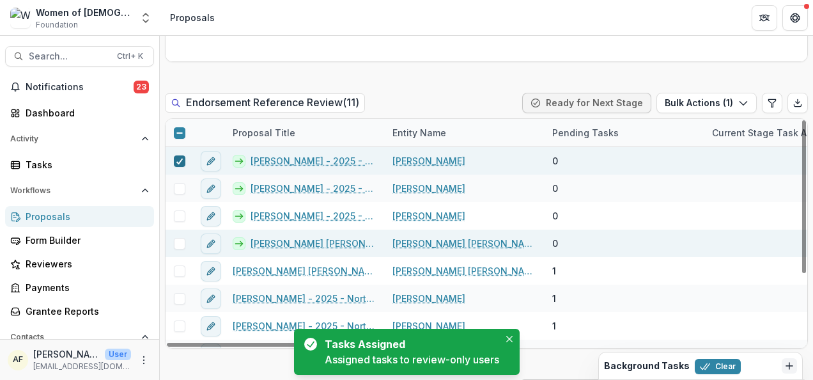
click at [181, 158] on polyline at bounding box center [179, 160] width 6 height 5
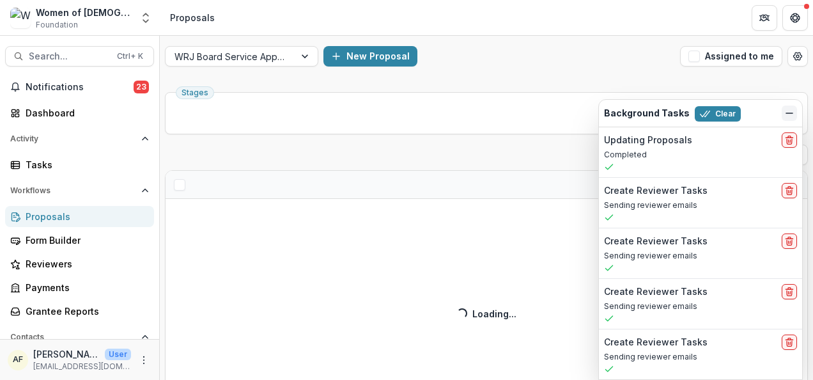
click at [783, 112] on button "Dismiss" at bounding box center [788, 112] width 15 height 15
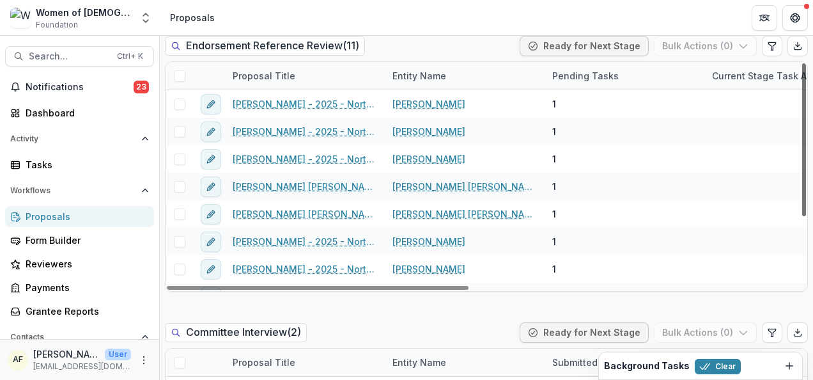
drag, startPoint x: 802, startPoint y: 135, endPoint x: 791, endPoint y: 109, distance: 28.4
click at [802, 109] on div at bounding box center [804, 139] width 4 height 153
click at [771, 51] on button "Edit table settings" at bounding box center [772, 46] width 20 height 20
select select "******"
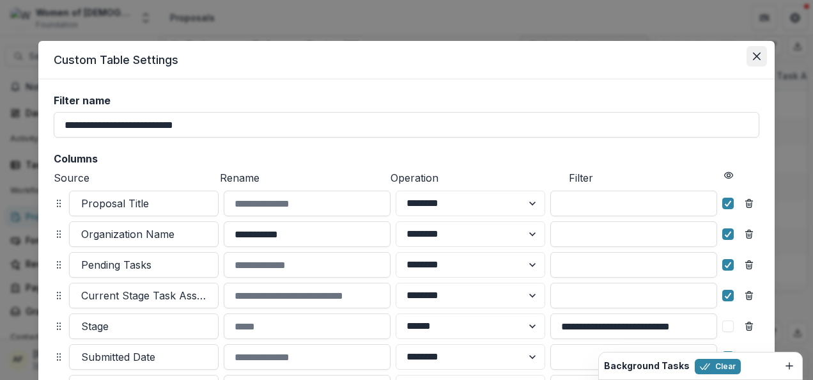
click at [749, 55] on button "Close" at bounding box center [756, 56] width 20 height 20
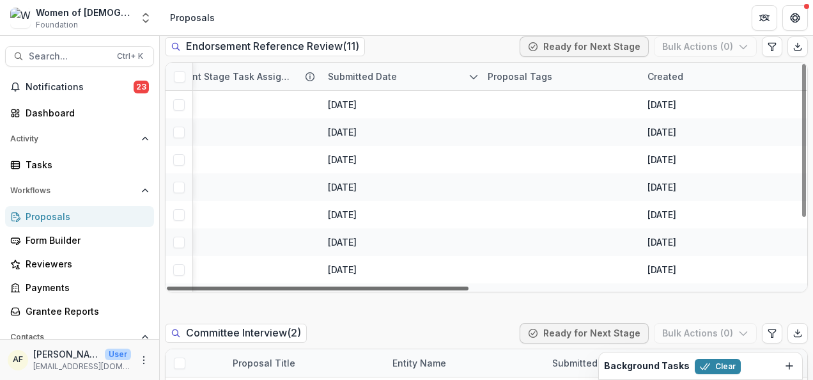
scroll to position [0, 568]
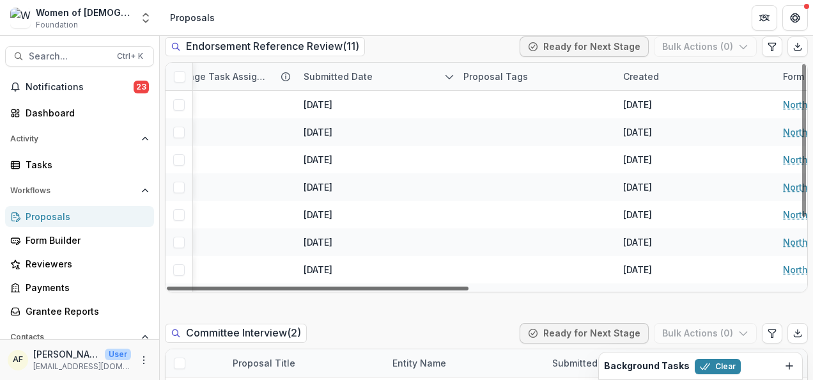
drag, startPoint x: 358, startPoint y: 286, endPoint x: 626, endPoint y: 282, distance: 267.8
click at [468, 286] on div at bounding box center [318, 288] width 302 height 4
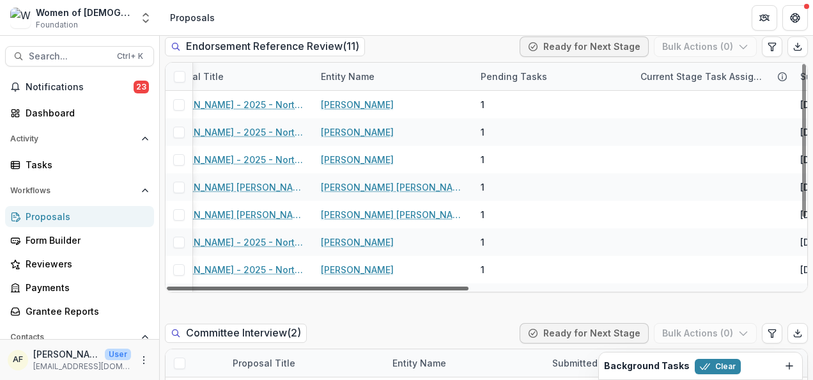
scroll to position [0, 81]
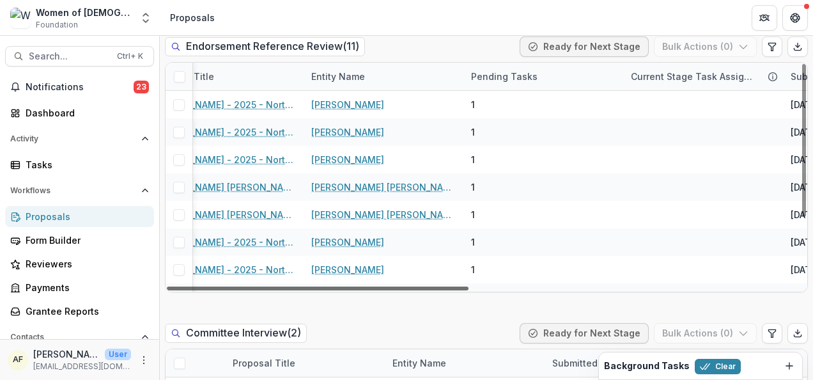
drag, startPoint x: 702, startPoint y: 288, endPoint x: 472, endPoint y: 284, distance: 229.4
click at [468, 286] on div at bounding box center [318, 288] width 302 height 4
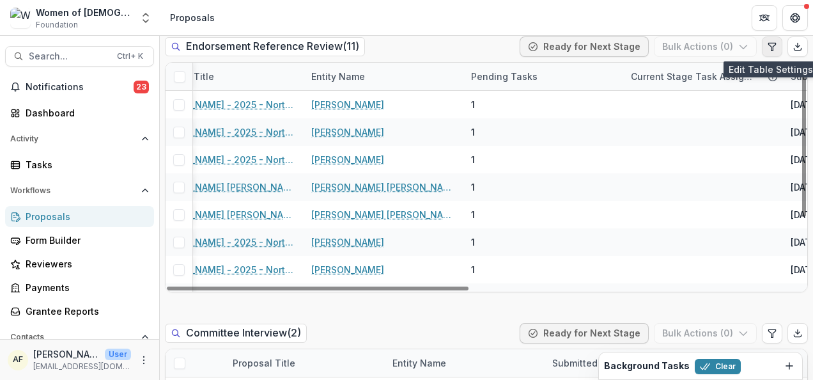
click at [772, 46] on icon "Edit table settings" at bounding box center [772, 47] width 10 height 10
select select "******"
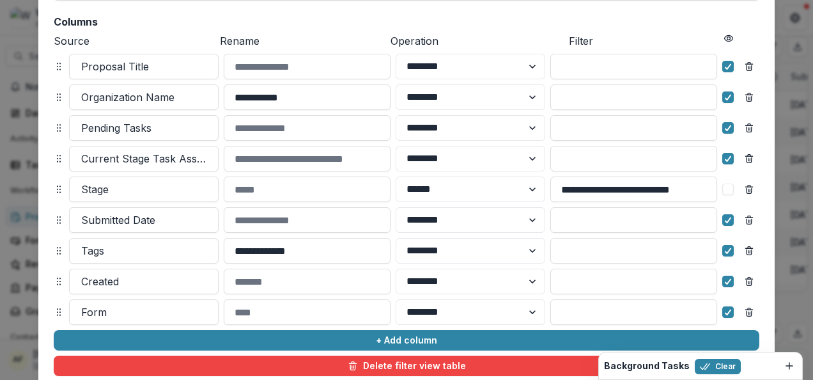
scroll to position [230, 0]
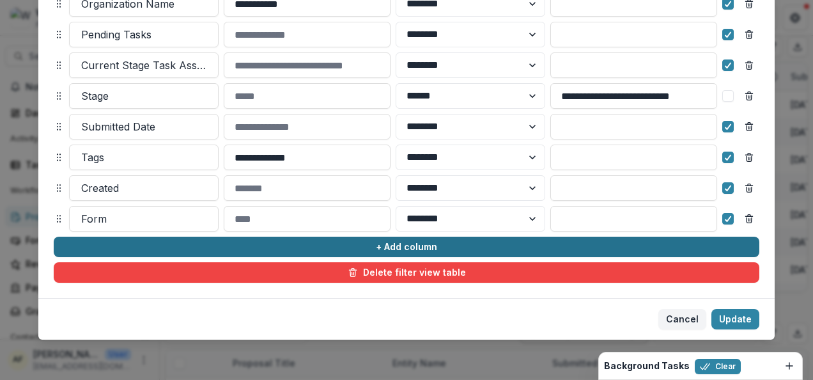
click at [621, 239] on button "+ Add column" at bounding box center [406, 246] width 705 height 20
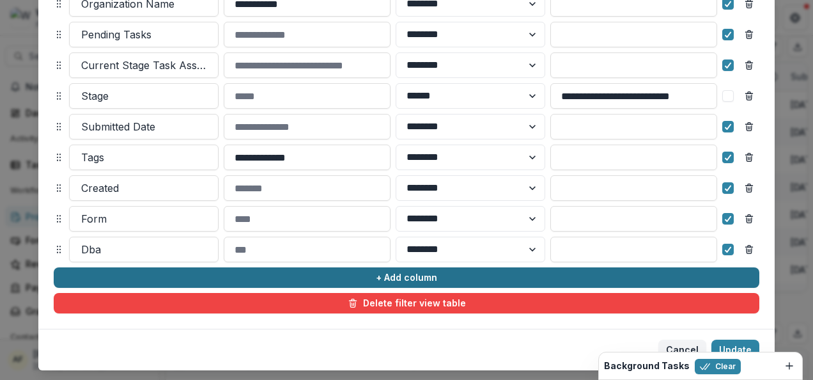
click at [606, 277] on button "+ Add column" at bounding box center [406, 277] width 705 height 20
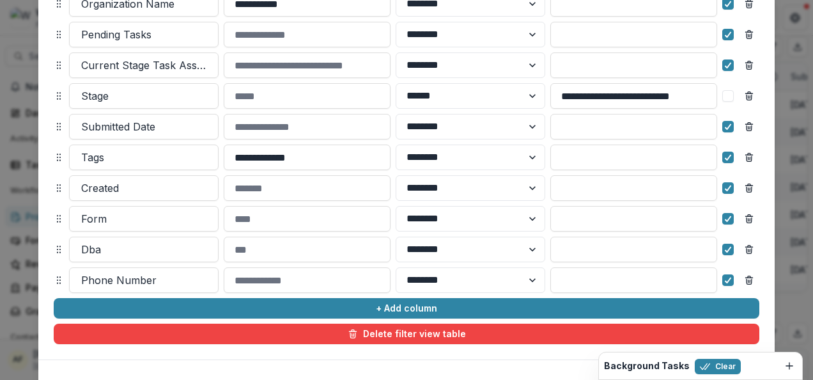
click at [592, 296] on div "**********" at bounding box center [406, 104] width 705 height 479
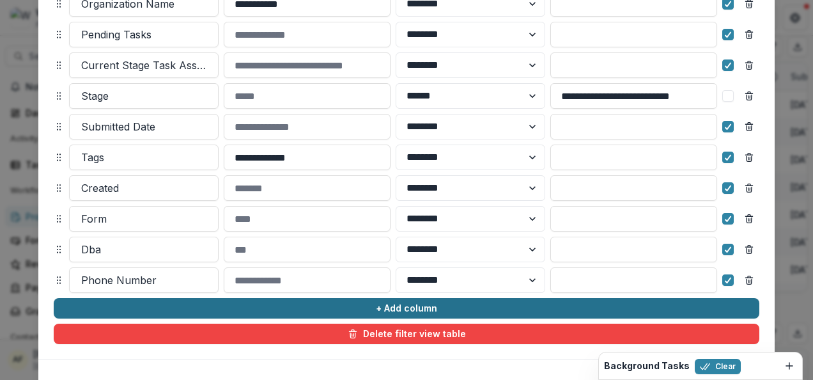
click at [578, 310] on button "+ Add column" at bounding box center [406, 308] width 705 height 20
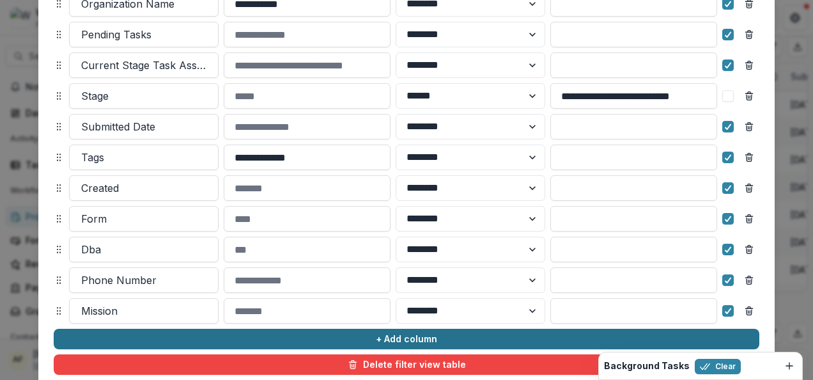
click at [542, 334] on button "+ Add column" at bounding box center [406, 338] width 705 height 20
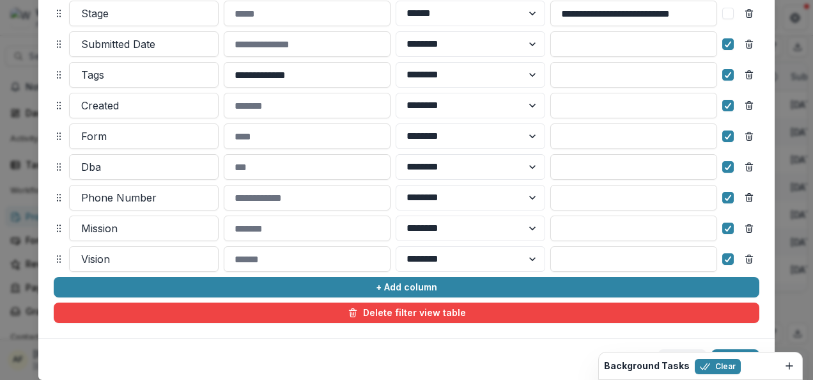
scroll to position [353, 0]
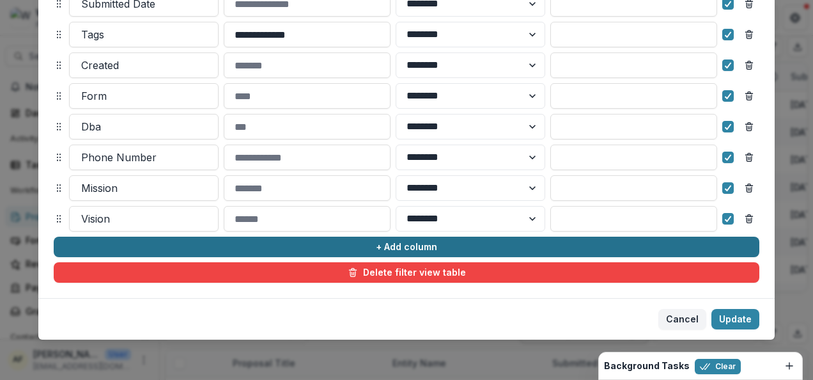
click at [684, 237] on button "+ Add column" at bounding box center [406, 246] width 705 height 20
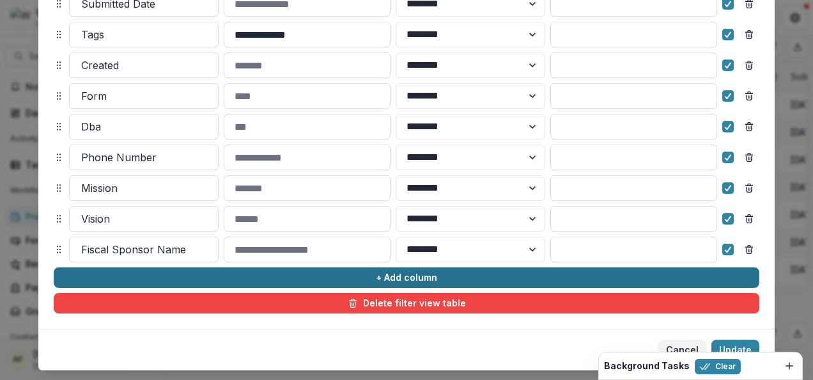
click at [539, 273] on button "+ Add column" at bounding box center [406, 277] width 705 height 20
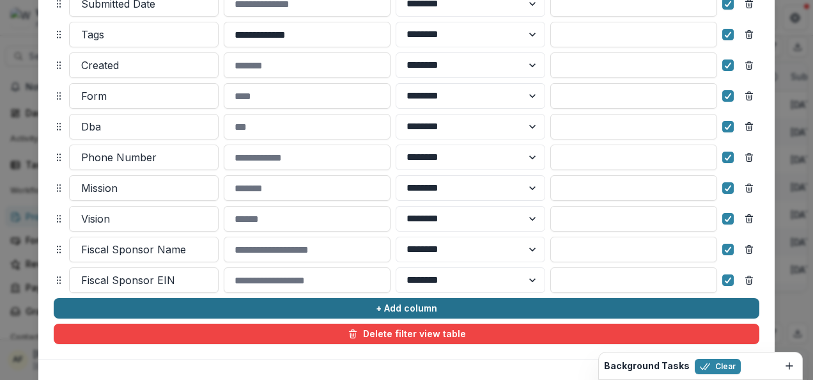
click at [450, 307] on button "+ Add column" at bounding box center [406, 308] width 705 height 20
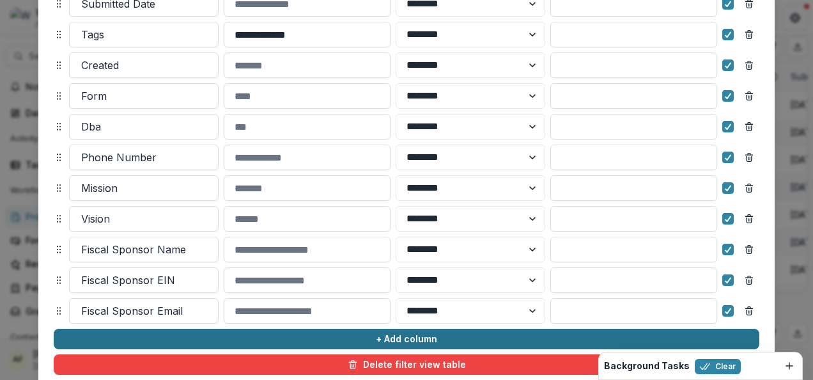
click at [445, 339] on button "+ Add column" at bounding box center [406, 338] width 705 height 20
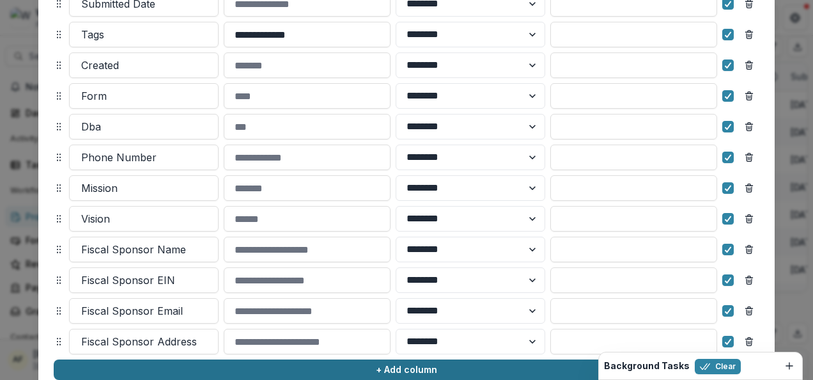
click at [446, 366] on button "+ Add column" at bounding box center [406, 369] width 705 height 20
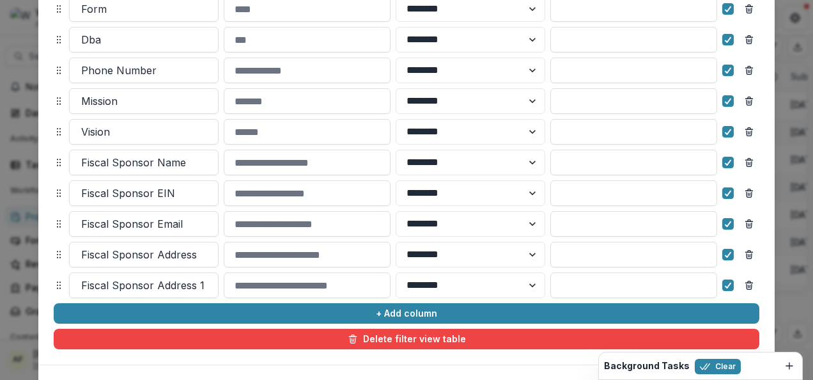
scroll to position [506, 0]
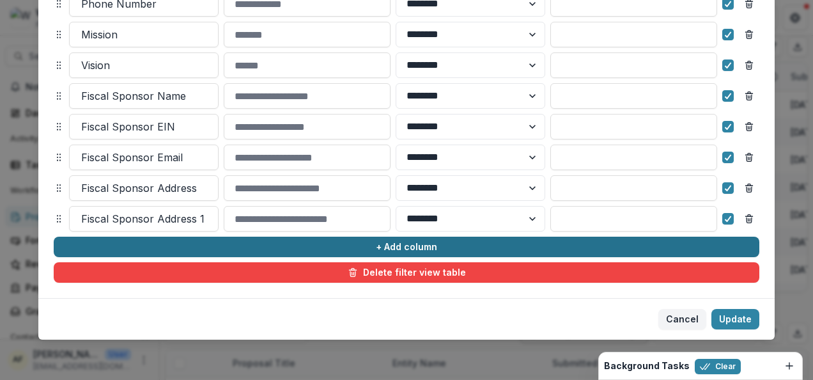
click at [572, 245] on button "+ Add column" at bounding box center [406, 246] width 705 height 20
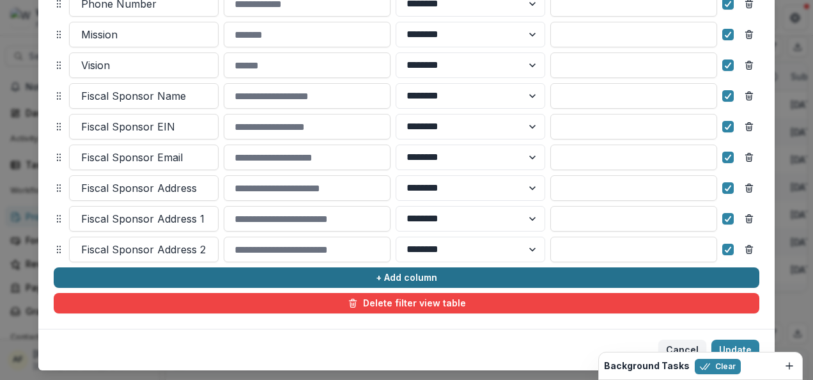
click at [550, 277] on button "+ Add column" at bounding box center [406, 277] width 705 height 20
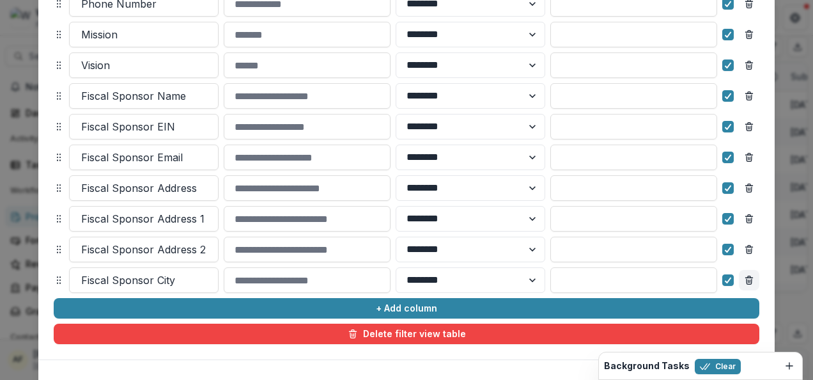
click at [750, 280] on line "Remove column" at bounding box center [750, 281] width 0 height 3
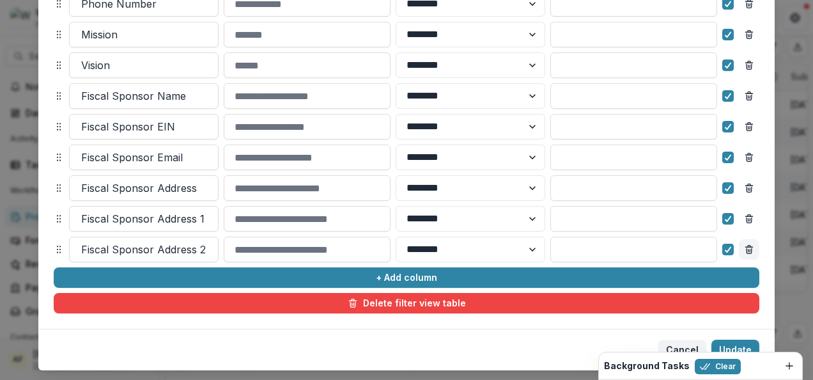
click at [745, 247] on line "Remove column" at bounding box center [748, 247] width 7 height 0
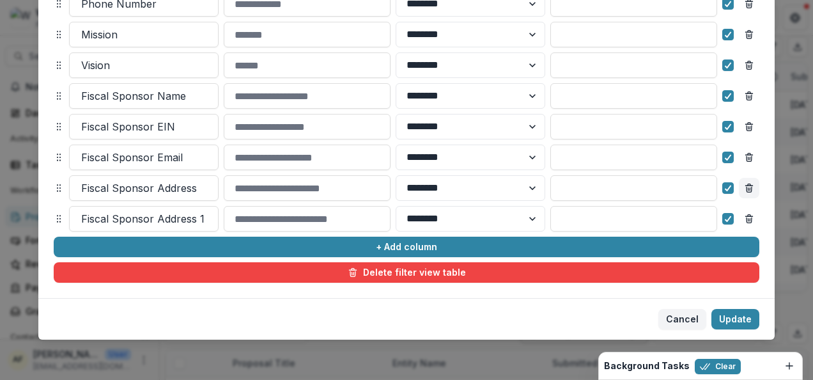
drag, startPoint x: 745, startPoint y: 220, endPoint x: 747, endPoint y: 210, distance: 11.0
click at [745, 220] on icon "Remove column" at bounding box center [749, 218] width 10 height 10
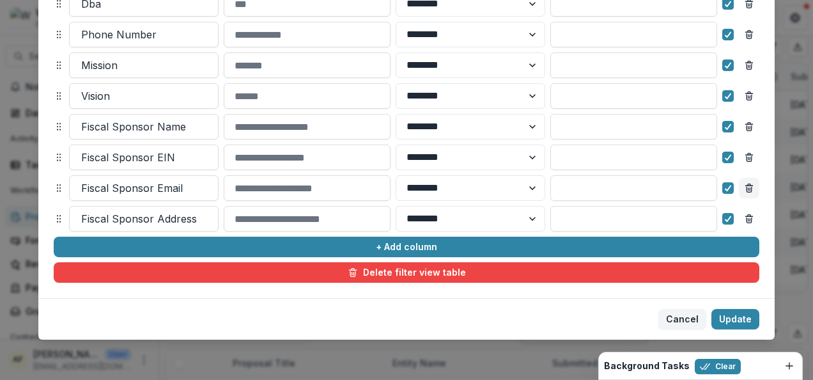
click at [747, 190] on icon "Remove column" at bounding box center [749, 188] width 10 height 10
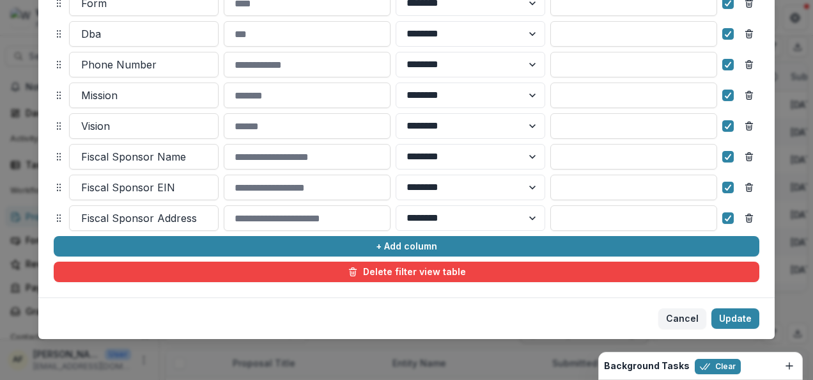
scroll to position [445, 0]
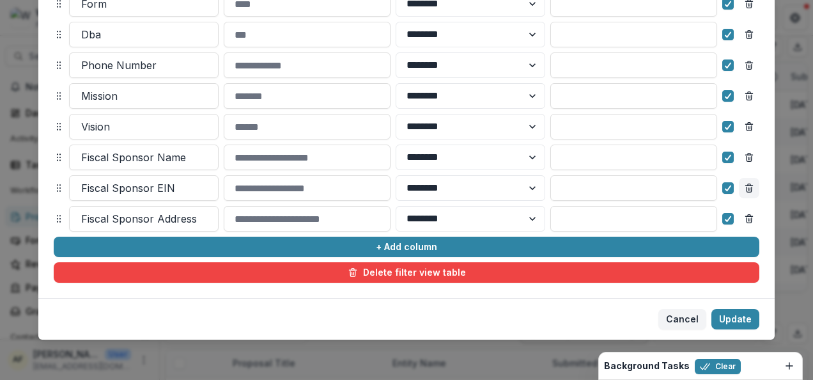
click at [747, 190] on icon "Remove column" at bounding box center [749, 188] width 10 height 10
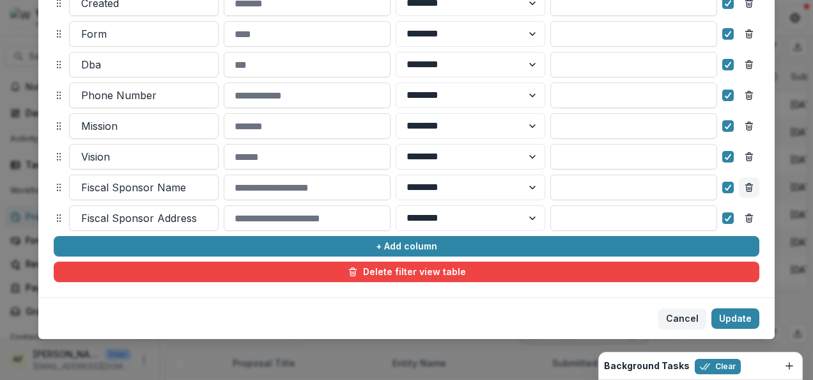
scroll to position [414, 0]
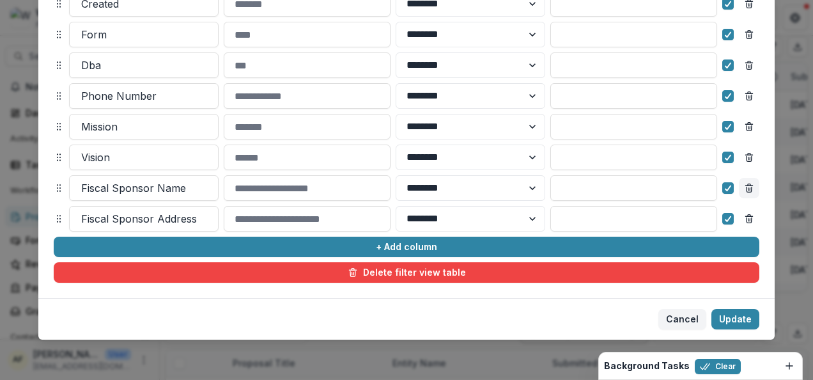
click at [747, 189] on icon "Remove column" at bounding box center [749, 188] width 10 height 10
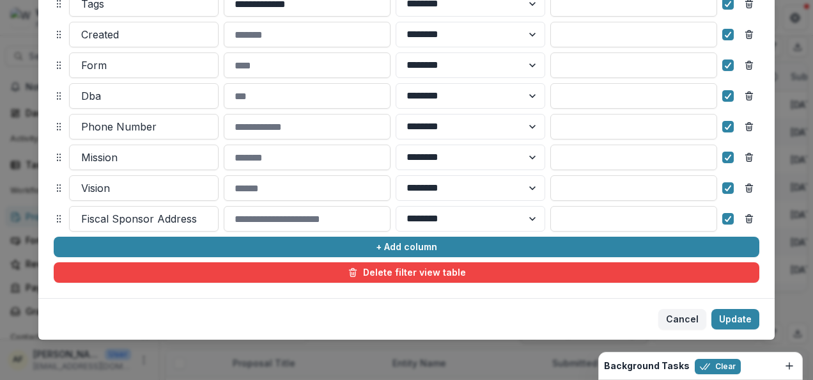
click at [747, 189] on icon "Remove column" at bounding box center [749, 188] width 10 height 10
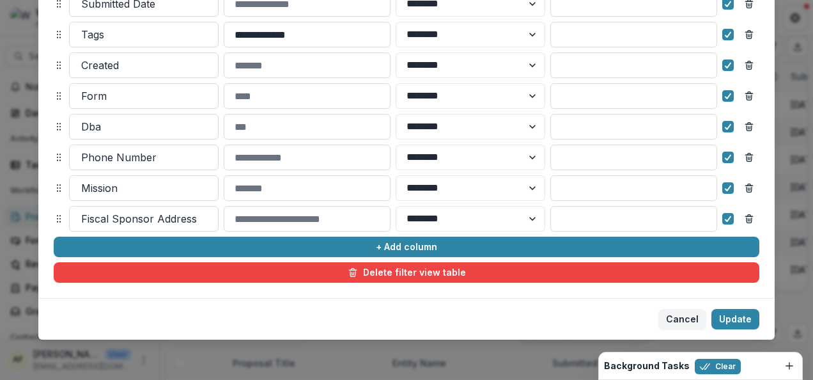
click at [747, 189] on icon "Remove column" at bounding box center [749, 188] width 10 height 10
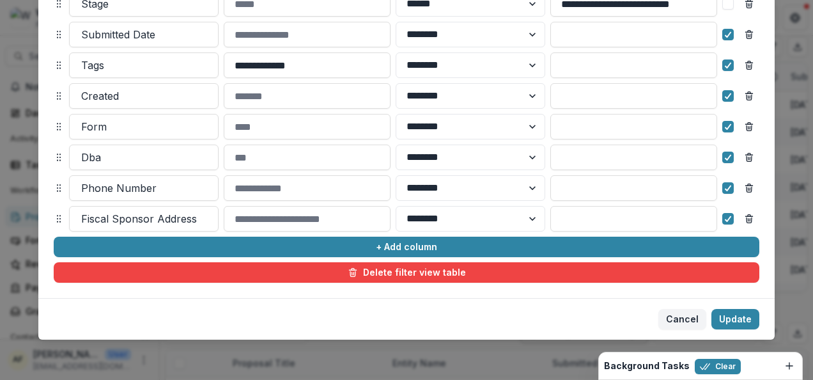
click at [747, 189] on icon "Remove column" at bounding box center [749, 188] width 10 height 10
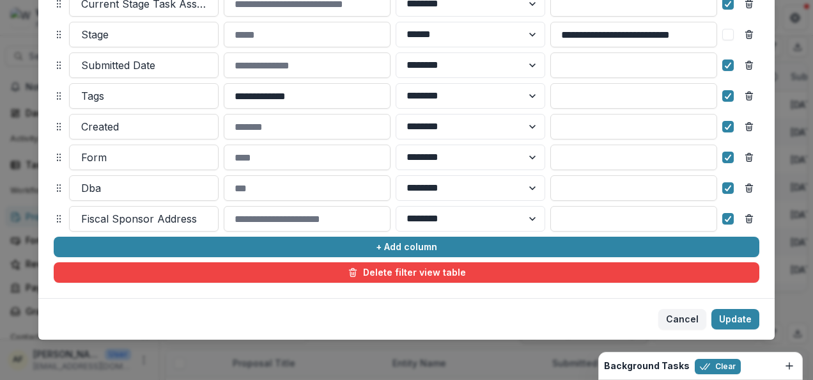
click at [747, 189] on icon "Remove column" at bounding box center [749, 188] width 10 height 10
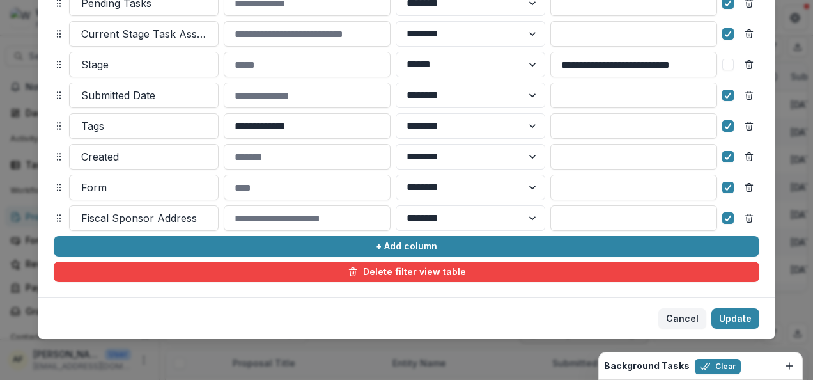
scroll to position [261, 0]
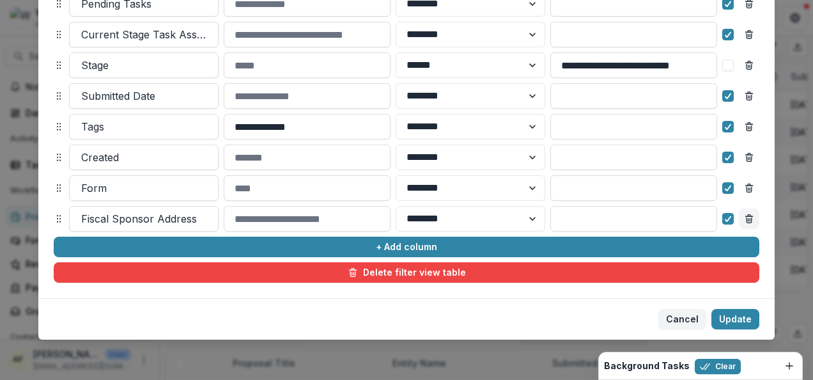
click at [748, 220] on line "Remove column" at bounding box center [748, 220] width 0 height 3
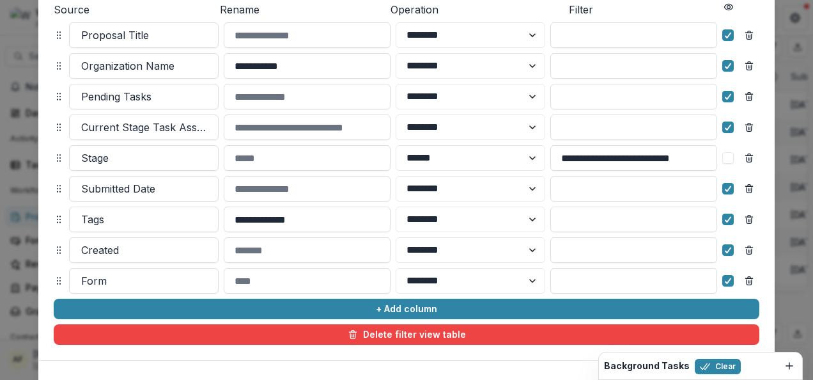
scroll to position [230, 0]
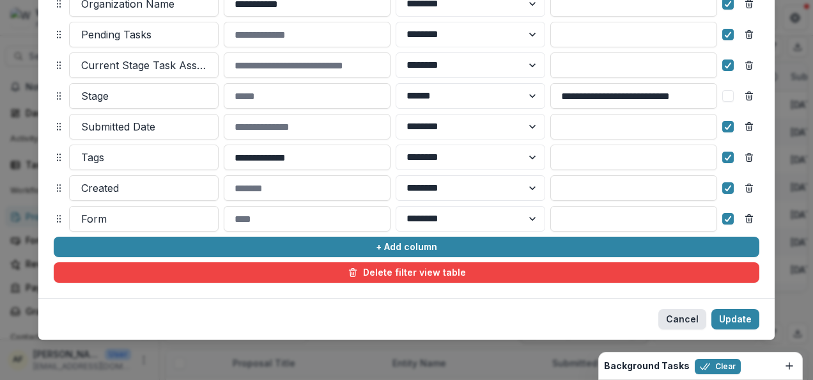
click at [675, 321] on button "Cancel" at bounding box center [682, 319] width 48 height 20
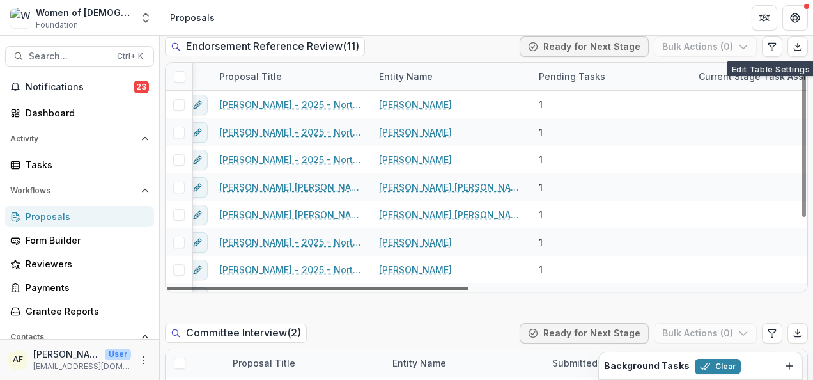
scroll to position [0, 0]
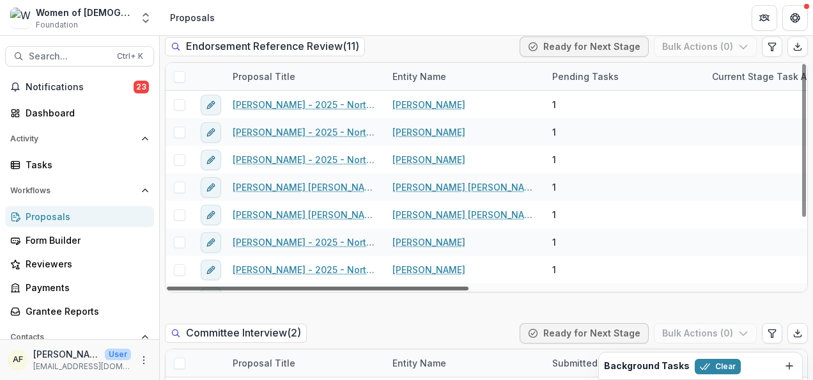
drag, startPoint x: 382, startPoint y: 288, endPoint x: 213, endPoint y: 277, distance: 169.6
click at [213, 286] on div at bounding box center [318, 288] width 302 height 4
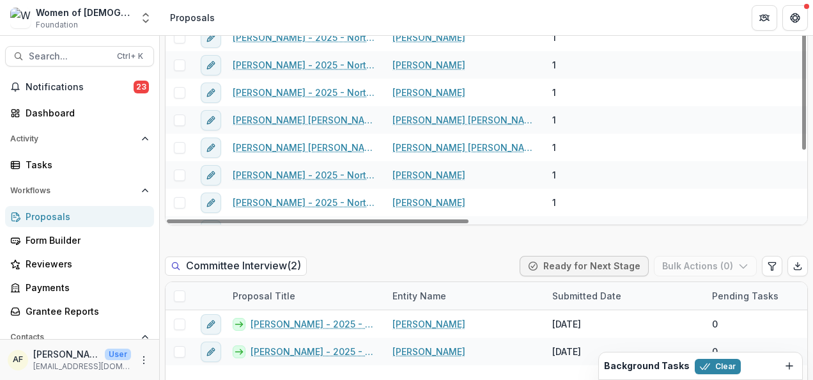
scroll to position [955, 0]
